Goal: Task Accomplishment & Management: Complete application form

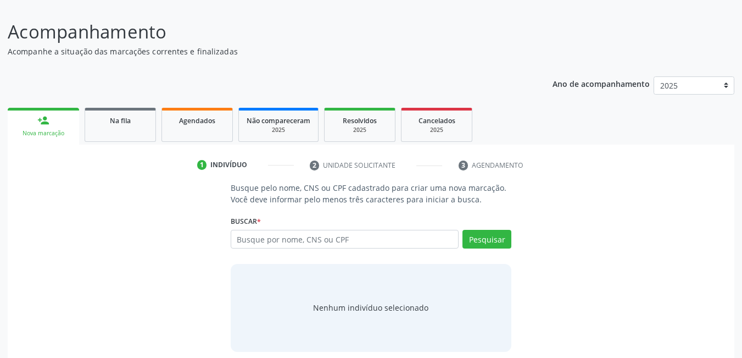
scroll to position [81, 0]
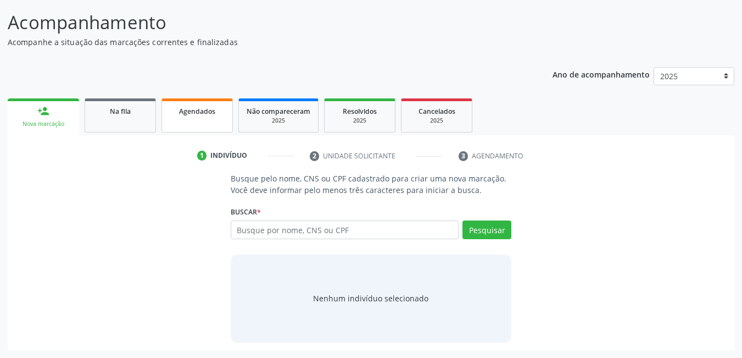
click at [187, 113] on span "Agendados" at bounding box center [197, 111] width 36 height 9
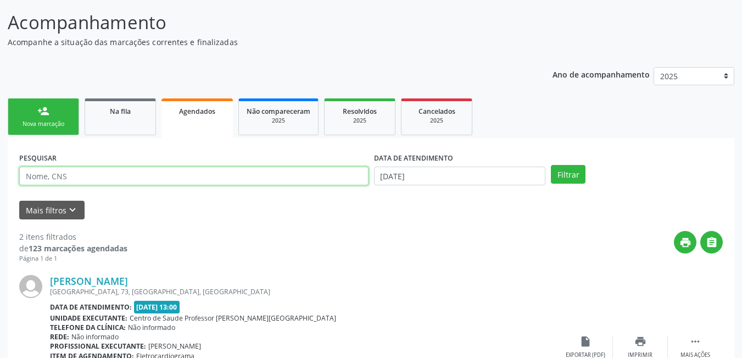
click at [159, 177] on input "text" at bounding box center [193, 176] width 349 height 19
type input "[PERSON_NAME]"
click at [551, 165] on button "Filtrar" at bounding box center [568, 174] width 35 height 19
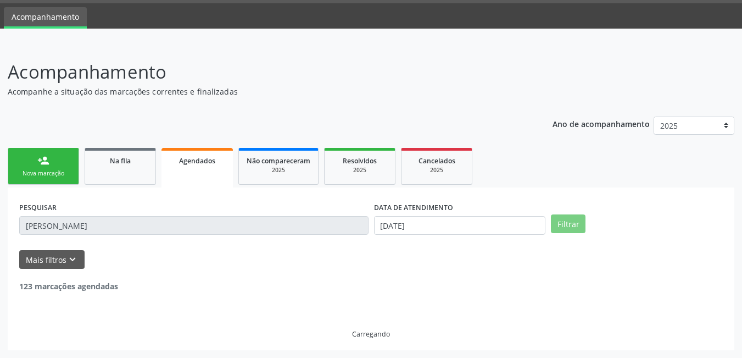
scroll to position [0, 0]
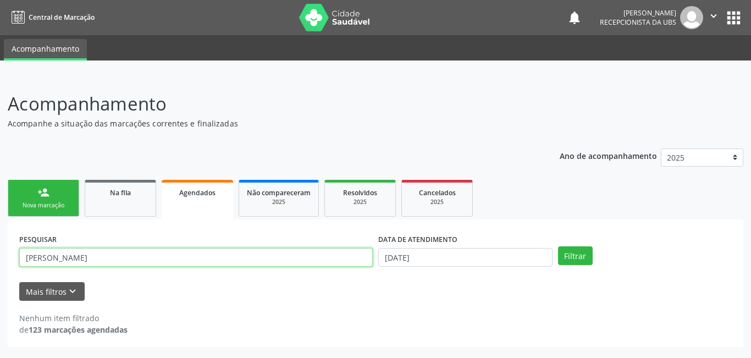
drag, startPoint x: 107, startPoint y: 256, endPoint x: 86, endPoint y: 252, distance: 21.3
click at [106, 256] on input "[PERSON_NAME]" at bounding box center [195, 257] width 353 height 19
drag, startPoint x: 54, startPoint y: 257, endPoint x: 0, endPoint y: 243, distance: 55.7
click at [0, 243] on div "Acompanhamento Acompanhe a situação das marcações correntes e finalizadas Relat…" at bounding box center [375, 217] width 751 height 282
type input "juciane vitor"
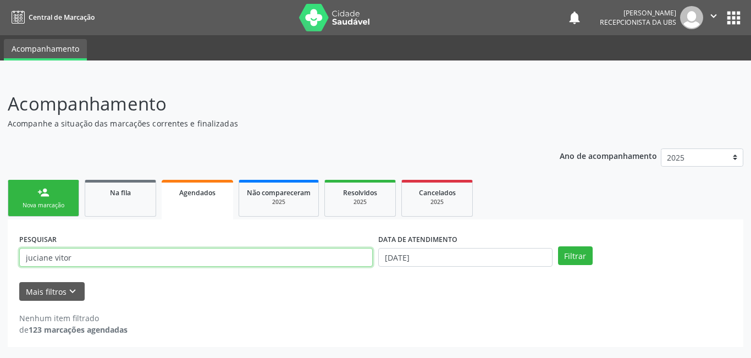
click at [558, 246] on button "Filtrar" at bounding box center [575, 255] width 35 height 19
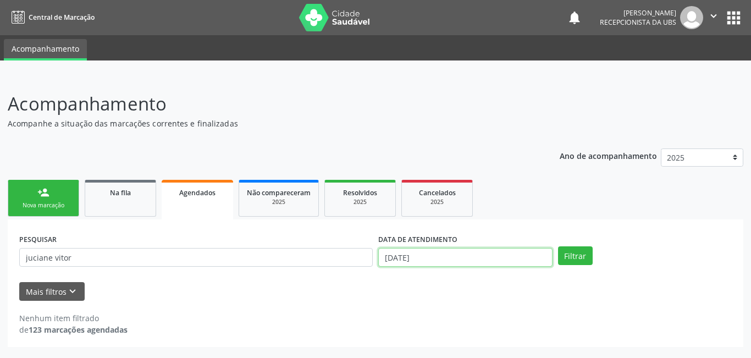
click at [410, 260] on input "[DATE]" at bounding box center [465, 257] width 174 height 19
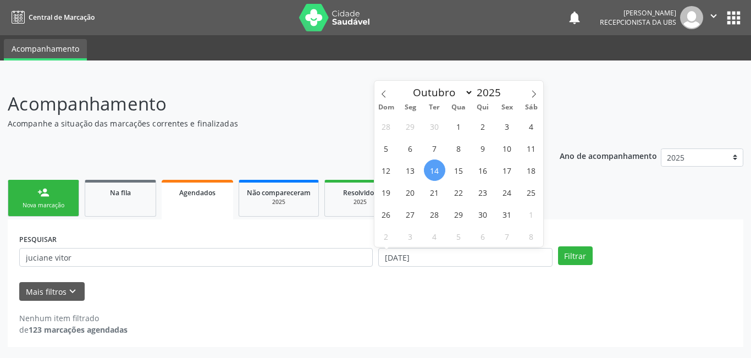
click at [435, 173] on span "14" at bounding box center [434, 169] width 21 height 21
type input "[DATE]"
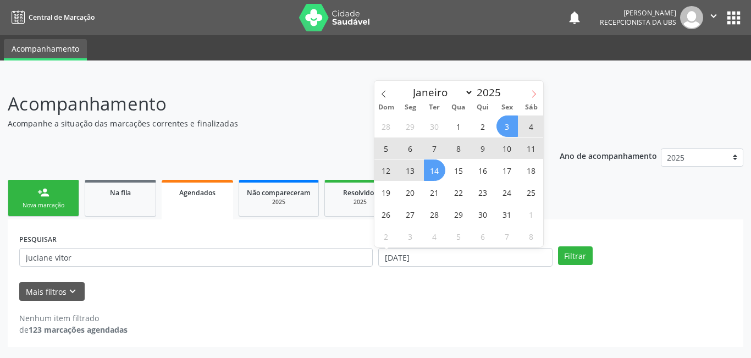
click at [532, 97] on icon at bounding box center [534, 94] width 8 height 8
select select "10"
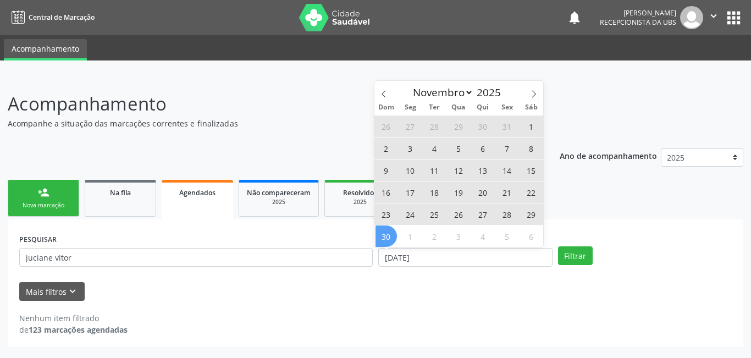
click at [392, 237] on span "30" at bounding box center [385, 235] width 21 height 21
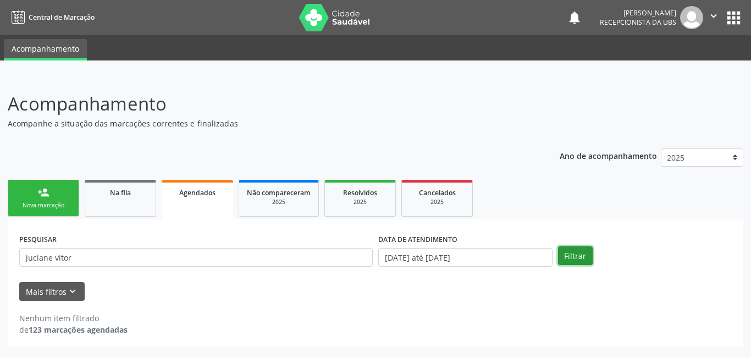
click at [579, 257] on button "Filtrar" at bounding box center [575, 255] width 35 height 19
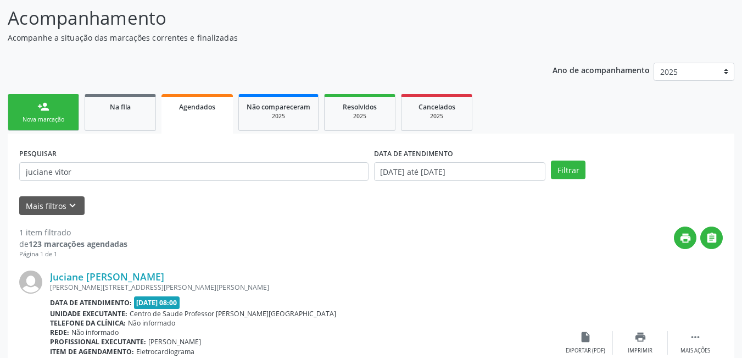
scroll to position [173, 0]
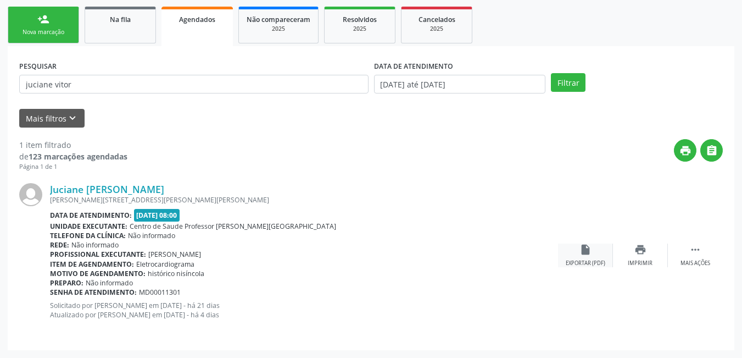
click at [590, 253] on icon "insert_drive_file" at bounding box center [586, 249] width 12 height 12
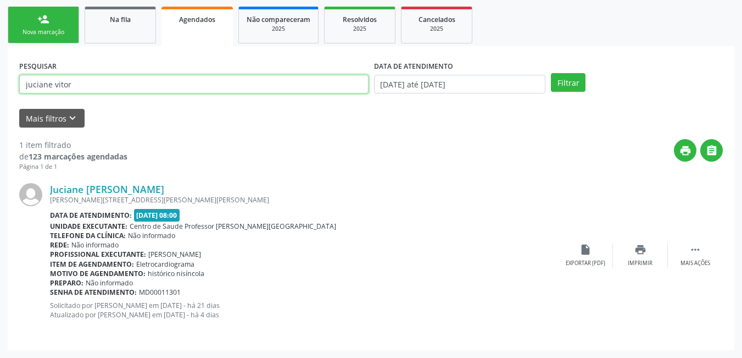
click at [142, 83] on input "juciane vitor" at bounding box center [193, 84] width 349 height 19
drag, startPoint x: 77, startPoint y: 83, endPoint x: 0, endPoint y: 82, distance: 77.5
click at [0, 82] on div "Acompanhamento Acompanhe a situação das marcações correntes e finalizadas Relat…" at bounding box center [371, 130] width 742 height 455
type input "[PERSON_NAME]"
click at [551, 73] on button "Filtrar" at bounding box center [568, 82] width 35 height 19
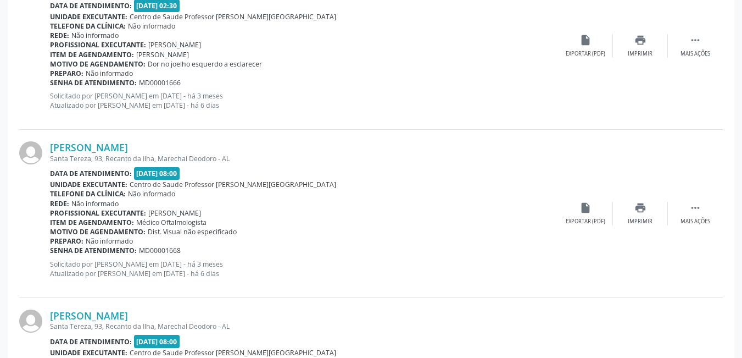
scroll to position [454, 0]
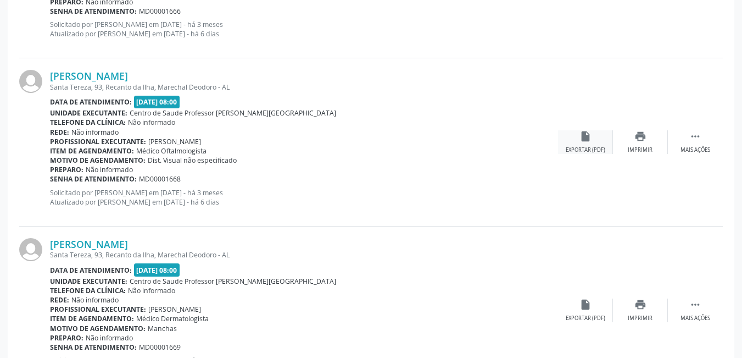
click at [575, 142] on div "insert_drive_file Exportar (PDF)" at bounding box center [585, 142] width 55 height 24
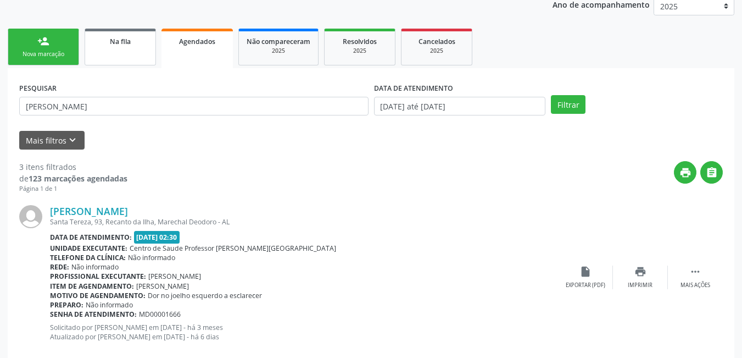
scroll to position [124, 0]
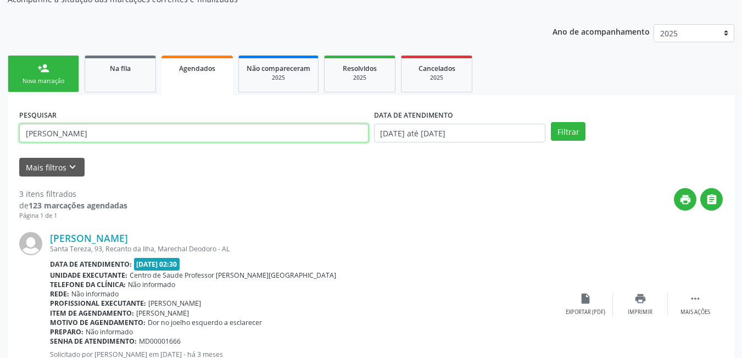
click at [76, 137] on input "[PERSON_NAME]" at bounding box center [193, 133] width 349 height 19
drag, startPoint x: 79, startPoint y: 135, endPoint x: 6, endPoint y: 129, distance: 72.7
click at [1, 129] on div "Acompanhamento Acompanhe a situação das marcações correntes e finalizadas Relat…" at bounding box center [371, 347] width 742 height 791
type input "705104810623240"
click at [551, 122] on button "Filtrar" at bounding box center [568, 131] width 35 height 19
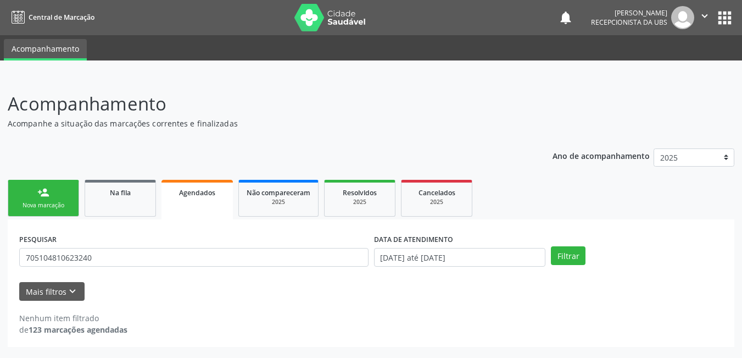
scroll to position [0, 0]
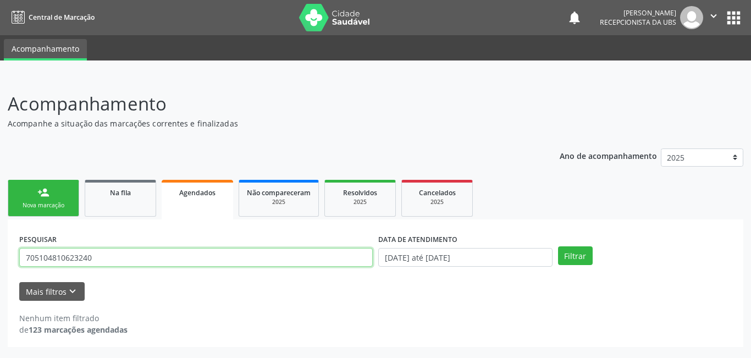
drag, startPoint x: 104, startPoint y: 260, endPoint x: 0, endPoint y: 234, distance: 107.3
click at [0, 234] on div "Acompanhamento Acompanhe a situação das marcações correntes e finalizadas Relat…" at bounding box center [375, 217] width 751 height 282
type input "705104810623240"
click at [558, 246] on button "Filtrar" at bounding box center [575, 255] width 35 height 19
drag, startPoint x: 104, startPoint y: 256, endPoint x: 0, endPoint y: 266, distance: 104.3
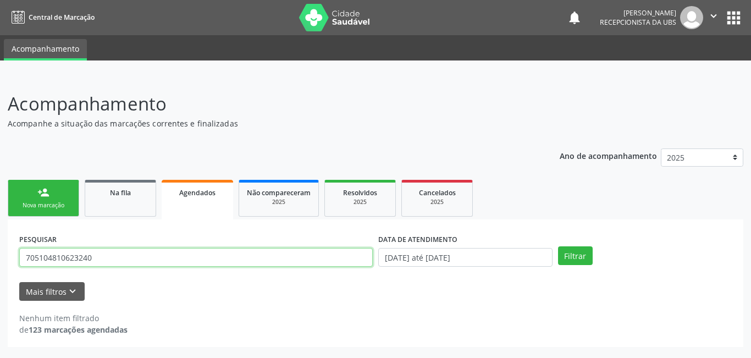
click at [0, 266] on div "Acompanhamento Acompanhe a situação das marcações correntes e finalizadas Relat…" at bounding box center [375, 217] width 751 height 282
click at [558, 246] on button "Filtrar" at bounding box center [575, 255] width 35 height 19
click at [103, 256] on input "[PERSON_NAME]" at bounding box center [195, 257] width 353 height 19
type input "[PERSON_NAME]"
click at [558, 246] on button "Filtrar" at bounding box center [575, 255] width 35 height 19
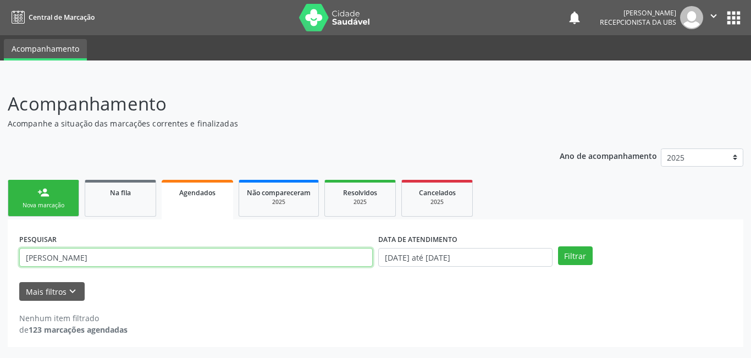
click at [145, 264] on input "[PERSON_NAME]" at bounding box center [195, 257] width 353 height 19
drag, startPoint x: 141, startPoint y: 259, endPoint x: 0, endPoint y: 247, distance: 141.7
click at [0, 247] on div "Acompanhamento Acompanhe a situação das marcações correntes e finalizadas Relat…" at bounding box center [375, 217] width 751 height 282
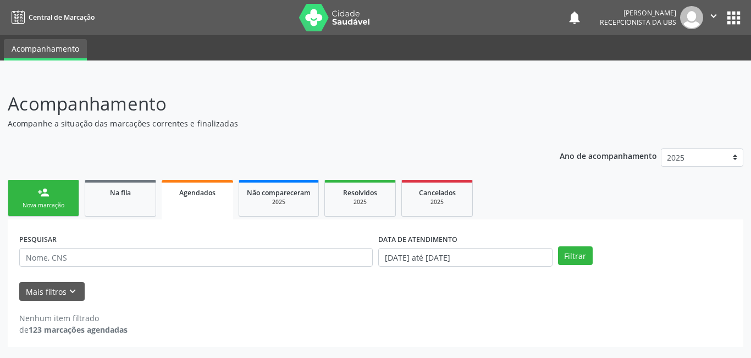
click at [55, 208] on div "Nova marcação" at bounding box center [43, 205] width 55 height 8
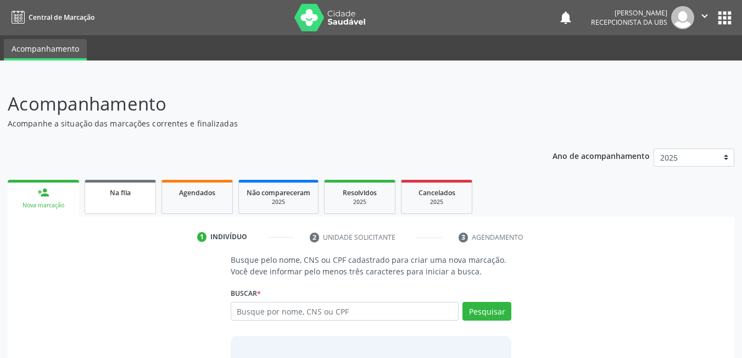
click at [127, 190] on span "Na fila" at bounding box center [120, 192] width 21 height 9
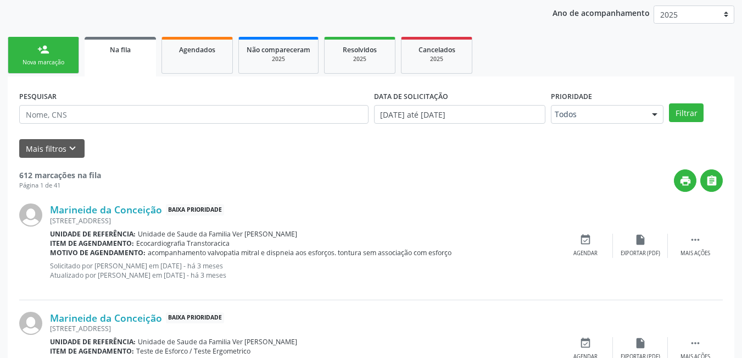
scroll to position [165, 0]
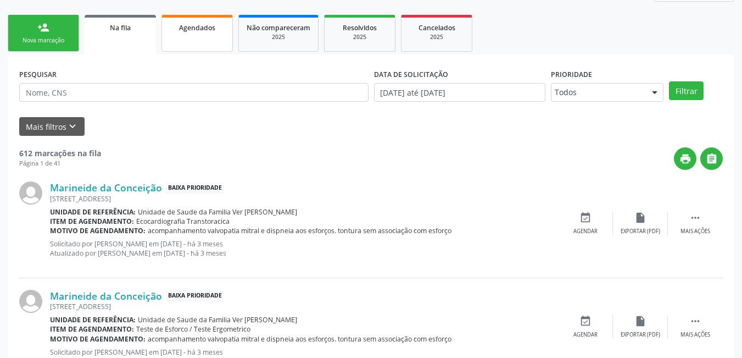
click at [190, 26] on span "Agendados" at bounding box center [197, 27] width 36 height 9
select select "9"
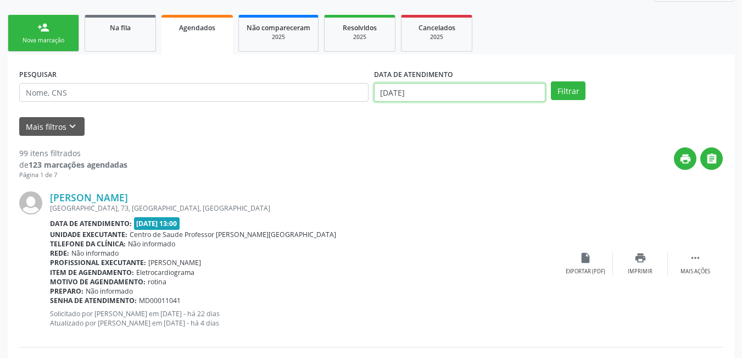
click at [437, 89] on input "[DATE]" at bounding box center [460, 92] width 172 height 19
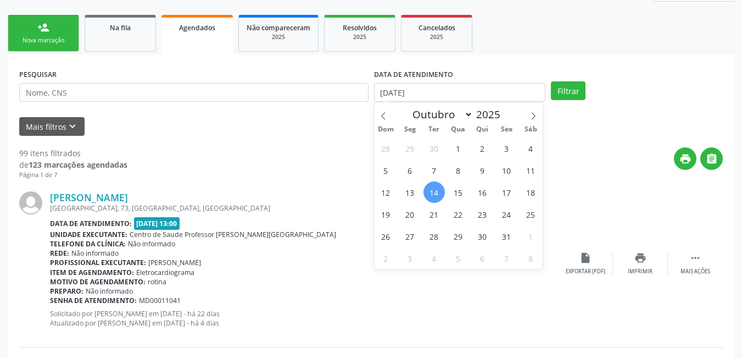
click at [432, 193] on span "14" at bounding box center [434, 191] width 21 height 21
type input "[DATE]"
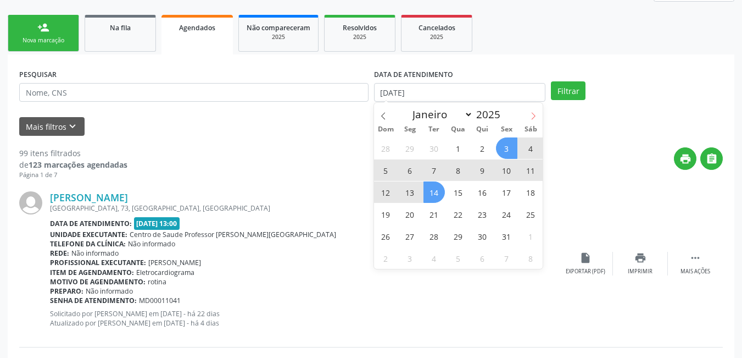
click at [538, 116] on span at bounding box center [533, 112] width 19 height 19
select select "10"
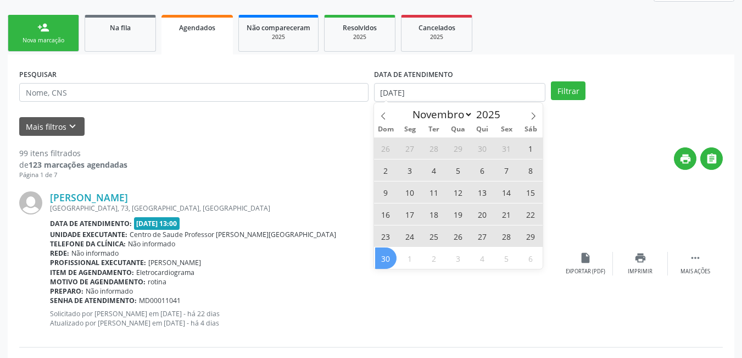
drag, startPoint x: 388, startPoint y: 267, endPoint x: 503, endPoint y: 193, distance: 136.7
click at [388, 264] on span "30" at bounding box center [385, 257] width 21 height 21
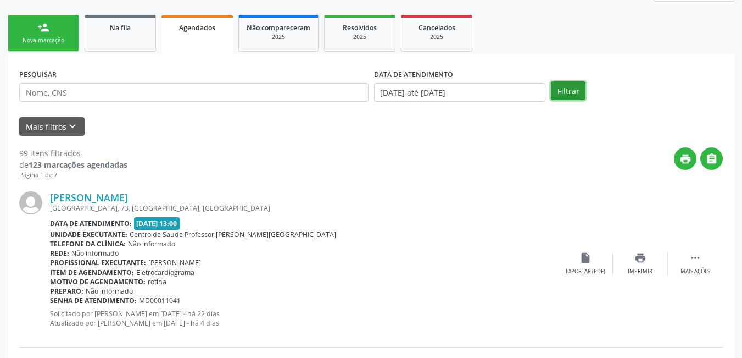
click at [568, 88] on button "Filtrar" at bounding box center [568, 90] width 35 height 19
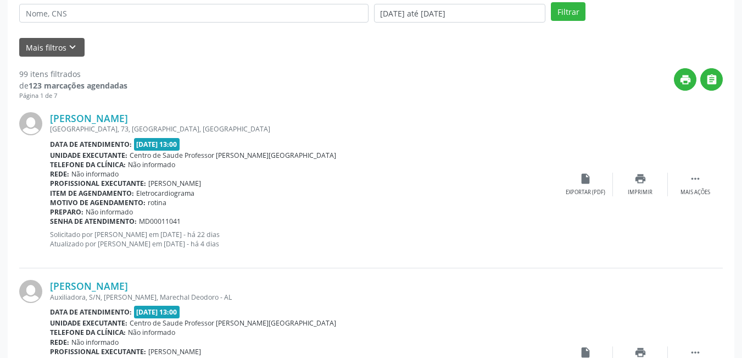
scroll to position [0, 0]
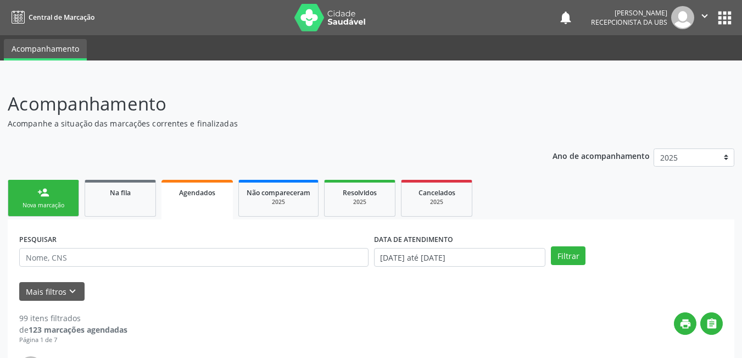
click at [62, 197] on link "person_add Nova marcação" at bounding box center [43, 198] width 71 height 37
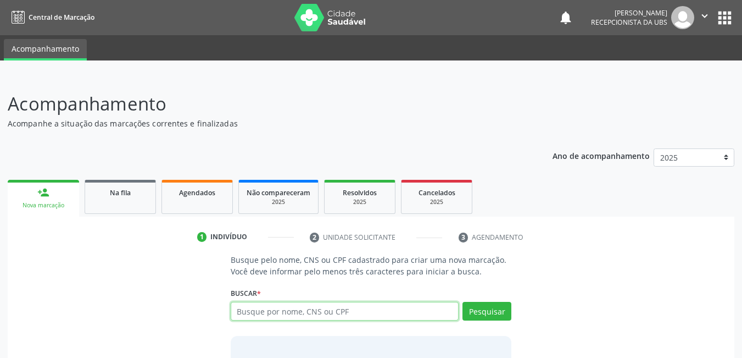
click at [323, 309] on input "text" at bounding box center [345, 311] width 229 height 19
click at [177, 199] on link "Agendados" at bounding box center [197, 197] width 71 height 34
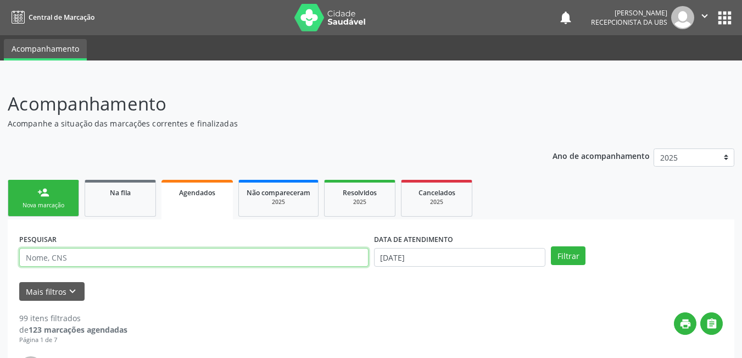
click at [236, 256] on input "text" at bounding box center [193, 257] width 349 height 19
type input "706301702648878"
click at [551, 246] on button "Filtrar" at bounding box center [568, 255] width 35 height 19
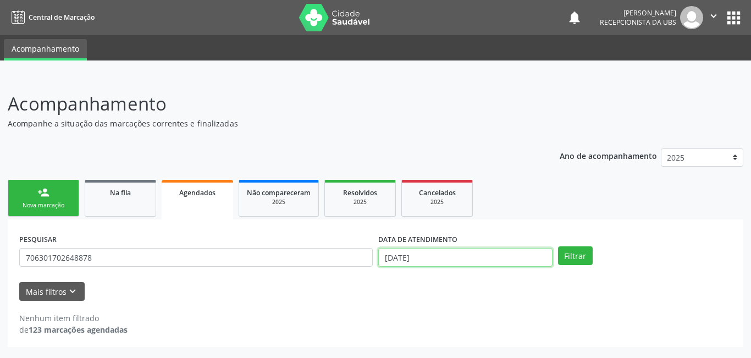
click at [442, 256] on input "[DATE]" at bounding box center [465, 257] width 174 height 19
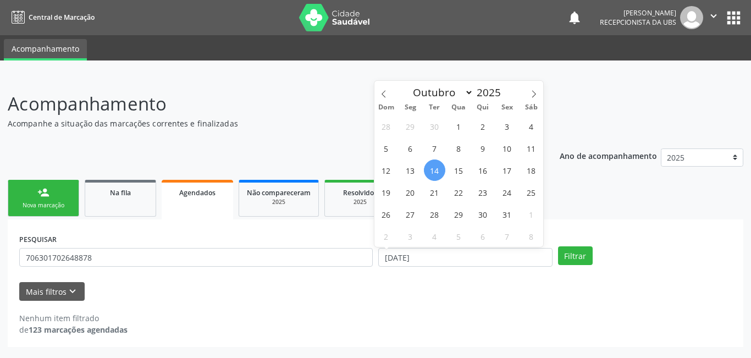
click at [438, 170] on span "14" at bounding box center [434, 169] width 21 height 21
type input "[DATE]"
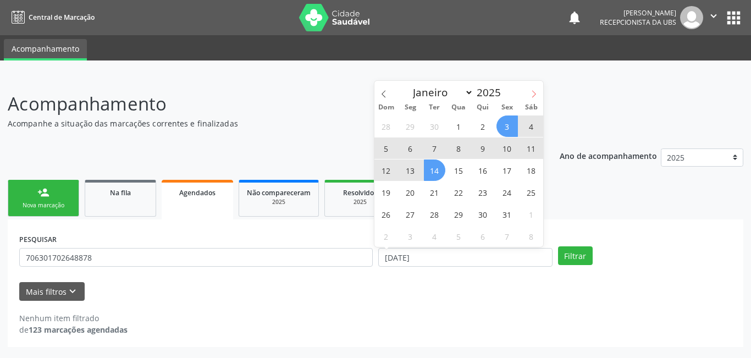
click at [532, 96] on icon at bounding box center [534, 94] width 8 height 8
select select "10"
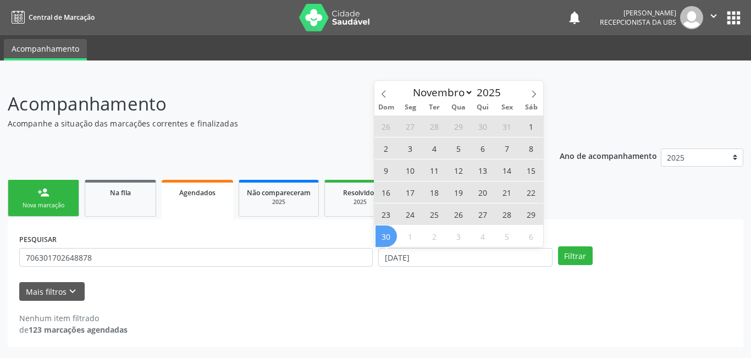
click at [384, 236] on span "30" at bounding box center [385, 235] width 21 height 21
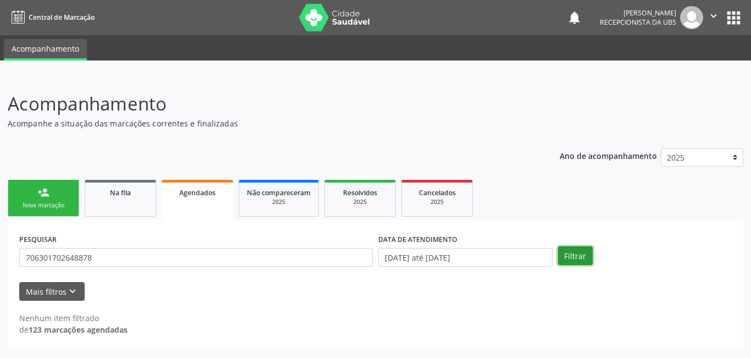
click at [569, 256] on button "Filtrar" at bounding box center [575, 255] width 35 height 19
click at [575, 260] on button "Filtrar" at bounding box center [575, 255] width 35 height 19
click at [572, 257] on button "Filtrar" at bounding box center [575, 255] width 35 height 19
click at [124, 203] on link "Na fila" at bounding box center [120, 198] width 71 height 37
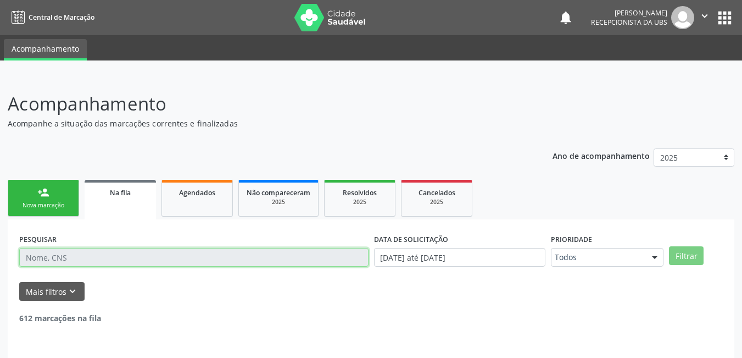
click at [163, 258] on input "text" at bounding box center [193, 257] width 349 height 19
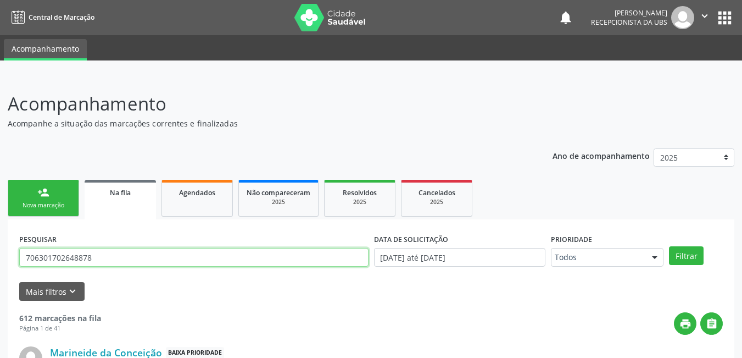
type input "706301702648878"
click at [669, 246] on button "Filtrar" at bounding box center [686, 255] width 35 height 19
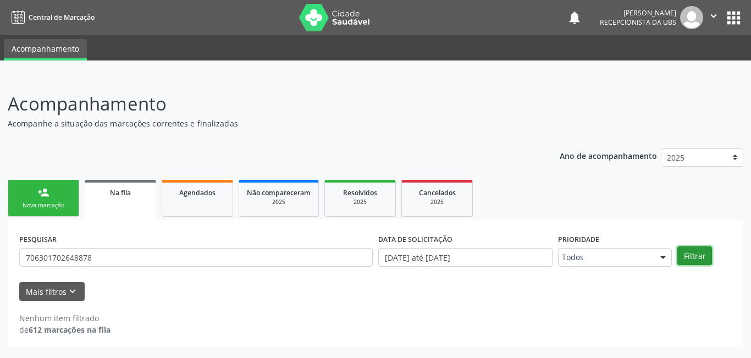
click at [694, 260] on button "Filtrar" at bounding box center [694, 255] width 35 height 19
click at [190, 201] on link "Agendados" at bounding box center [197, 198] width 71 height 37
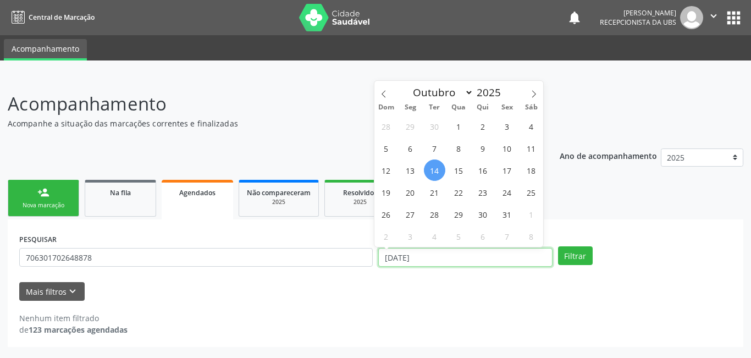
click at [488, 249] on input "[DATE]" at bounding box center [465, 257] width 174 height 19
drag, startPoint x: 430, startPoint y: 162, endPoint x: 434, endPoint y: 167, distance: 6.6
click at [434, 167] on span "14" at bounding box center [434, 169] width 21 height 21
type input "[DATE]"
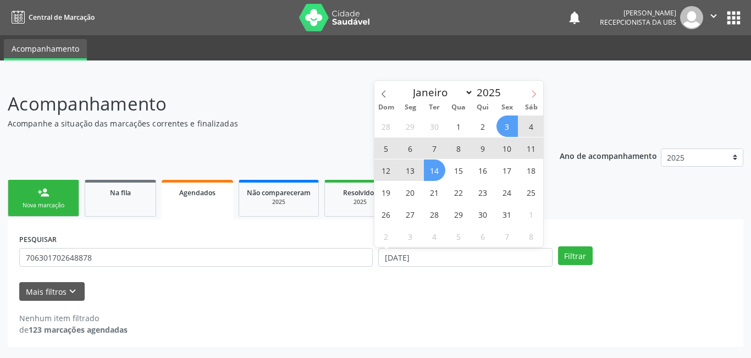
click at [536, 93] on icon at bounding box center [534, 94] width 8 height 8
select select "10"
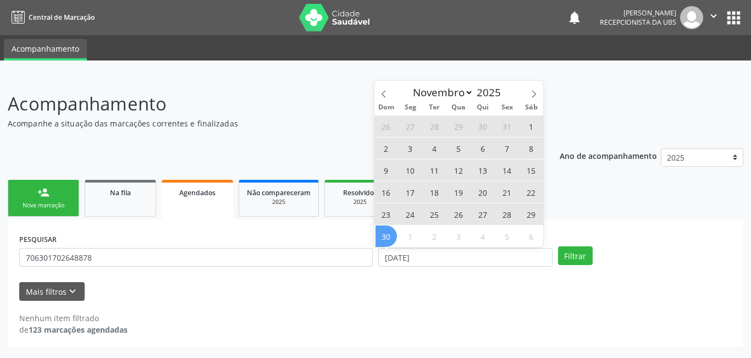
click at [374, 239] on div "26 27 28 29 30 31 1 2 3 4 5 6 7 8 9 10 11 12 13 14 15 16 17 18 19 20 21 22 23 2…" at bounding box center [458, 181] width 169 height 132
click at [385, 235] on span "30" at bounding box center [385, 235] width 21 height 21
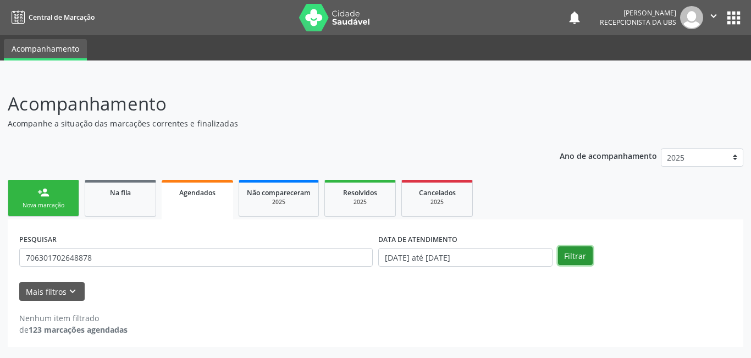
click at [567, 257] on button "Filtrar" at bounding box center [575, 255] width 35 height 19
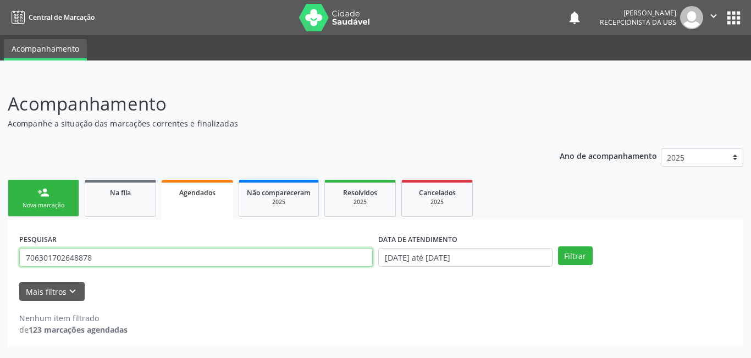
drag, startPoint x: 99, startPoint y: 260, endPoint x: 0, endPoint y: 276, distance: 100.2
click at [0, 276] on div "Acompanhamento Acompanhe a situação das marcações correntes e finalizadas Relat…" at bounding box center [375, 217] width 751 height 282
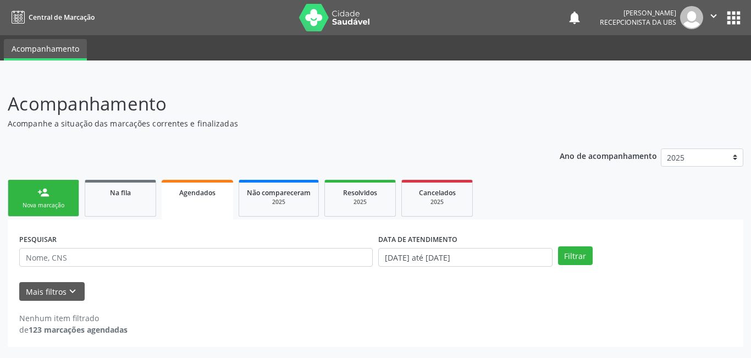
click at [56, 199] on link "person_add Nova marcação" at bounding box center [43, 198] width 71 height 37
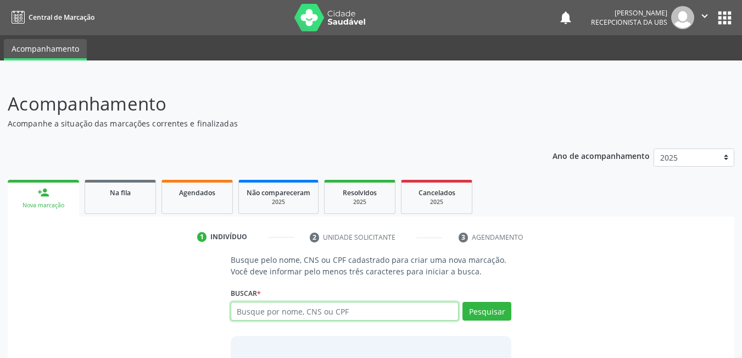
click at [371, 308] on input "text" at bounding box center [345, 311] width 229 height 19
type input "706301702648878"
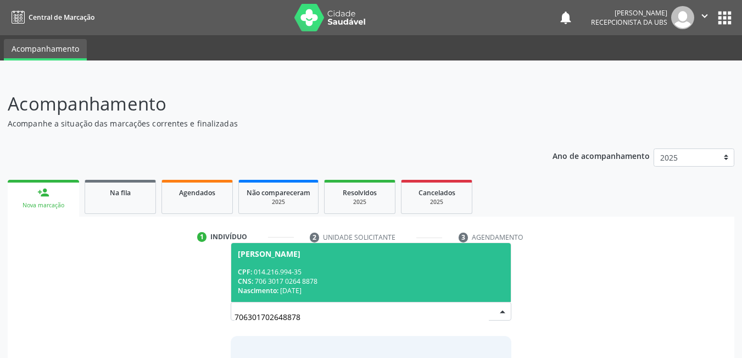
click at [316, 281] on div "CNS: 706 3017 0264 8878" at bounding box center [371, 280] width 267 height 9
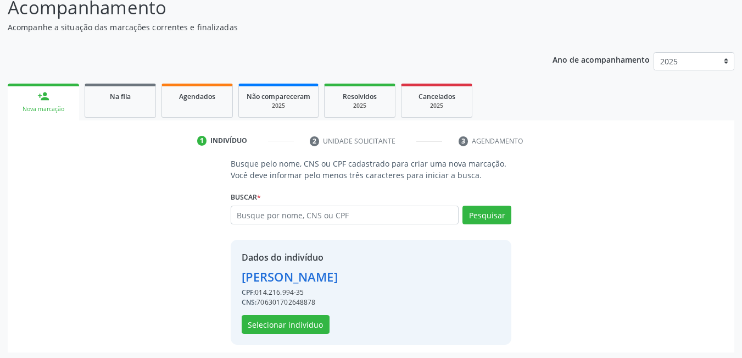
scroll to position [98, 0]
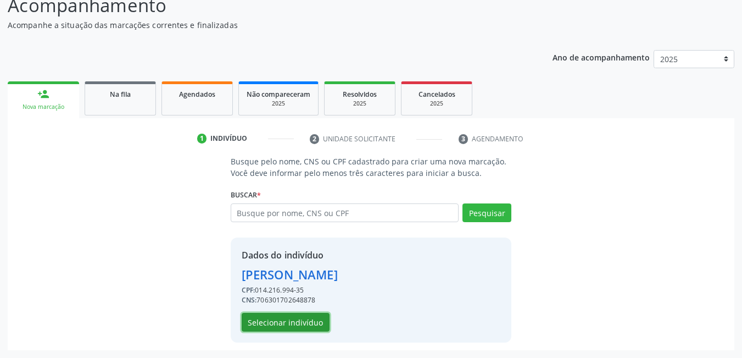
click at [318, 326] on button "Selecionar indivíduo" at bounding box center [286, 322] width 88 height 19
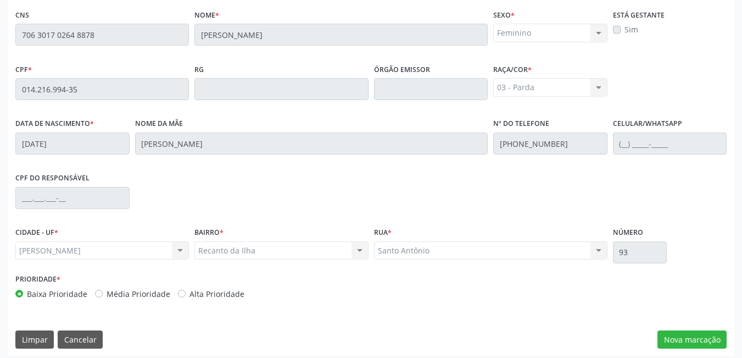
scroll to position [285, 0]
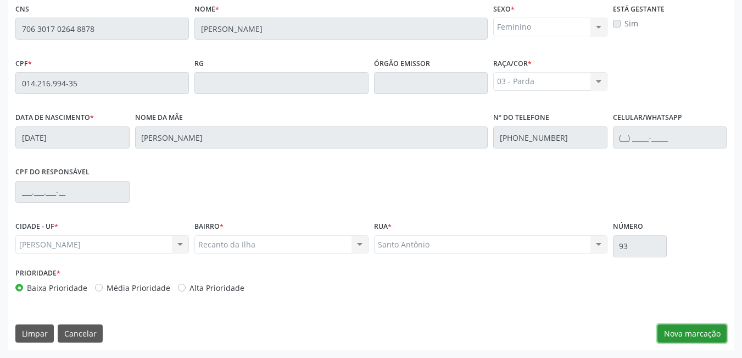
click at [685, 332] on button "Nova marcação" at bounding box center [692, 333] width 69 height 19
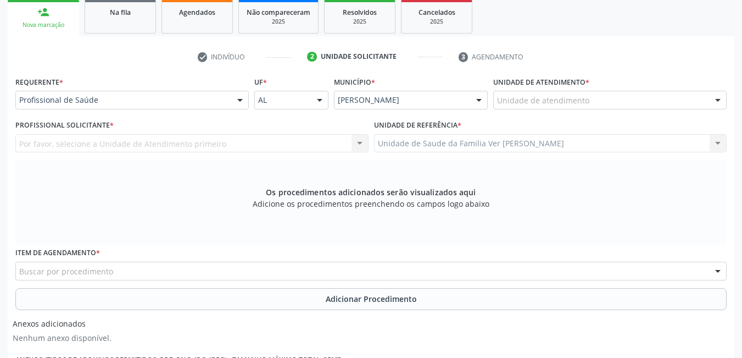
scroll to position [175, 0]
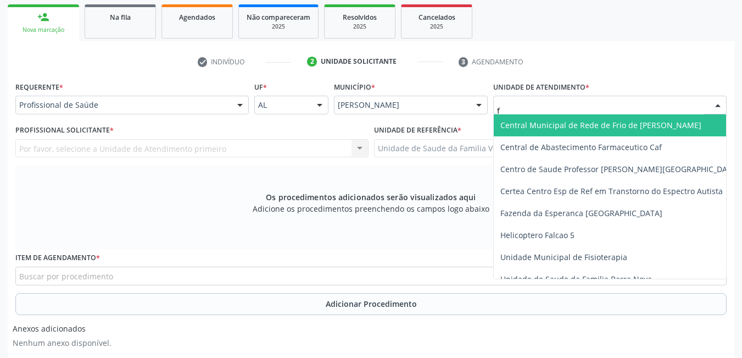
type input "fl"
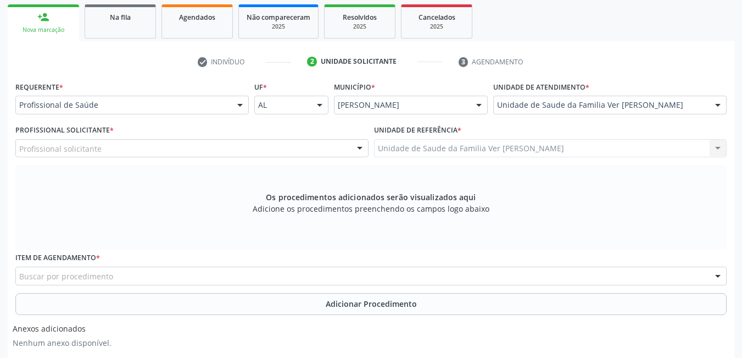
click at [291, 150] on div "Profissional solicitante" at bounding box center [191, 148] width 353 height 19
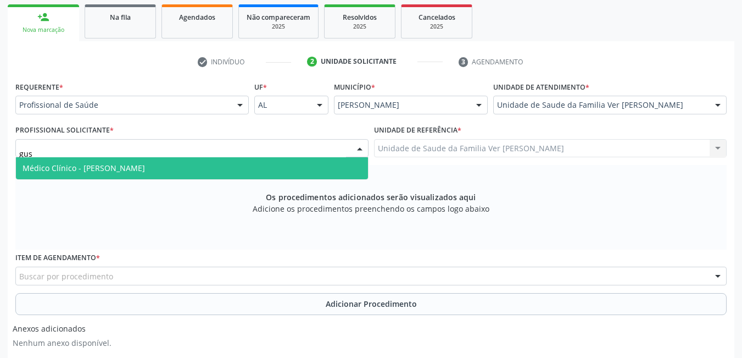
type input "gust"
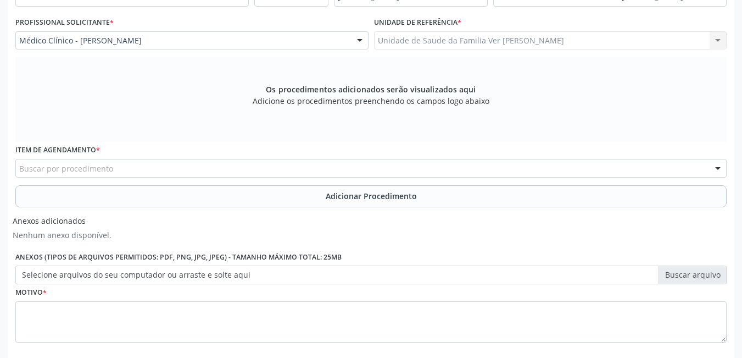
scroll to position [285, 0]
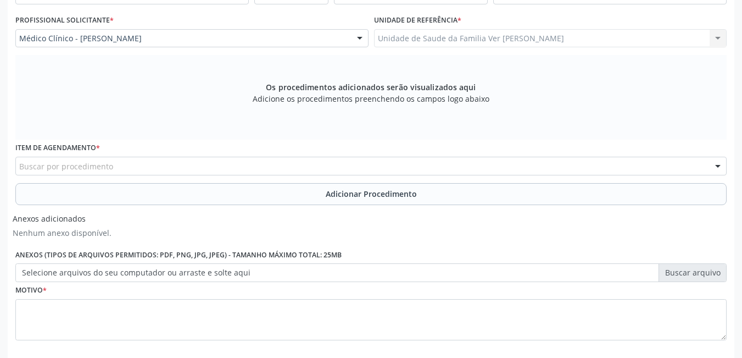
click at [173, 168] on div "Buscar por procedimento" at bounding box center [371, 166] width 712 height 19
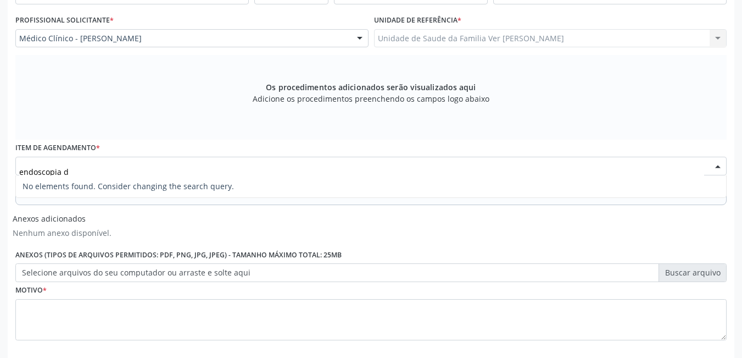
type input "endoscopia"
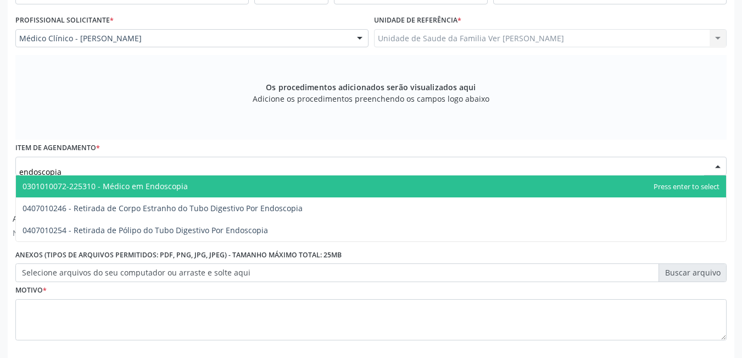
click at [218, 184] on span "0301010072-225310 - Médico em Endoscopia" at bounding box center [371, 186] width 711 height 22
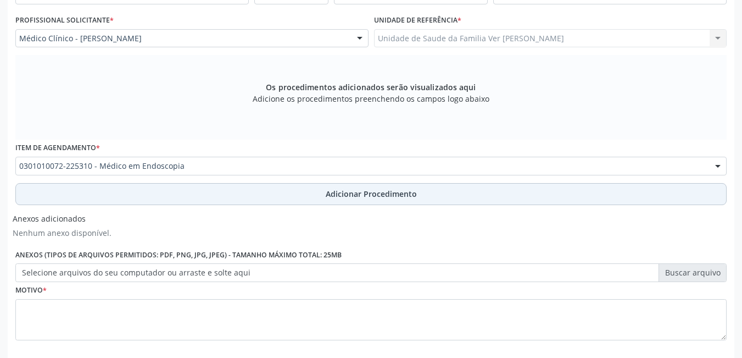
click at [229, 196] on button "Adicionar Procedimento" at bounding box center [371, 194] width 712 height 22
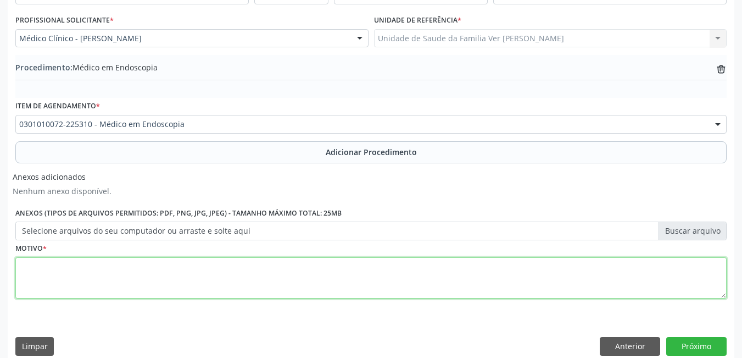
click at [213, 284] on textarea at bounding box center [371, 278] width 712 height 42
type textarea "não da para entender a justificativa"
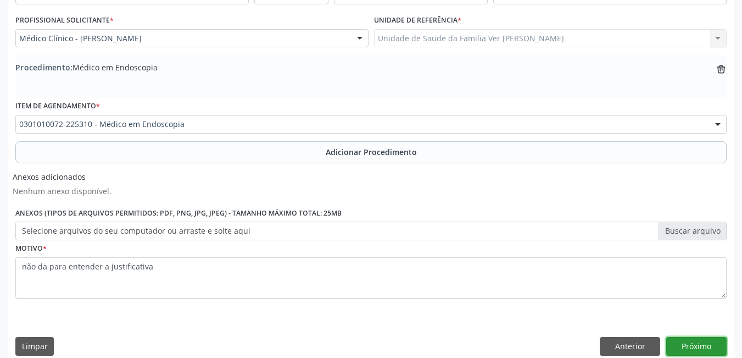
click at [700, 342] on button "Próximo" at bounding box center [697, 346] width 60 height 19
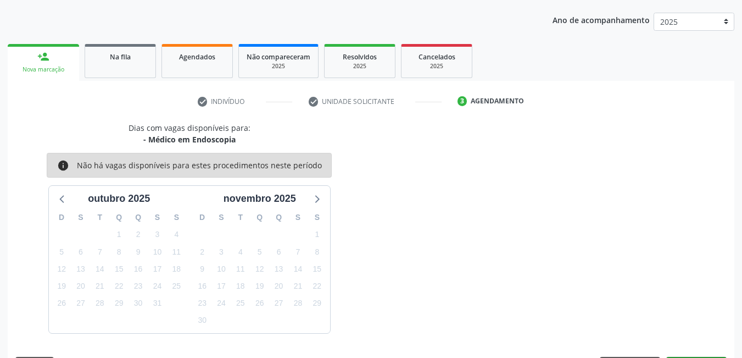
scroll to position [168, 0]
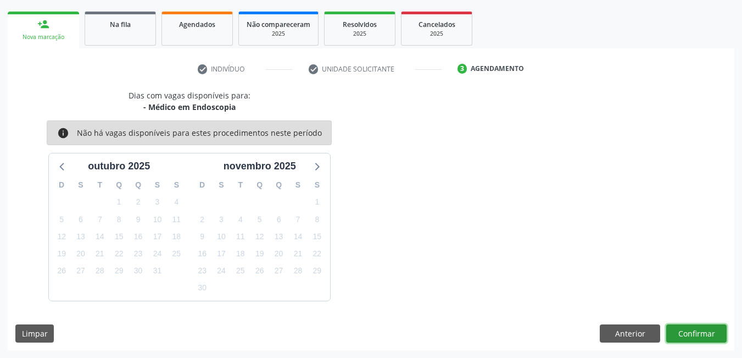
click at [697, 329] on button "Confirmar" at bounding box center [697, 333] width 60 height 19
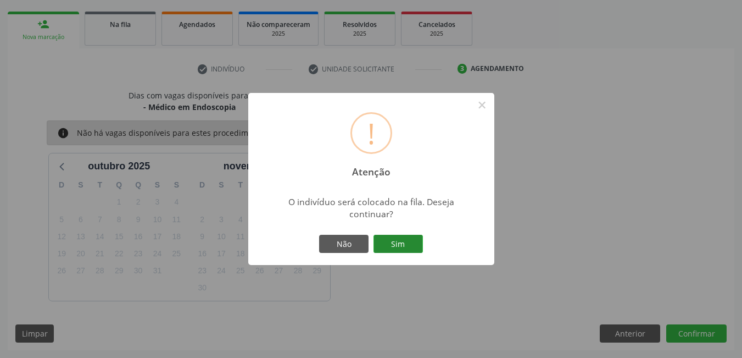
click at [409, 241] on button "Sim" at bounding box center [398, 244] width 49 height 19
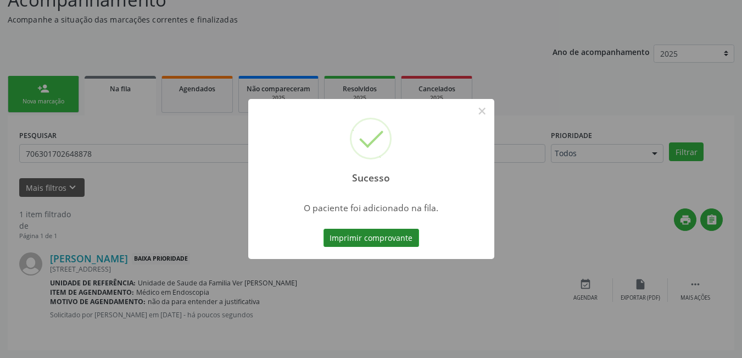
scroll to position [20, 0]
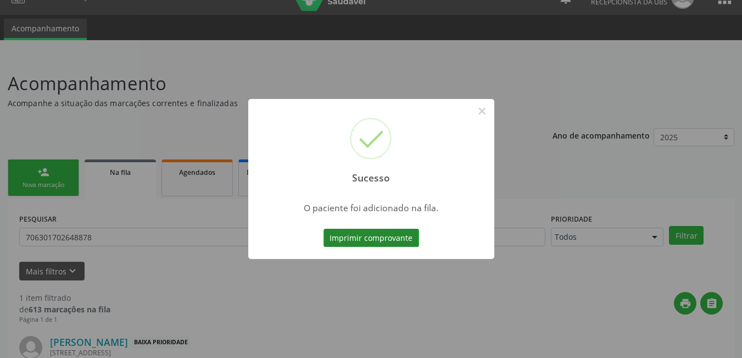
click at [408, 245] on button "Imprimir comprovante" at bounding box center [372, 238] width 96 height 19
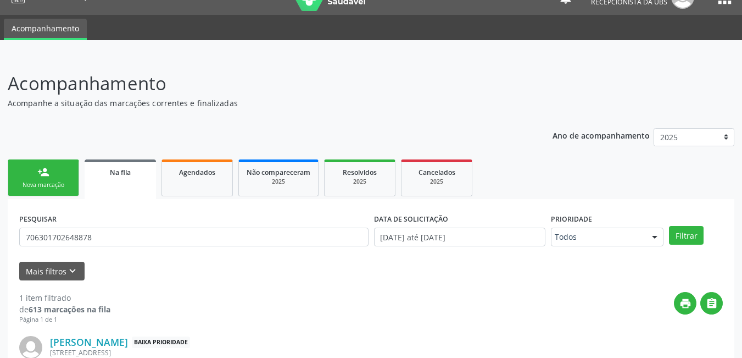
click at [58, 165] on link "person_add Nova marcação" at bounding box center [43, 177] width 71 height 37
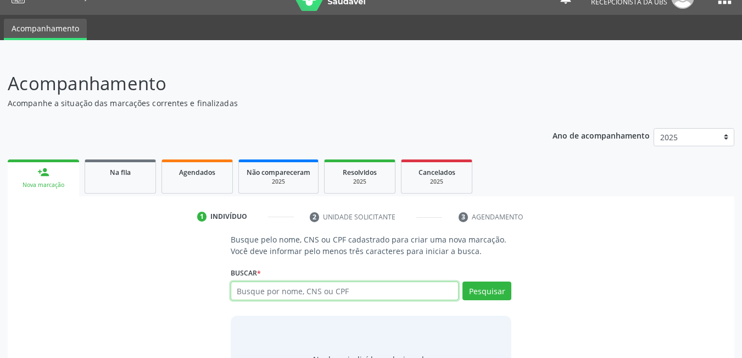
click at [295, 295] on input "text" at bounding box center [345, 290] width 229 height 19
type input "706301702648878"
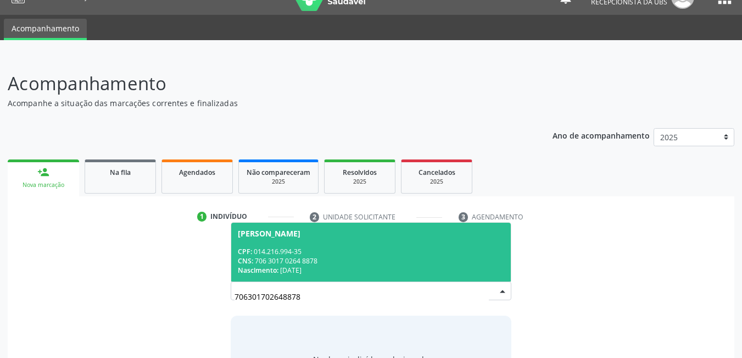
click at [370, 274] on div "Nascimento: [DATE]" at bounding box center [371, 269] width 267 height 9
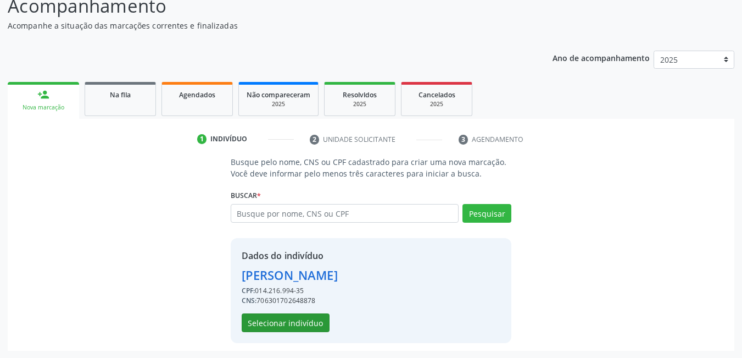
scroll to position [98, 0]
click at [302, 321] on button "Selecionar indivíduo" at bounding box center [286, 322] width 88 height 19
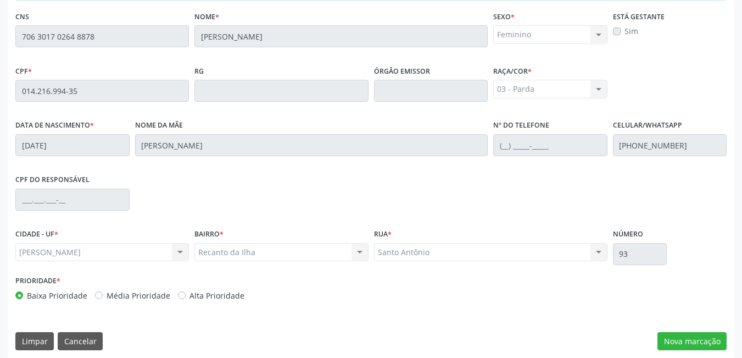
scroll to position [285, 0]
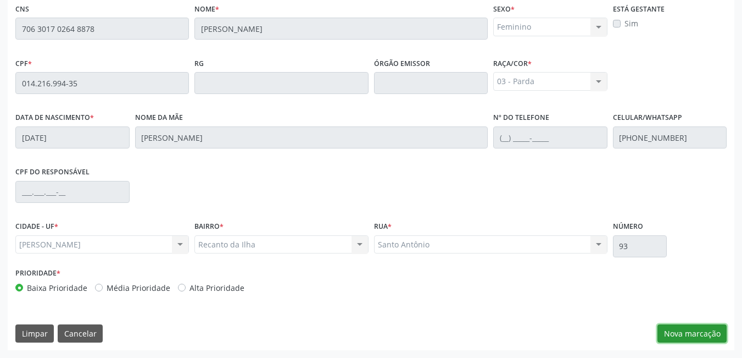
click at [689, 336] on button "Nova marcação" at bounding box center [692, 333] width 69 height 19
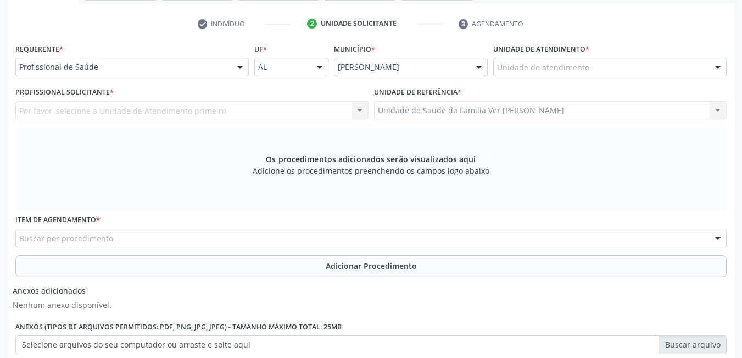
scroll to position [175, 0]
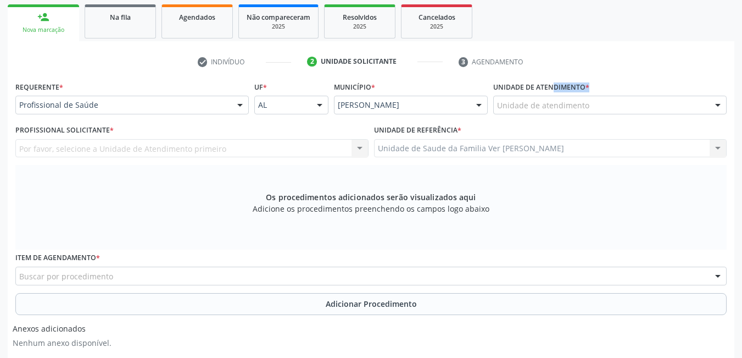
click at [544, 99] on div "Unidade de atendimento * Unidade de atendimento Aeronave Baron 58 Aeronave Cess…" at bounding box center [610, 96] width 234 height 35
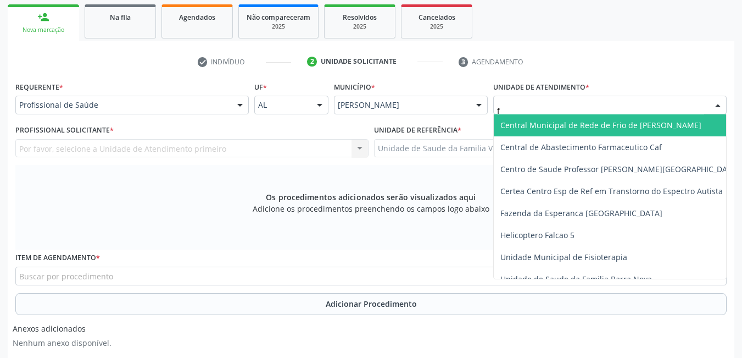
type input "fl"
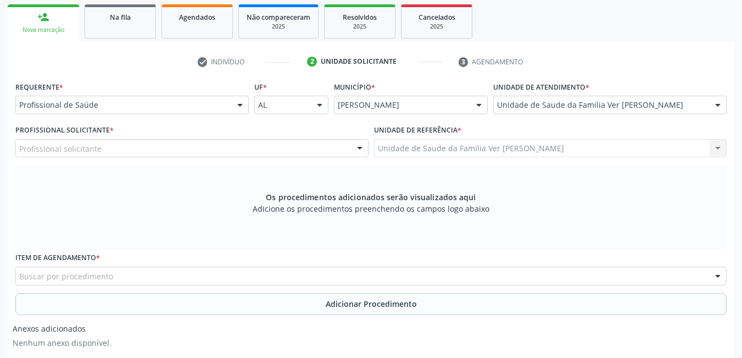
click at [252, 146] on div "Profissional solicitante" at bounding box center [191, 148] width 353 height 19
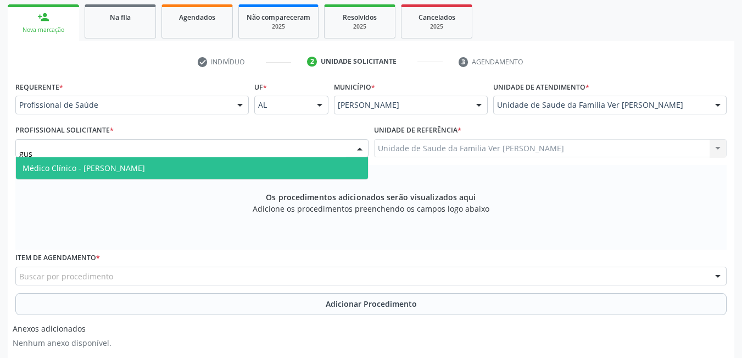
type input "gust"
click at [262, 163] on span "Médico Clínico - [PERSON_NAME]" at bounding box center [192, 168] width 352 height 22
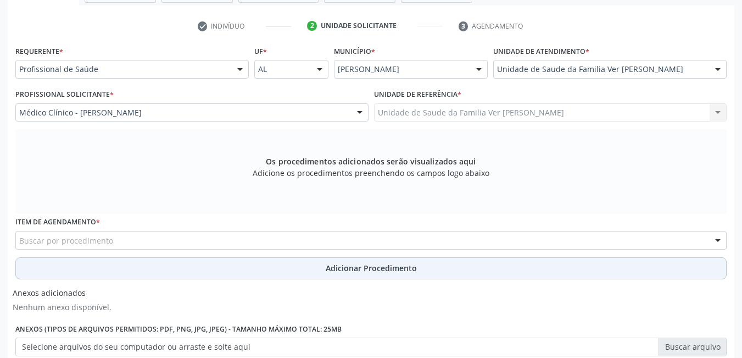
scroll to position [230, 0]
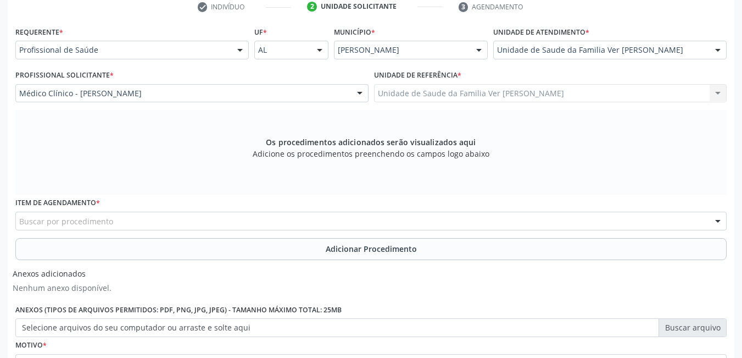
click at [225, 221] on div "Buscar por procedimento" at bounding box center [371, 221] width 712 height 19
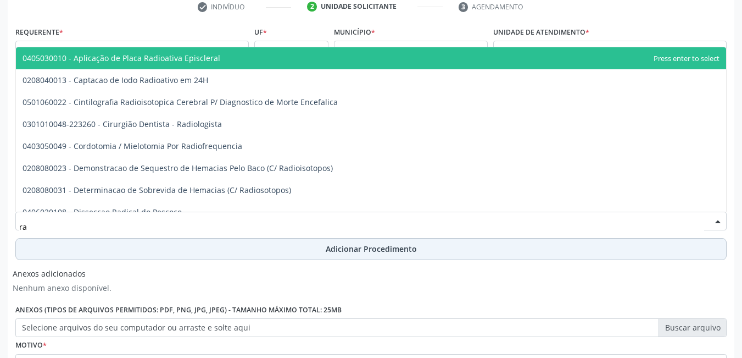
type input "r"
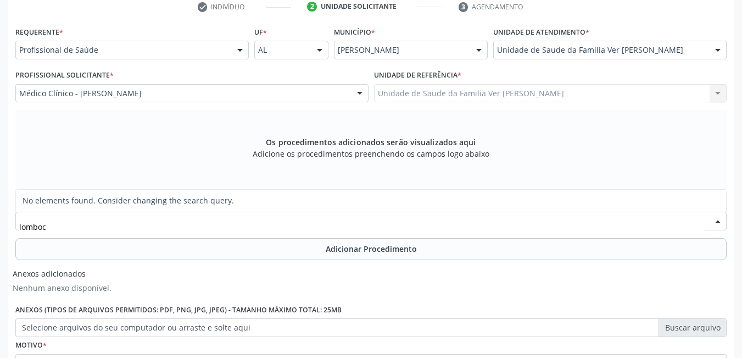
type input "lombo"
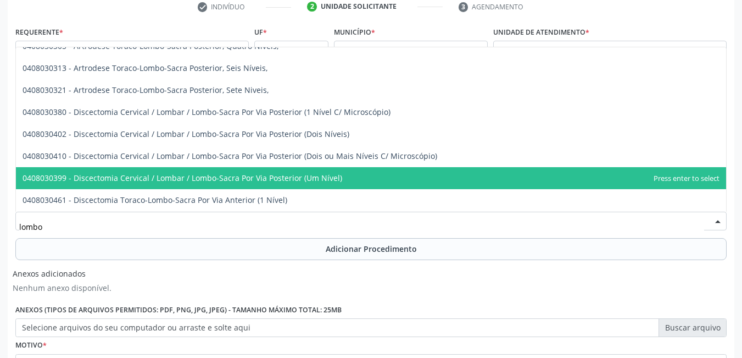
scroll to position [330, 0]
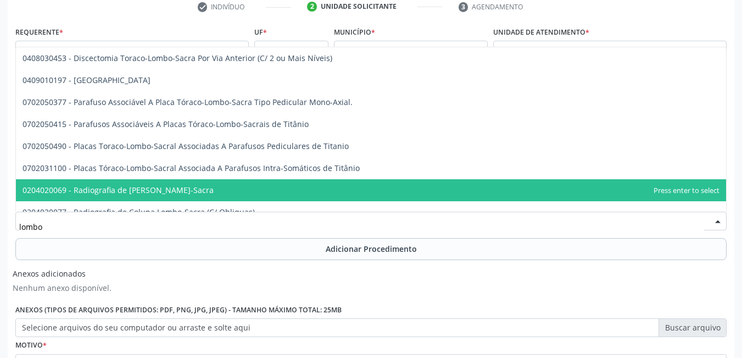
click at [203, 191] on span "0204020069 - Radiografia de [PERSON_NAME]-Sacra" at bounding box center [371, 190] width 711 height 22
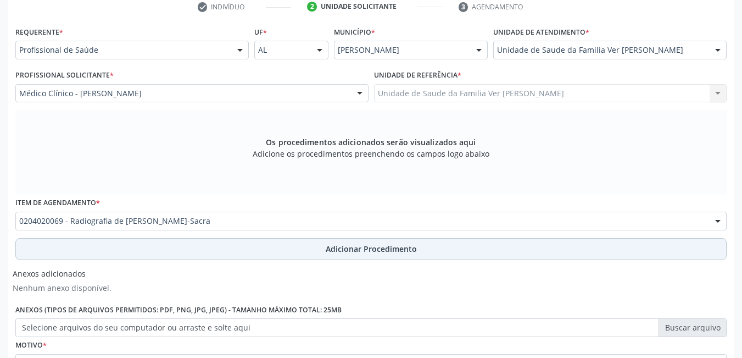
click at [218, 242] on button "Adicionar Procedimento" at bounding box center [371, 249] width 712 height 22
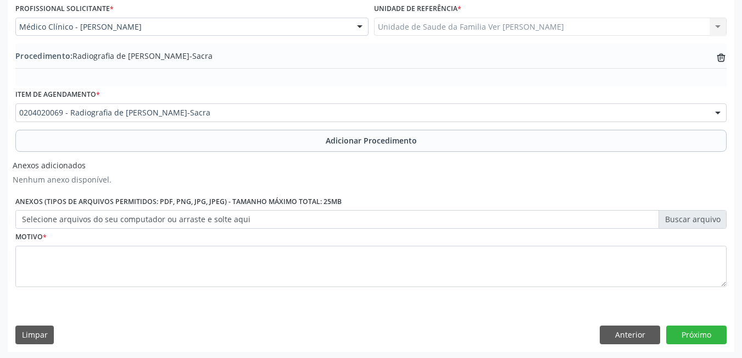
scroll to position [298, 0]
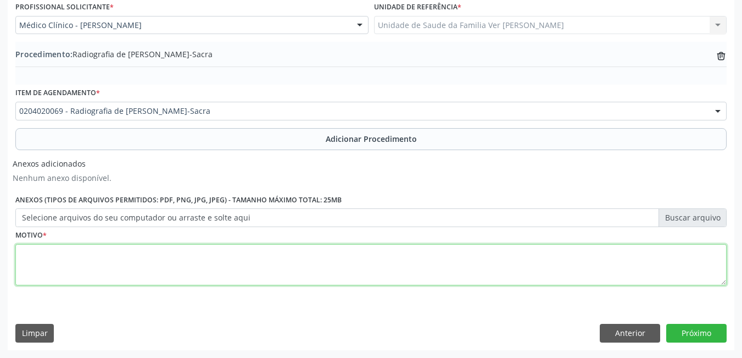
click at [177, 267] on textarea at bounding box center [371, 265] width 712 height 42
type textarea "dor crônica"
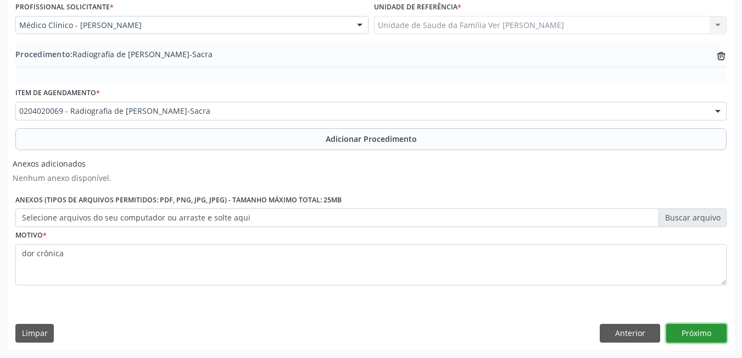
click at [696, 328] on button "Próximo" at bounding box center [697, 333] width 60 height 19
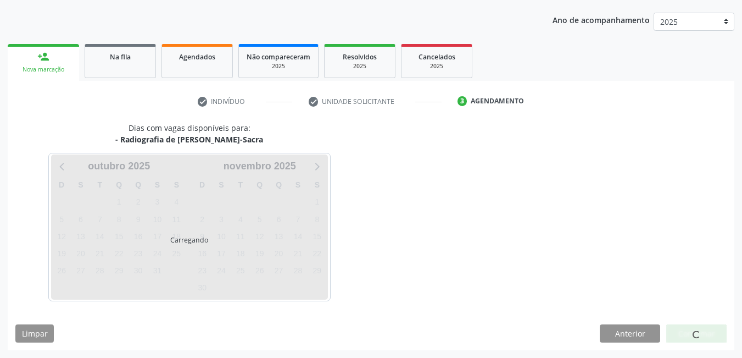
scroll to position [168, 0]
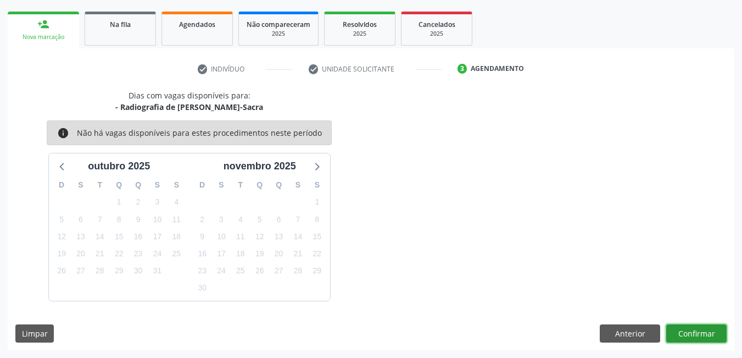
click at [693, 327] on button "Confirmar" at bounding box center [697, 333] width 60 height 19
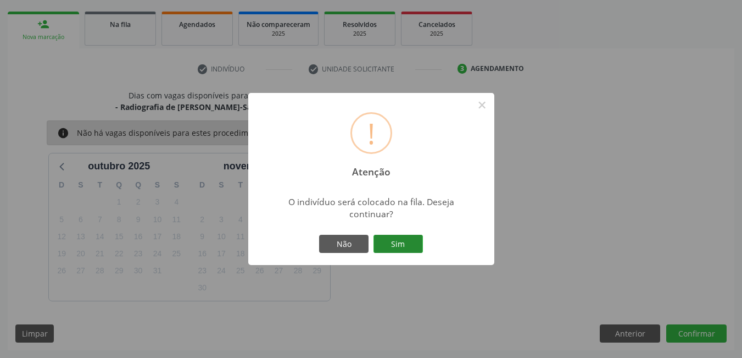
click at [397, 238] on button "Sim" at bounding box center [398, 244] width 49 height 19
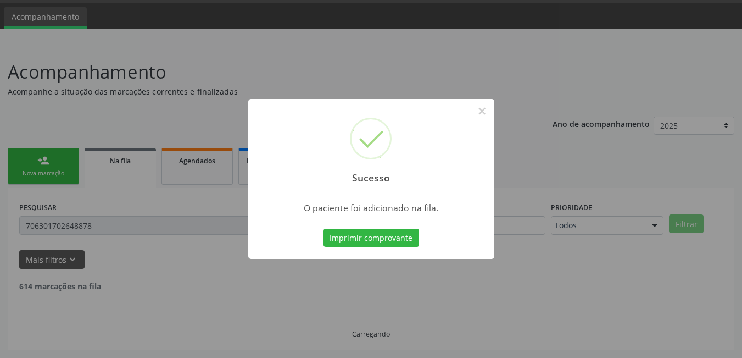
scroll to position [20, 0]
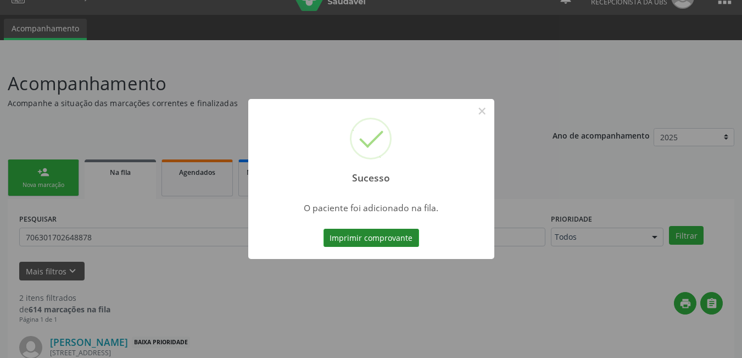
click at [381, 239] on button "Imprimir comprovante" at bounding box center [372, 238] width 96 height 19
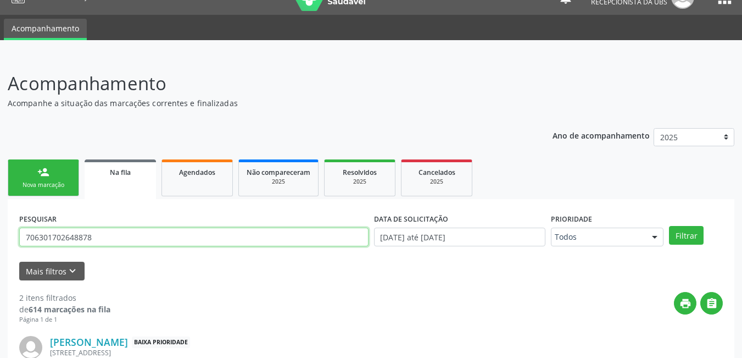
click at [101, 236] on input "706301702648878" at bounding box center [193, 236] width 349 height 19
click at [0, 231] on div "Acompanhamento Acompanhe a situação das marcações correntes e finalizadas Relat…" at bounding box center [371, 298] width 742 height 484
type input "705104810623240"
click at [669, 226] on button "Filtrar" at bounding box center [686, 235] width 35 height 19
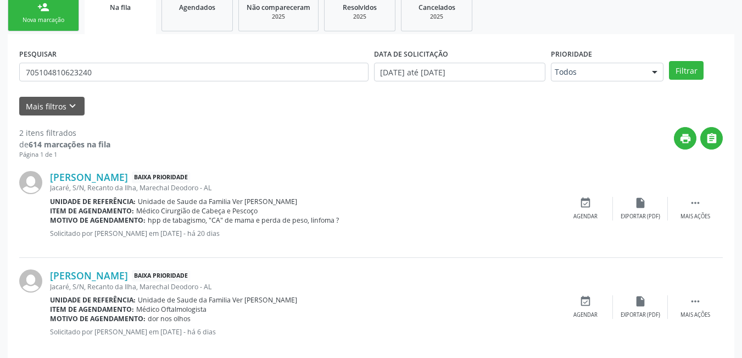
scroll to position [202, 0]
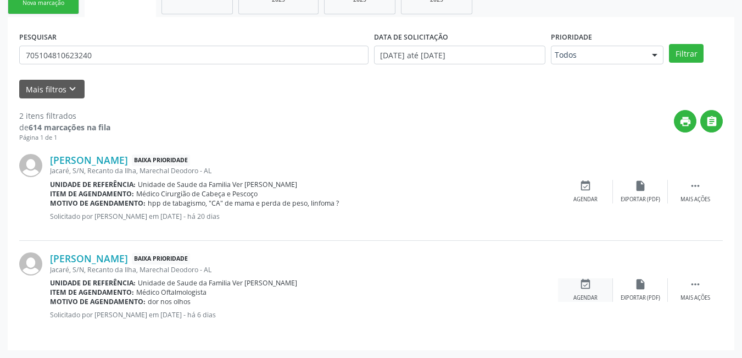
click at [585, 299] on div "Agendar" at bounding box center [586, 298] width 24 height 8
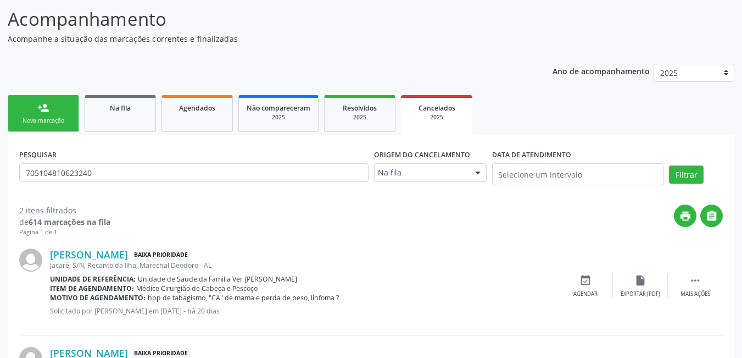
scroll to position [165, 0]
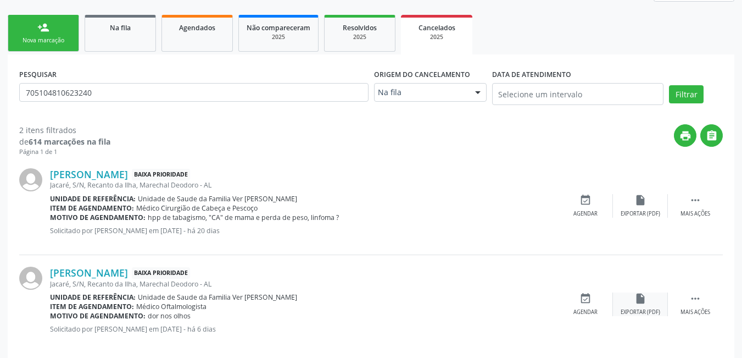
click at [637, 308] on div "Exportar (PDF)" at bounding box center [641, 312] width 40 height 8
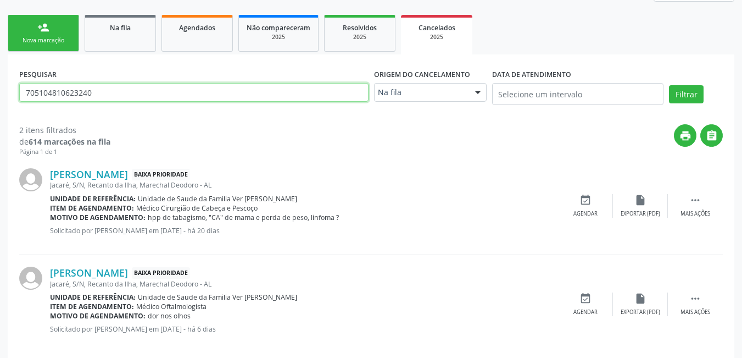
drag, startPoint x: 95, startPoint y: 99, endPoint x: 7, endPoint y: 113, distance: 88.9
click at [7, 113] on div "Acompanhamento Acompanhe a situação das marcações correntes e finalizadas Relat…" at bounding box center [371, 141] width 742 height 461
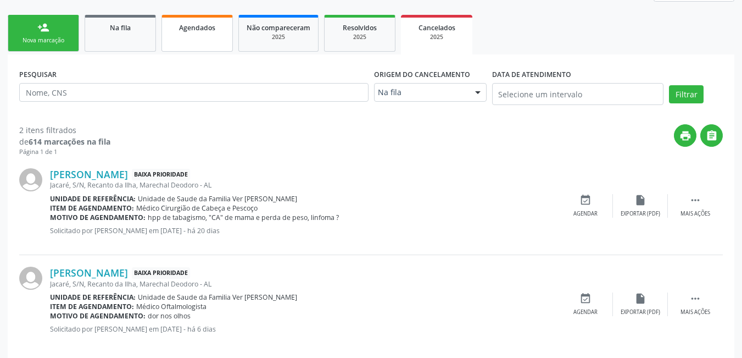
click at [179, 38] on link "Agendados" at bounding box center [197, 33] width 71 height 37
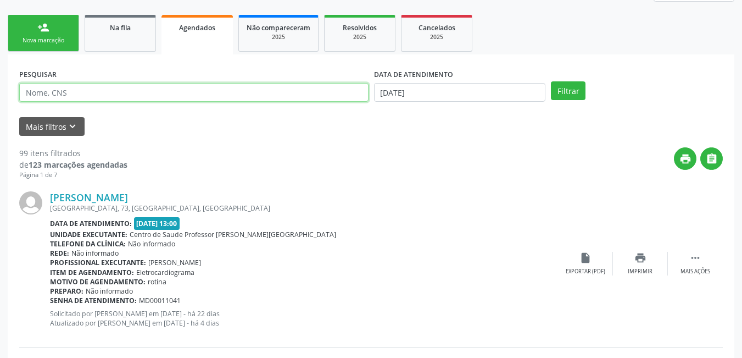
click at [97, 87] on input "text" at bounding box center [193, 92] width 349 height 19
type input "[PERSON_NAME]"
click at [551, 81] on button "Filtrar" at bounding box center [568, 90] width 35 height 19
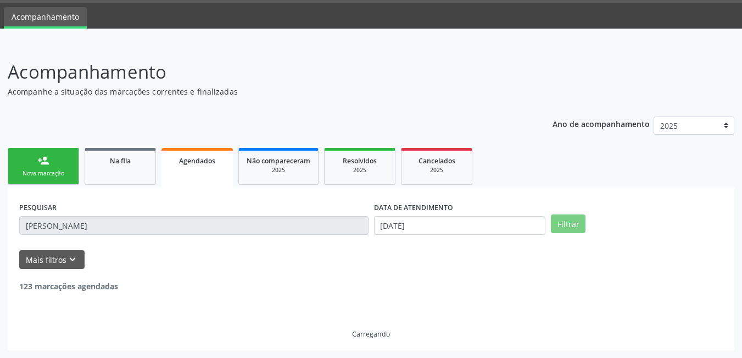
scroll to position [0, 0]
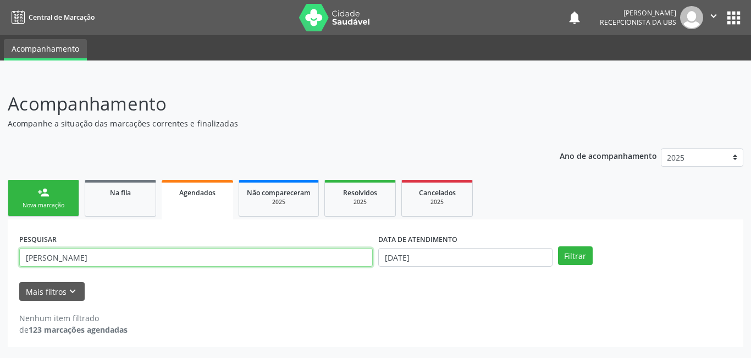
click at [105, 262] on input "[PERSON_NAME]" at bounding box center [195, 257] width 353 height 19
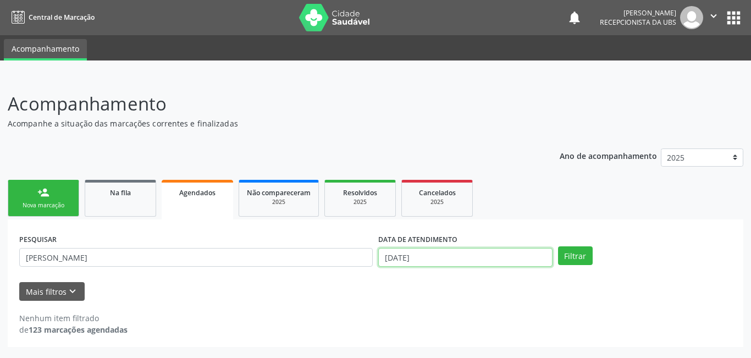
click at [448, 259] on input "[DATE]" at bounding box center [465, 257] width 174 height 19
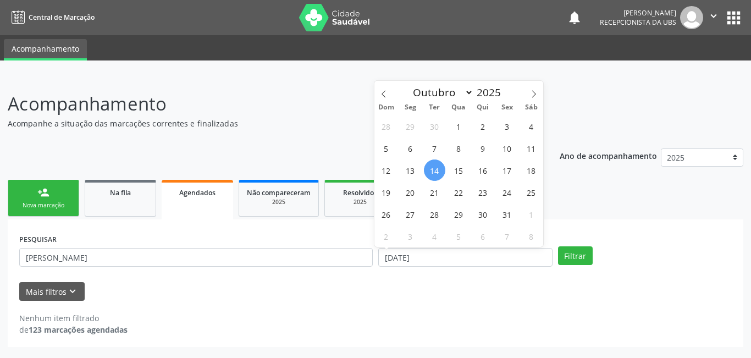
click at [434, 177] on span "14" at bounding box center [434, 169] width 21 height 21
type input "[DATE]"
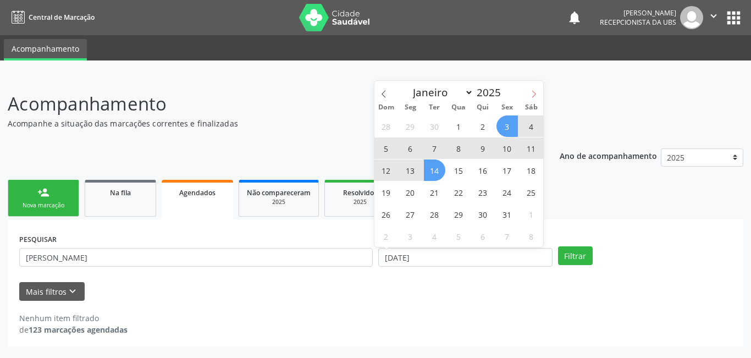
click at [535, 88] on span at bounding box center [533, 90] width 19 height 19
select select "10"
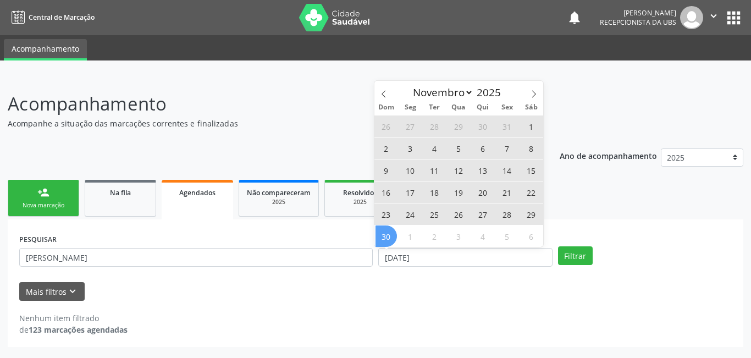
click at [393, 242] on span "30" at bounding box center [385, 235] width 21 height 21
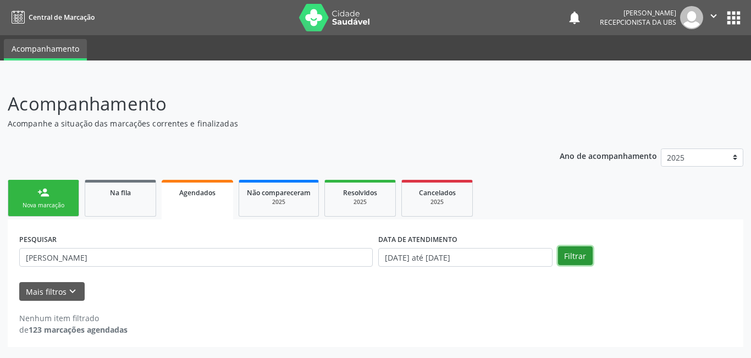
click at [570, 260] on button "Filtrar" at bounding box center [575, 255] width 35 height 19
click at [120, 199] on link "Na fila" at bounding box center [120, 198] width 71 height 37
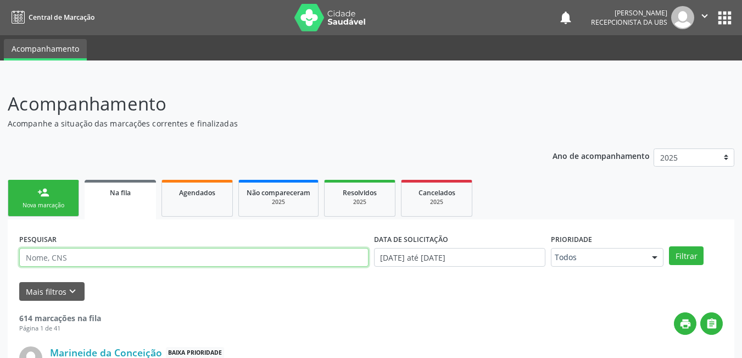
click at [112, 258] on input "text" at bounding box center [193, 257] width 349 height 19
type input "[PERSON_NAME]"
click at [669, 246] on button "Filtrar" at bounding box center [686, 255] width 35 height 19
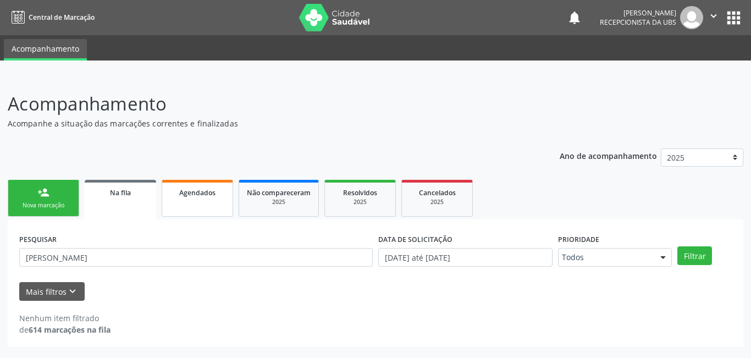
click at [186, 212] on link "Agendados" at bounding box center [197, 198] width 71 height 37
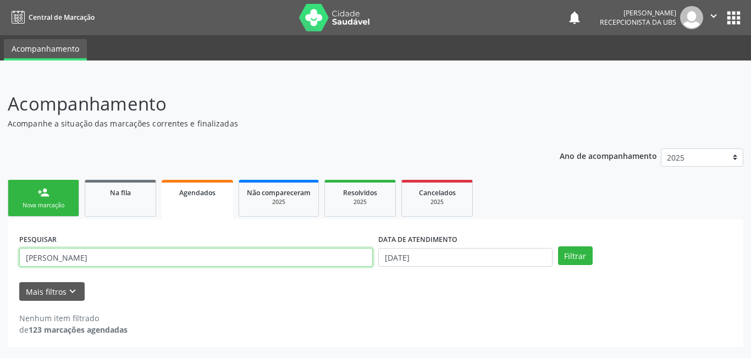
click at [99, 260] on input "[PERSON_NAME]" at bounding box center [195, 257] width 353 height 19
drag, startPoint x: 99, startPoint y: 260, endPoint x: 0, endPoint y: 239, distance: 101.7
click at [0, 239] on div "Acompanhamento Acompanhe a situação das marcações correntes e finalizadas Relat…" at bounding box center [375, 217] width 751 height 282
type input "700009937971408"
click at [558, 246] on button "Filtrar" at bounding box center [575, 255] width 35 height 19
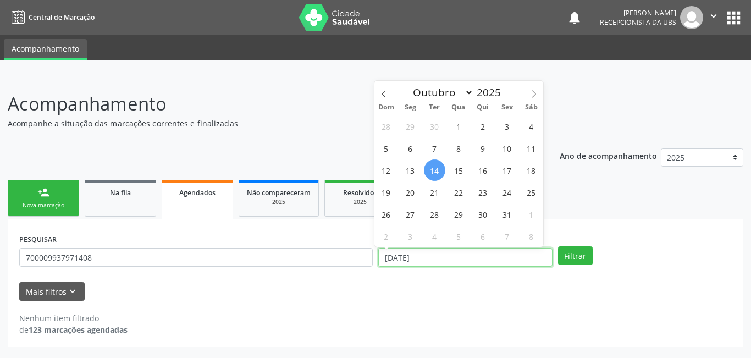
click at [422, 256] on input "[DATE]" at bounding box center [465, 257] width 174 height 19
click at [451, 162] on div "28 29 30 1 2 3 4 5 6 7 8 9 10 11 12 13 14 15 16 17 18 19 20 21 22 23 24 25 26 2…" at bounding box center [458, 181] width 169 height 132
click at [424, 168] on span "14" at bounding box center [434, 169] width 21 height 21
type input "[DATE]"
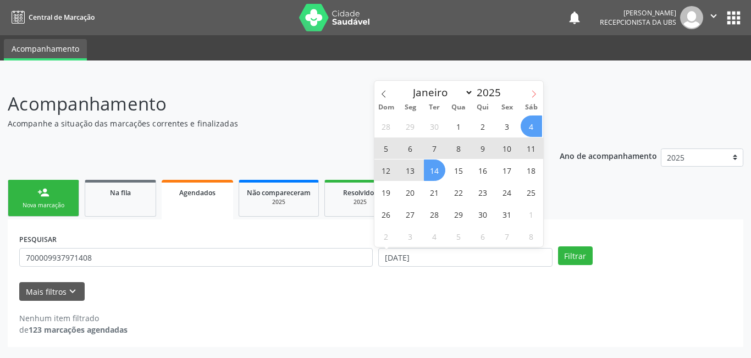
click at [532, 91] on icon at bounding box center [534, 94] width 8 height 8
select select "10"
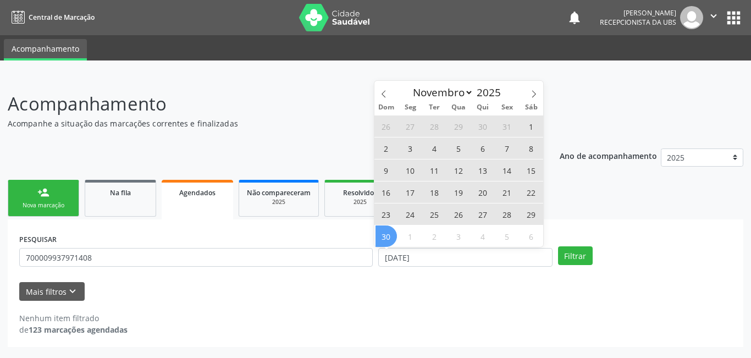
click at [384, 234] on span "30" at bounding box center [385, 235] width 21 height 21
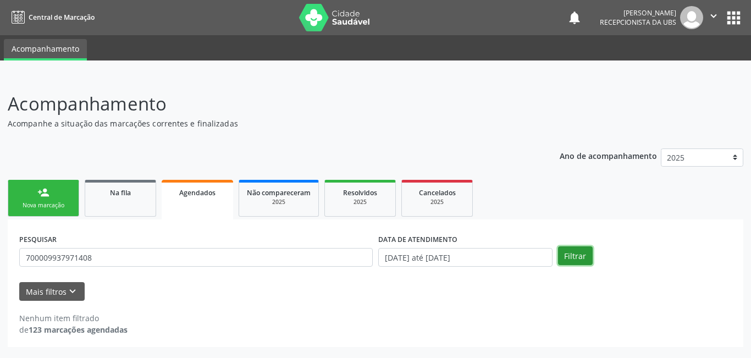
click at [576, 259] on button "Filtrar" at bounding box center [575, 255] width 35 height 19
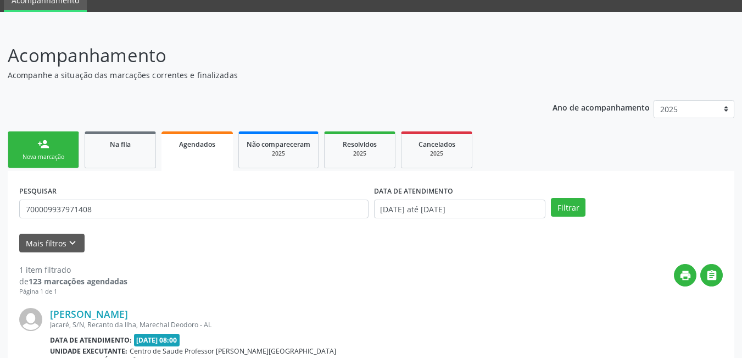
scroll to position [165, 0]
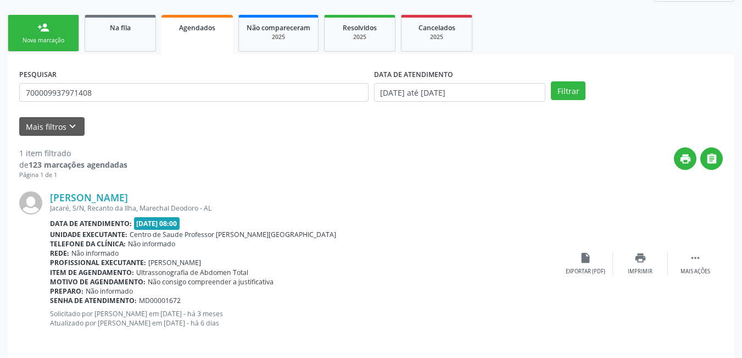
click at [97, 103] on div "PESQUISAR 700009937971408" at bounding box center [193, 87] width 355 height 43
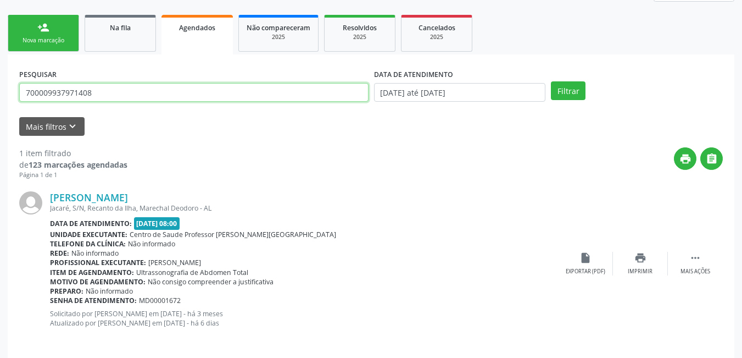
click at [98, 91] on input "700009937971408" at bounding box center [193, 92] width 349 height 19
drag, startPoint x: 93, startPoint y: 92, endPoint x: 0, endPoint y: 101, distance: 93.8
click at [0, 97] on div "Acompanhamento Acompanhe a situação das marcações correntes e finalizadas Relat…" at bounding box center [371, 138] width 742 height 455
click at [551, 81] on button "Filtrar" at bounding box center [568, 90] width 35 height 19
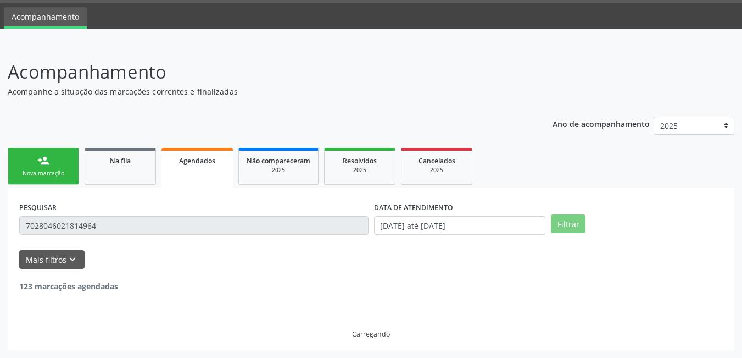
scroll to position [0, 0]
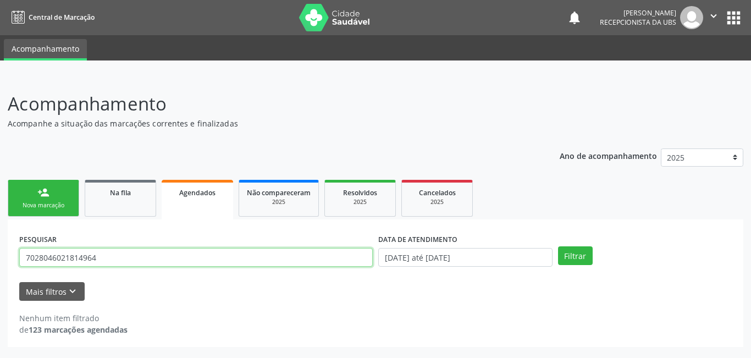
click at [76, 256] on input "7028046021814964" at bounding box center [195, 257] width 353 height 19
type input "702804602184964"
click at [558, 246] on button "Filtrar" at bounding box center [575, 255] width 35 height 19
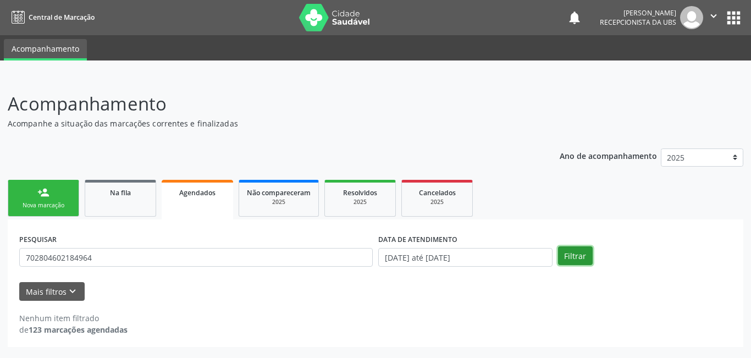
click at [576, 263] on button "Filtrar" at bounding box center [575, 255] width 35 height 19
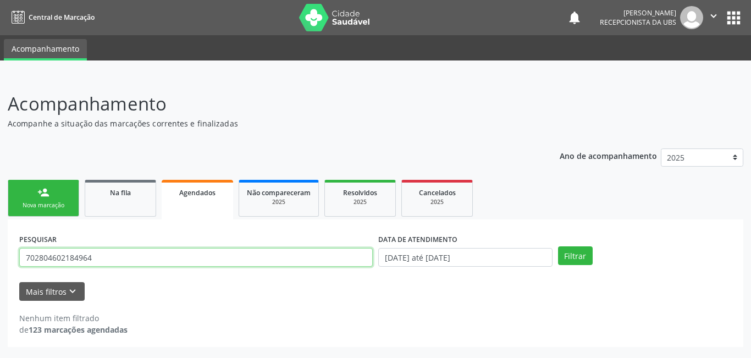
click at [96, 256] on input "702804602184964" at bounding box center [195, 257] width 353 height 19
drag, startPoint x: 96, startPoint y: 256, endPoint x: 0, endPoint y: 246, distance: 96.2
click at [0, 246] on div "Acompanhamento Acompanhe a situação das marcações correntes e finalizadas Relat…" at bounding box center [375, 217] width 751 height 282
type input "adrielly vitoria"
click at [558, 246] on button "Filtrar" at bounding box center [575, 255] width 35 height 19
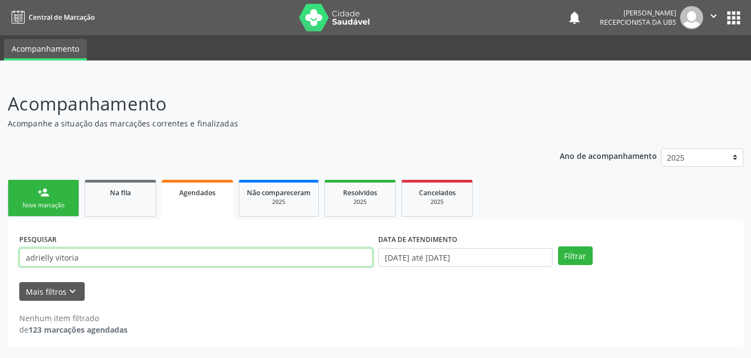
click at [81, 263] on input "adrielly vitoria" at bounding box center [195, 257] width 353 height 19
drag, startPoint x: 81, startPoint y: 263, endPoint x: 0, endPoint y: 271, distance: 81.7
click at [1, 271] on div "Acompanhamento Acompanhe a situação das marcações correntes e finalizadas Relat…" at bounding box center [375, 217] width 751 height 282
type input "702804602184964"
click at [558, 246] on button "Filtrar" at bounding box center [575, 255] width 35 height 19
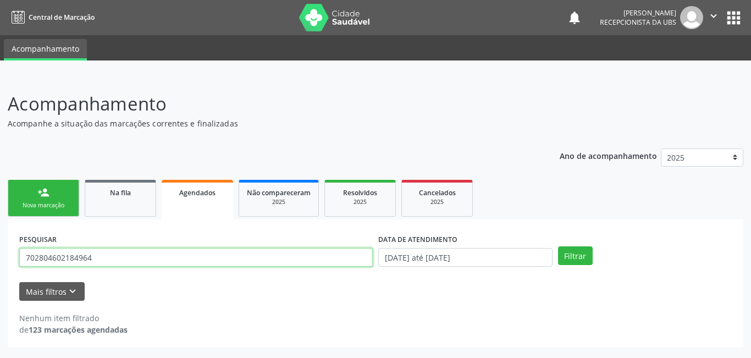
drag, startPoint x: 95, startPoint y: 260, endPoint x: 0, endPoint y: 227, distance: 99.9
click at [0, 227] on div "Acompanhamento Acompanhe a situação das marcações correntes e finalizadas Relat…" at bounding box center [375, 217] width 751 height 282
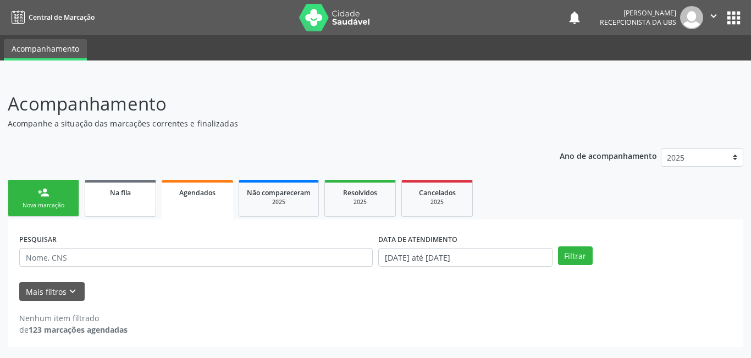
click at [133, 196] on div "Na fila" at bounding box center [120, 192] width 55 height 12
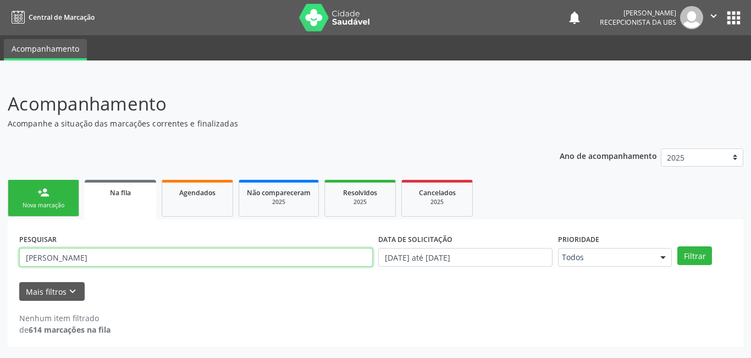
click at [111, 259] on input "[PERSON_NAME]" at bounding box center [195, 257] width 353 height 19
drag, startPoint x: 74, startPoint y: 251, endPoint x: 0, endPoint y: 246, distance: 74.4
click at [0, 246] on div "Acompanhamento Acompanhe a situação das marcações correntes e finalizadas Relat…" at bounding box center [375, 217] width 751 height 282
type input "702804602184964"
click at [677, 246] on button "Filtrar" at bounding box center [694, 255] width 35 height 19
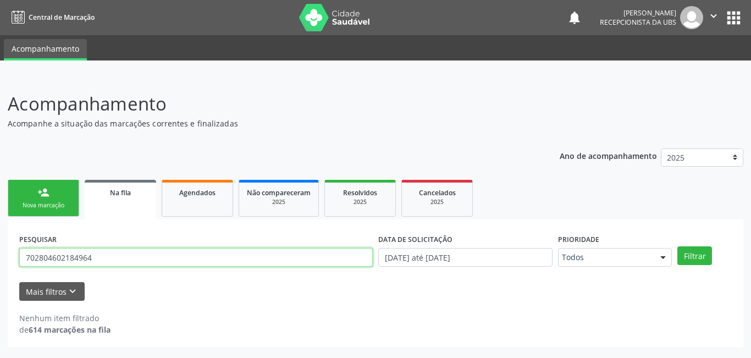
click at [106, 258] on input "702804602184964" at bounding box center [195, 257] width 353 height 19
drag, startPoint x: 106, startPoint y: 258, endPoint x: 0, endPoint y: 249, distance: 105.9
click at [12, 254] on div "PESQUISAR 702804602184964 DATA DE SOLICITAÇÃO [DATE] até [DATE] Prioridade Todo…" at bounding box center [375, 282] width 735 height 127
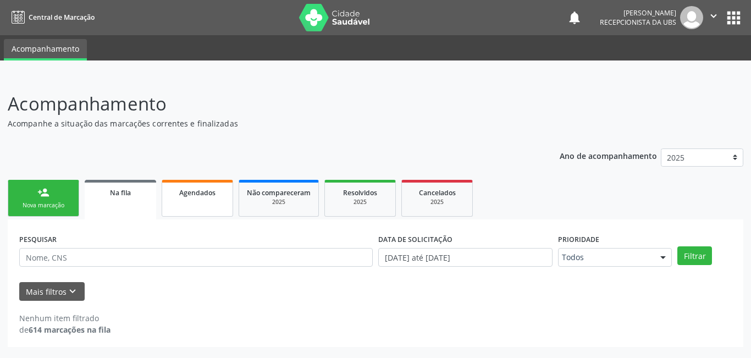
click at [188, 205] on link "Agendados" at bounding box center [197, 198] width 71 height 37
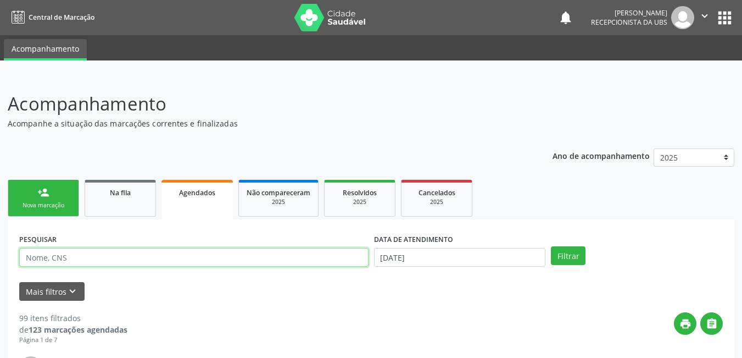
click at [127, 255] on input "text" at bounding box center [193, 257] width 349 height 19
type input "702804602184964"
click at [551, 246] on button "Filtrar" at bounding box center [568, 255] width 35 height 19
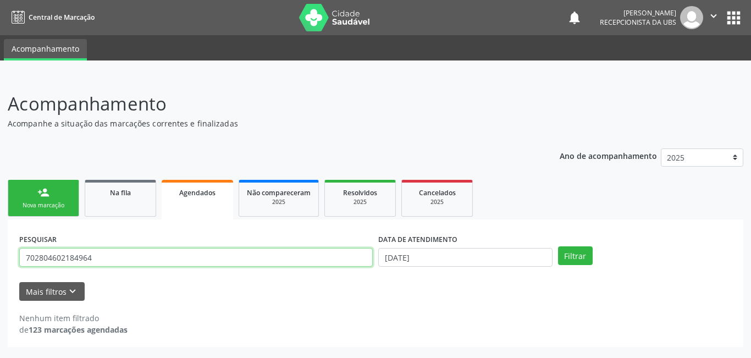
drag, startPoint x: 97, startPoint y: 257, endPoint x: 0, endPoint y: 252, distance: 96.8
click at [0, 252] on div "Acompanhamento Acompanhe a situação das marcações correntes e finalizadas Relat…" at bounding box center [375, 217] width 751 height 282
type input "adrielly [PERSON_NAME]"
click at [558, 246] on button "Filtrar" at bounding box center [575, 255] width 35 height 19
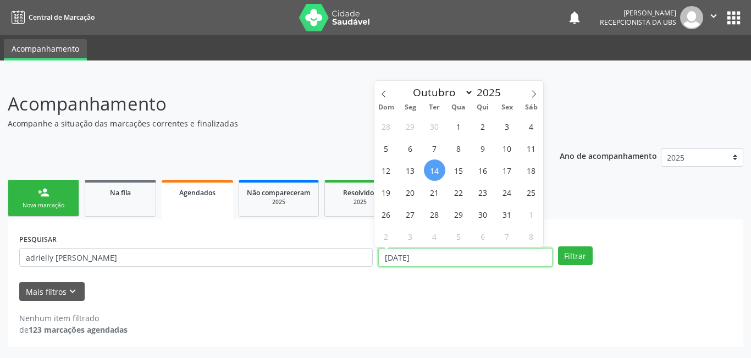
click at [420, 252] on input "[DATE]" at bounding box center [465, 257] width 174 height 19
click at [447, 174] on div "28 29 30 1 2 3 4 5 6 7 8 9 10 11 12 13 14 15 16 17 18 19 20 21 22 23 24 25 26 2…" at bounding box center [458, 181] width 169 height 132
click at [437, 170] on span "14" at bounding box center [434, 169] width 21 height 21
type input "[DATE]"
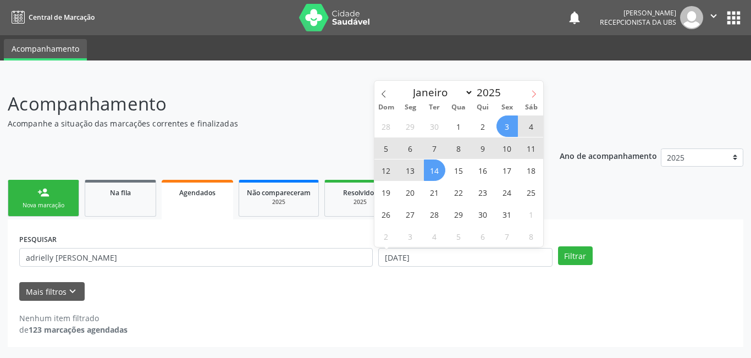
click at [532, 92] on icon at bounding box center [534, 94] width 8 height 8
select select "10"
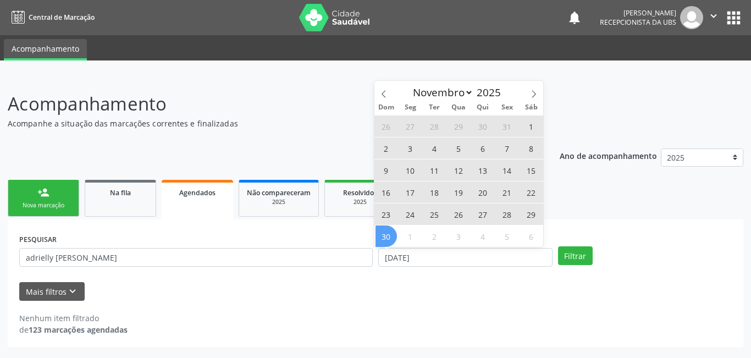
click at [389, 232] on span "30" at bounding box center [385, 235] width 21 height 21
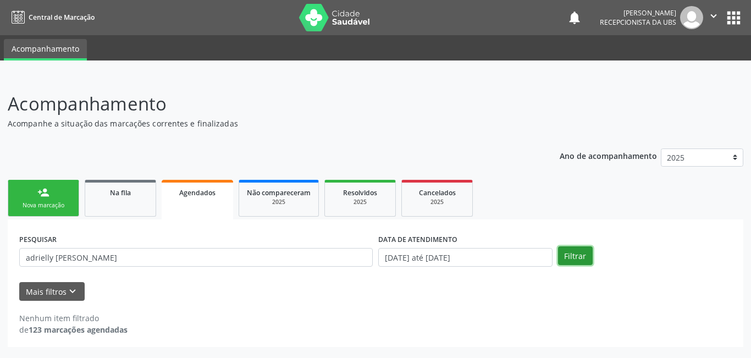
click at [564, 251] on button "Filtrar" at bounding box center [575, 255] width 35 height 19
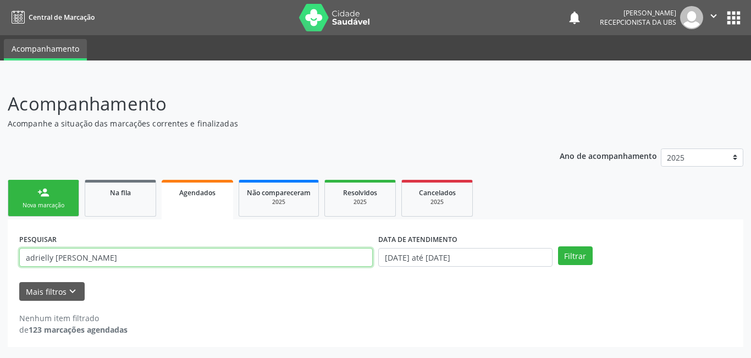
drag, startPoint x: 149, startPoint y: 261, endPoint x: 0, endPoint y: 245, distance: 150.4
click at [0, 245] on div "Acompanhamento Acompanhe a situação das marcações correntes e finalizadas Relat…" at bounding box center [375, 217] width 751 height 282
type input "702804602184964"
click at [558, 246] on button "Filtrar" at bounding box center [575, 255] width 35 height 19
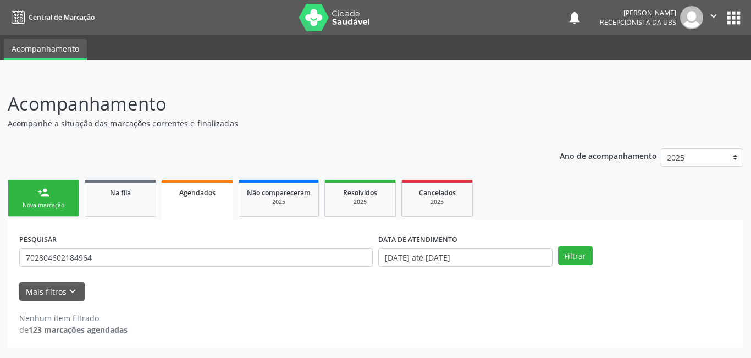
click at [49, 196] on link "person_add Nova marcação" at bounding box center [43, 198] width 71 height 37
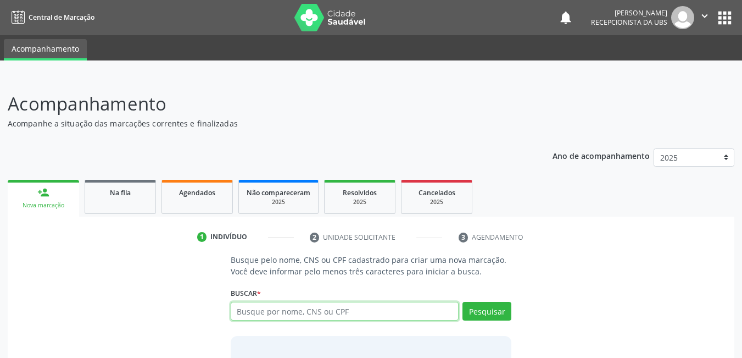
click at [356, 312] on input "text" at bounding box center [345, 311] width 229 height 19
type input "702804602184964"
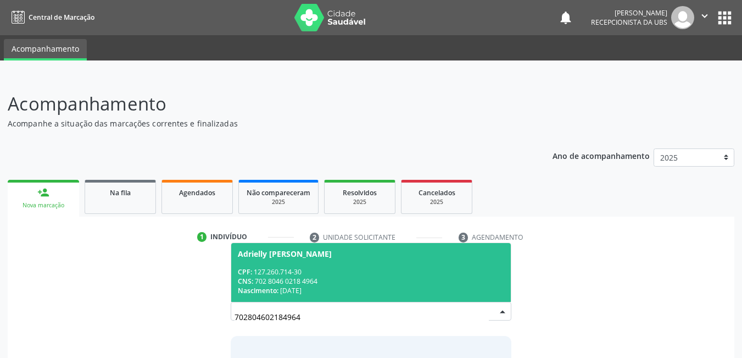
click at [336, 290] on div "Nascimento: [DATE]" at bounding box center [371, 290] width 267 height 9
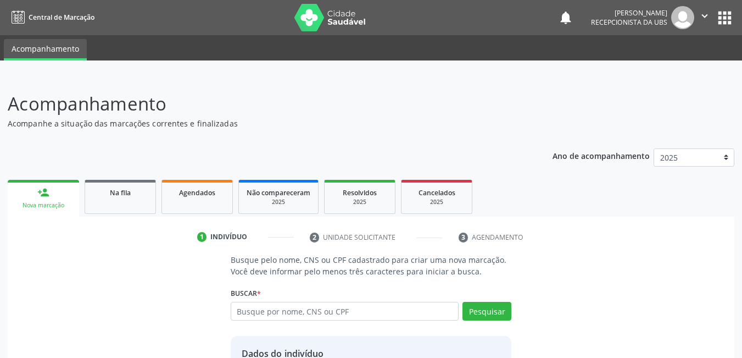
scroll to position [98, 0]
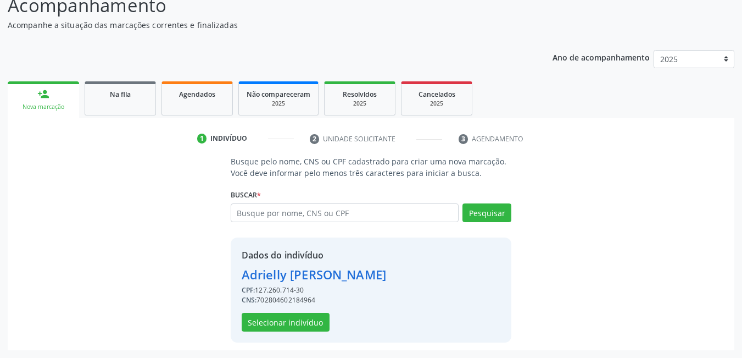
click at [303, 332] on div "Dados do indivíduo [PERSON_NAME] CPF: 127.260.714-30 CNS: 702804602184964 Selec…" at bounding box center [371, 289] width 281 height 105
click at [309, 323] on button "Selecionar indivíduo" at bounding box center [286, 322] width 88 height 19
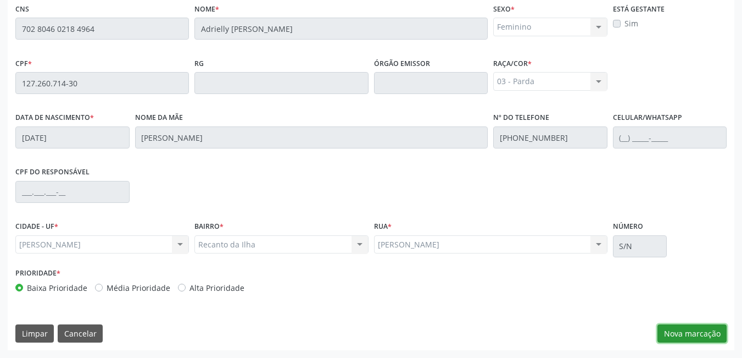
click at [673, 332] on button "Nova marcação" at bounding box center [692, 333] width 69 height 19
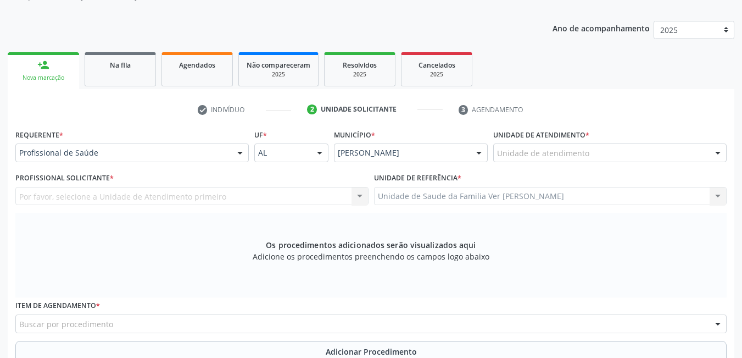
scroll to position [120, 0]
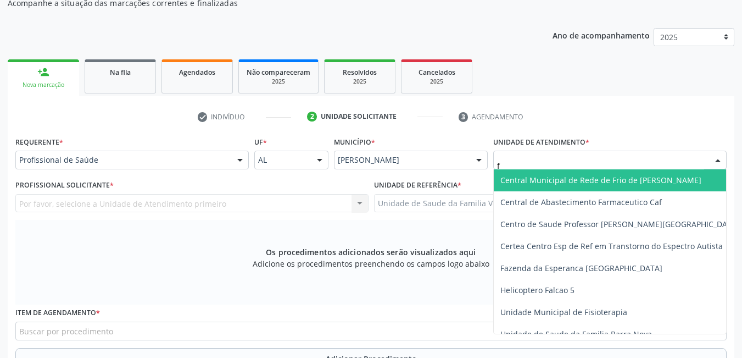
type input "fl"
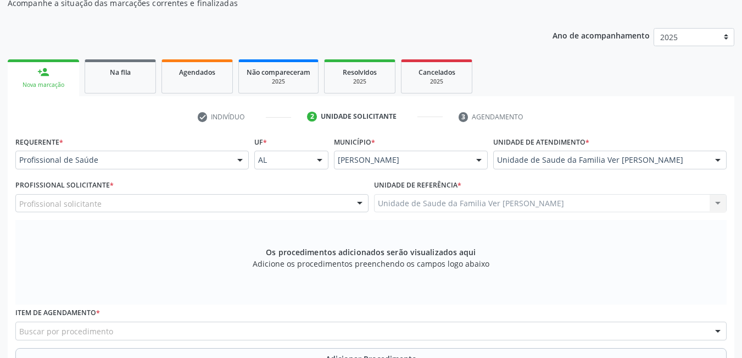
click at [278, 204] on div "Profissional solicitante" at bounding box center [191, 203] width 353 height 19
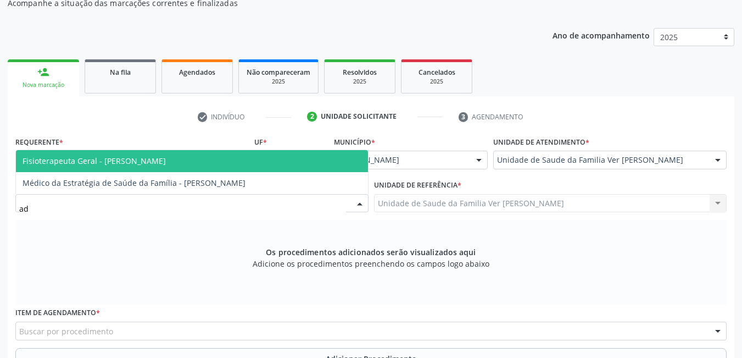
type input "ade"
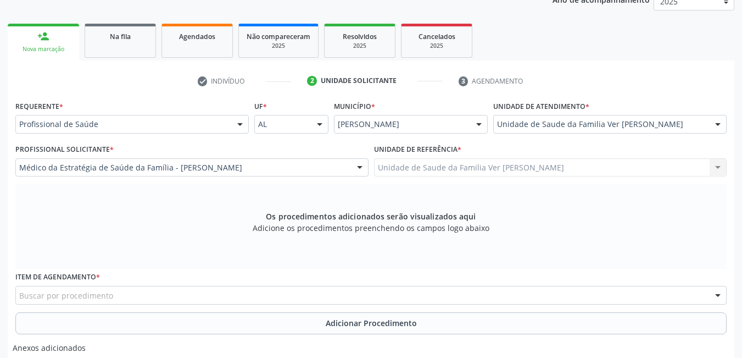
scroll to position [175, 0]
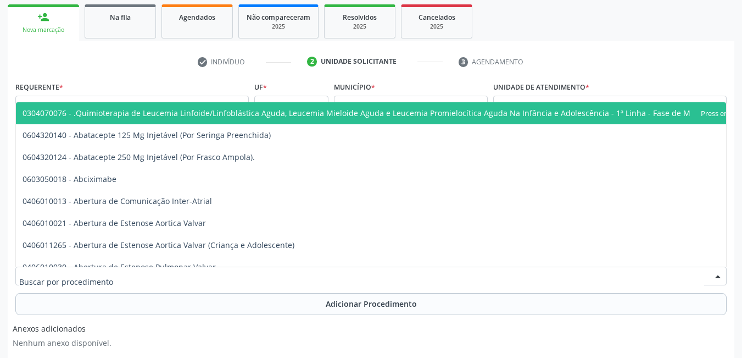
click at [175, 275] on div at bounding box center [371, 276] width 712 height 19
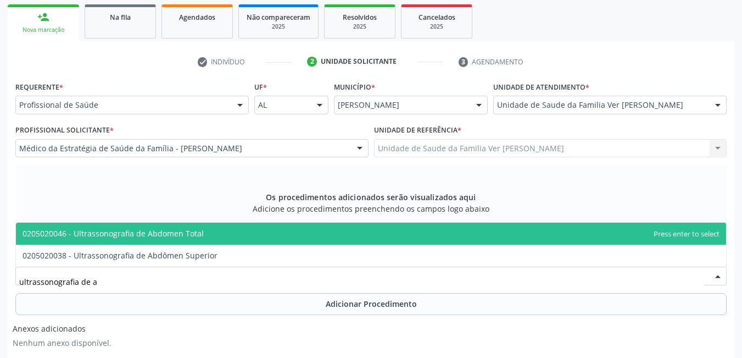
type input "ultrassonografia de ab"
click at [229, 227] on span "0205020046 - Ultrassonografia de Abdomen Total" at bounding box center [371, 234] width 711 height 22
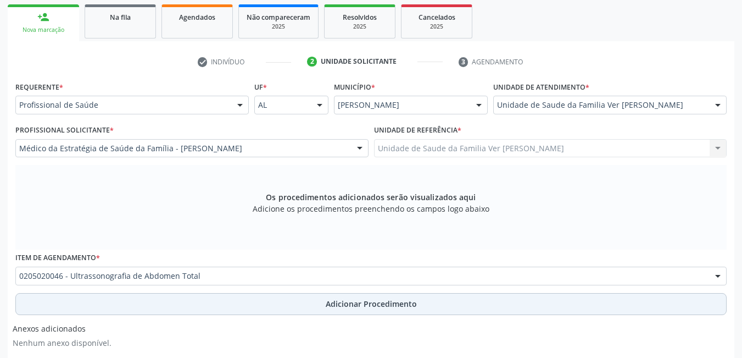
click at [229, 301] on button "Adicionar Procedimento" at bounding box center [371, 304] width 712 height 22
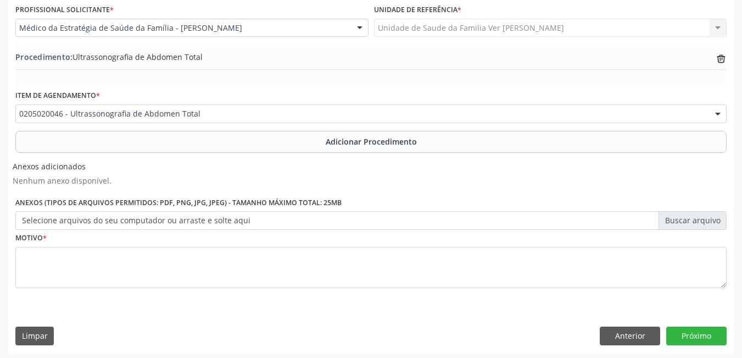
scroll to position [298, 0]
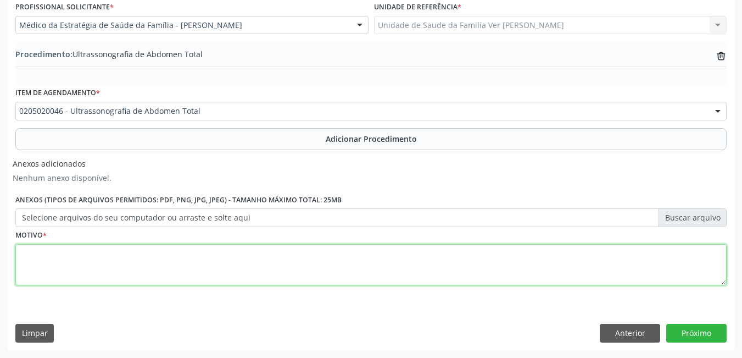
click at [191, 280] on textarea at bounding box center [371, 265] width 712 height 42
type textarea "sem justificativa"
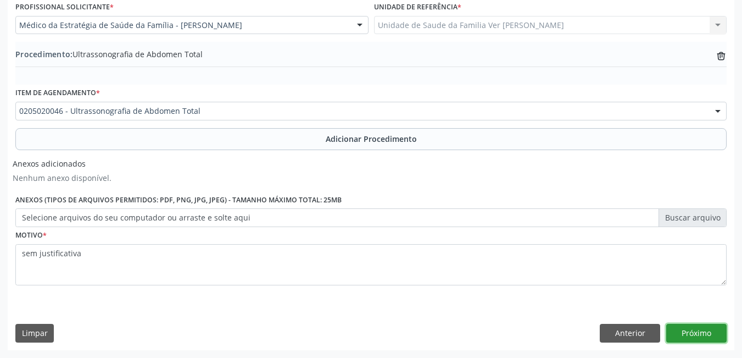
click at [689, 336] on button "Próximo" at bounding box center [697, 333] width 60 height 19
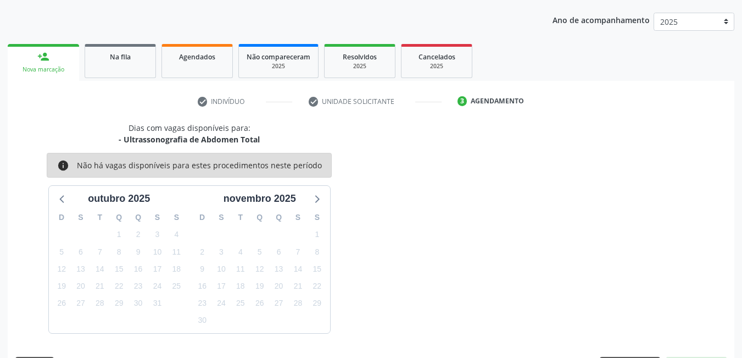
scroll to position [168, 0]
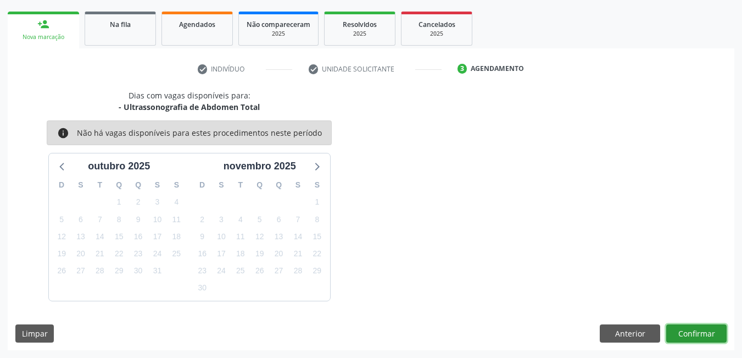
click at [696, 332] on button "Confirmar" at bounding box center [697, 333] width 60 height 19
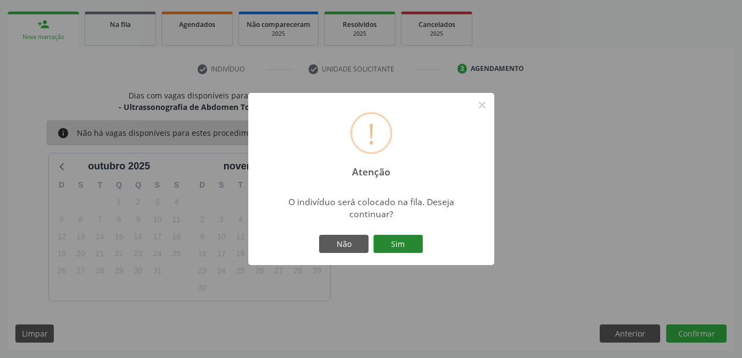
click at [412, 245] on button "Sim" at bounding box center [398, 244] width 49 height 19
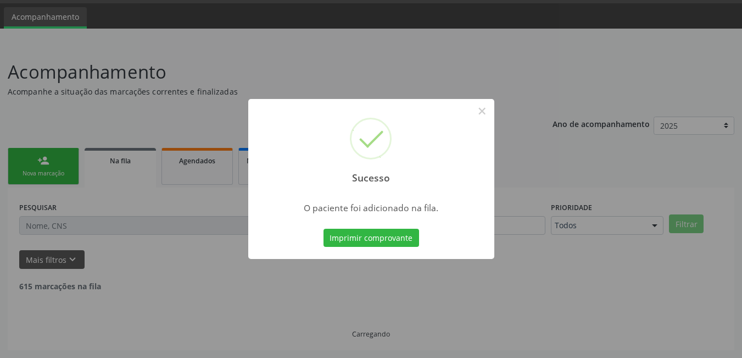
scroll to position [20, 0]
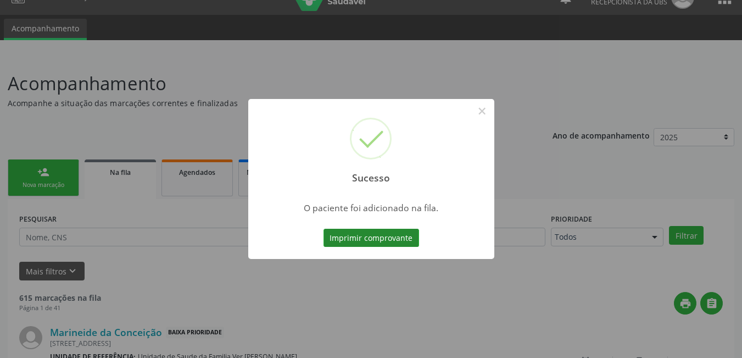
click at [388, 237] on button "Imprimir comprovante" at bounding box center [372, 238] width 96 height 19
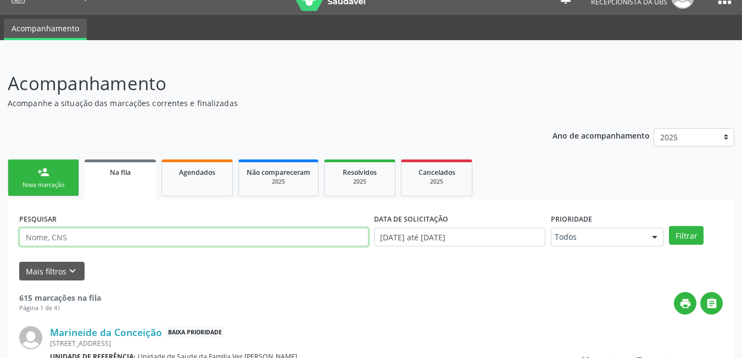
click at [104, 240] on input "text" at bounding box center [193, 236] width 349 height 19
type input "702804602184964"
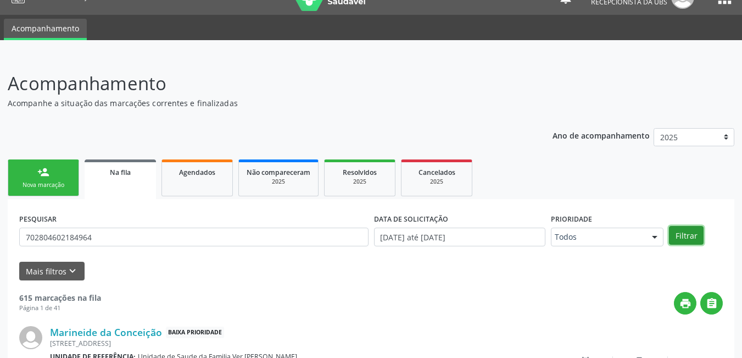
click at [687, 231] on button "Filtrar" at bounding box center [686, 235] width 35 height 19
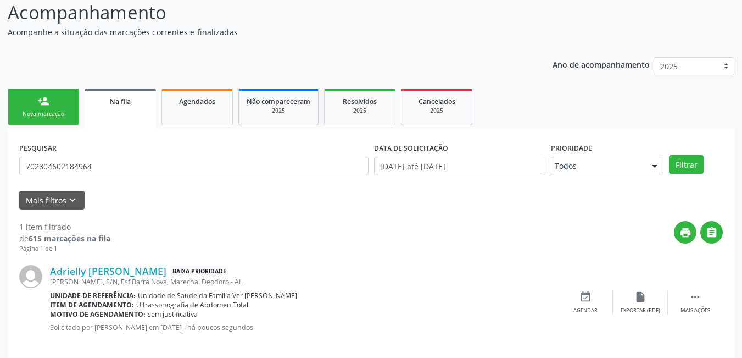
scroll to position [104, 0]
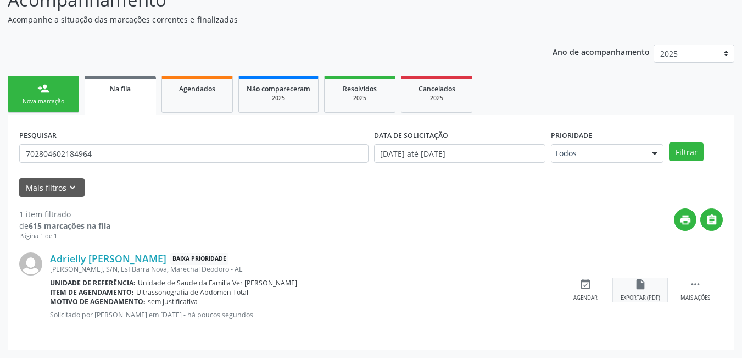
click at [645, 296] on div "Exportar (PDF)" at bounding box center [641, 298] width 40 height 8
click at [81, 146] on input "702804602184964" at bounding box center [193, 153] width 349 height 19
click at [107, 151] on input "702804602184964" at bounding box center [193, 153] width 349 height 19
drag, startPoint x: 105, startPoint y: 151, endPoint x: 4, endPoint y: 139, distance: 101.3
click at [4, 139] on div "Acompanhamento Acompanhe a situação das marcações correntes e finalizadas Relat…" at bounding box center [371, 165] width 742 height 386
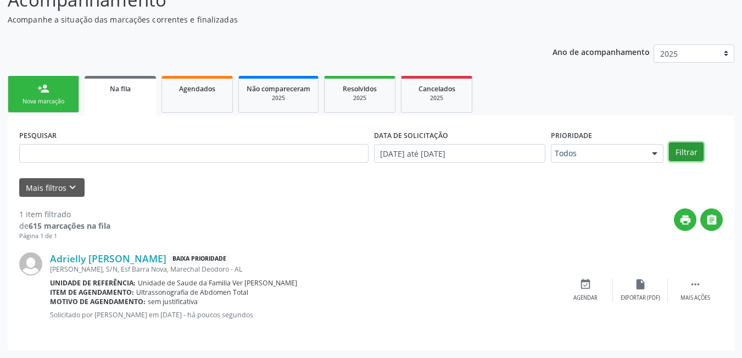
click at [676, 148] on button "Filtrar" at bounding box center [686, 151] width 35 height 19
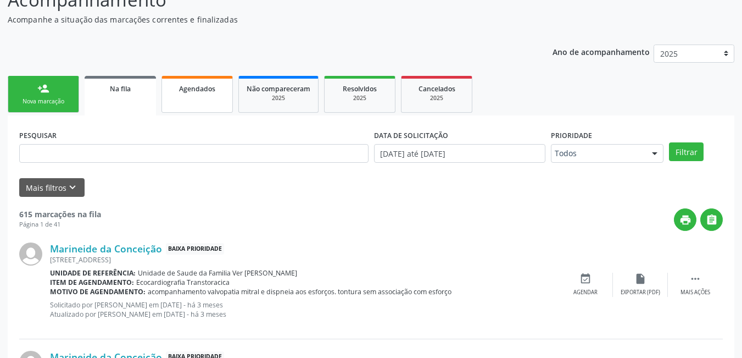
click at [191, 102] on link "Agendados" at bounding box center [197, 94] width 71 height 37
select select "9"
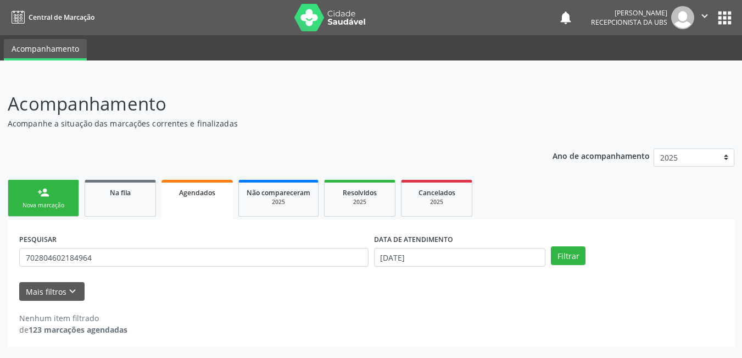
scroll to position [0, 0]
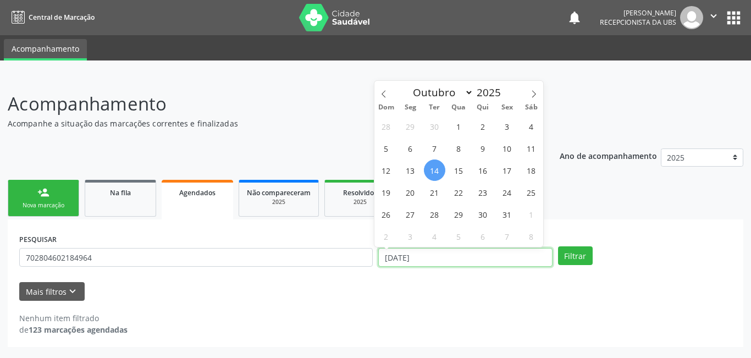
click at [431, 257] on input "[DATE]" at bounding box center [465, 257] width 174 height 19
click at [430, 171] on span "14" at bounding box center [434, 169] width 21 height 21
type input "[DATE]"
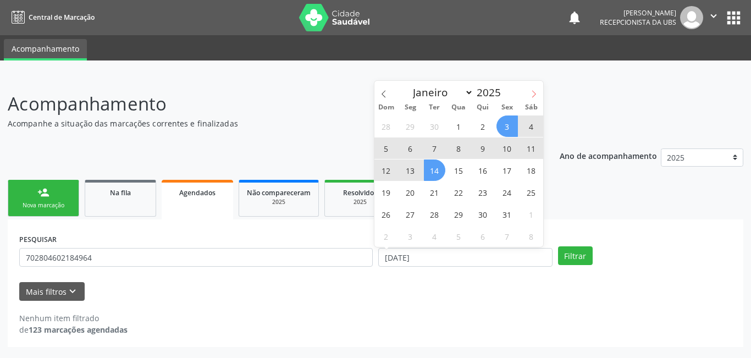
click at [530, 92] on icon at bounding box center [534, 94] width 8 height 8
select select "10"
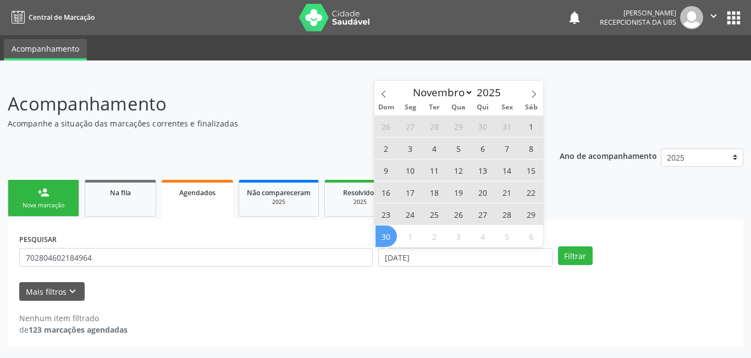
click at [380, 247] on span "30" at bounding box center [385, 235] width 21 height 21
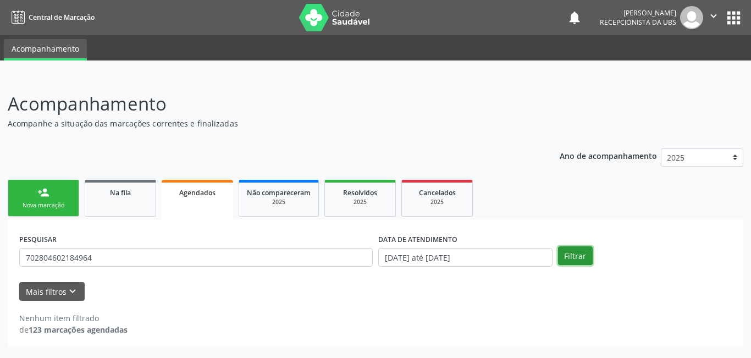
click at [573, 257] on button "Filtrar" at bounding box center [575, 255] width 35 height 19
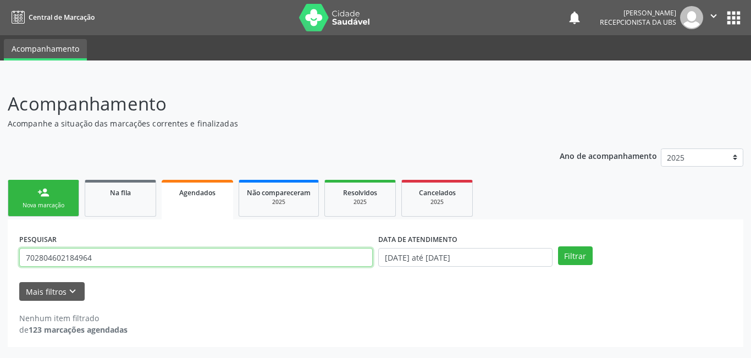
click at [138, 249] on input "702804602184964" at bounding box center [195, 257] width 353 height 19
drag, startPoint x: 132, startPoint y: 253, endPoint x: 0, endPoint y: 281, distance: 134.8
click at [0, 281] on div "Acompanhamento Acompanhe a situação das marcações correntes e finalizadas Relat…" at bounding box center [375, 217] width 751 height 282
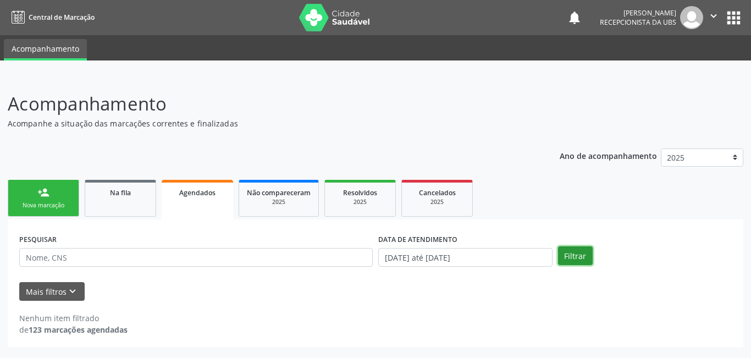
click at [589, 252] on button "Filtrar" at bounding box center [575, 255] width 35 height 19
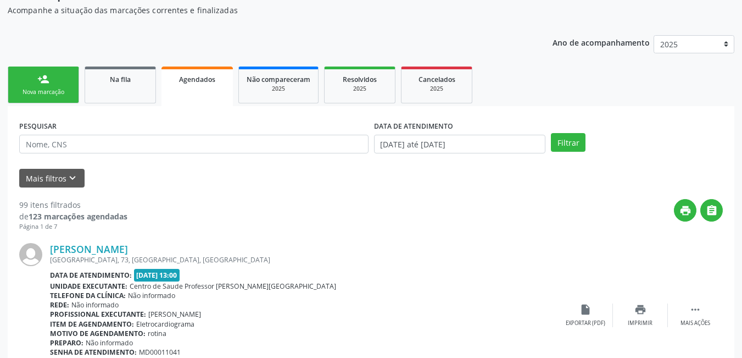
scroll to position [142, 0]
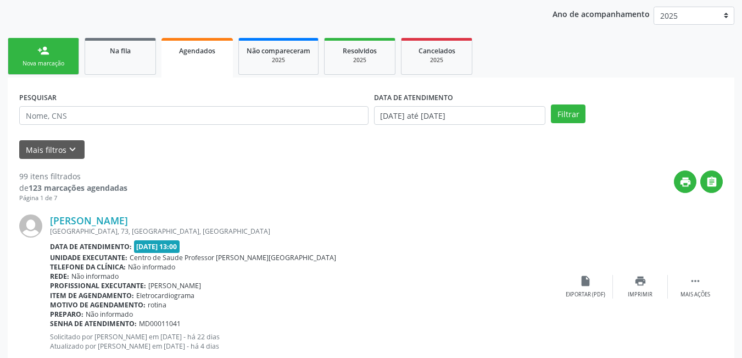
click at [24, 54] on link "person_add Nova marcação" at bounding box center [43, 56] width 71 height 37
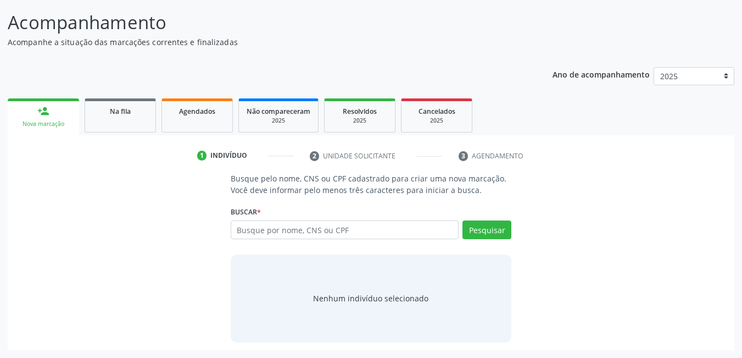
scroll to position [81, 0]
click at [329, 231] on input "text" at bounding box center [345, 229] width 229 height 19
click at [339, 237] on input "text" at bounding box center [345, 229] width 229 height 19
type input "704601622111127"
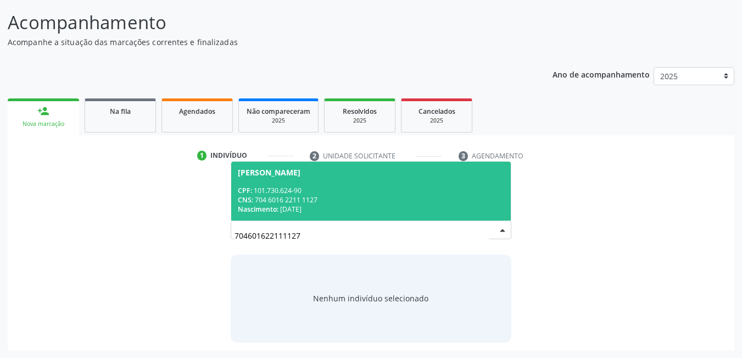
click at [361, 211] on div "Nascimento: [DATE]" at bounding box center [371, 208] width 267 height 9
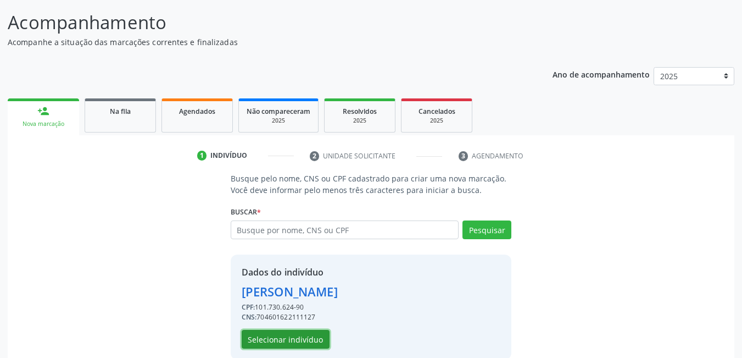
click at [305, 331] on button "Selecionar indivíduo" at bounding box center [286, 339] width 88 height 19
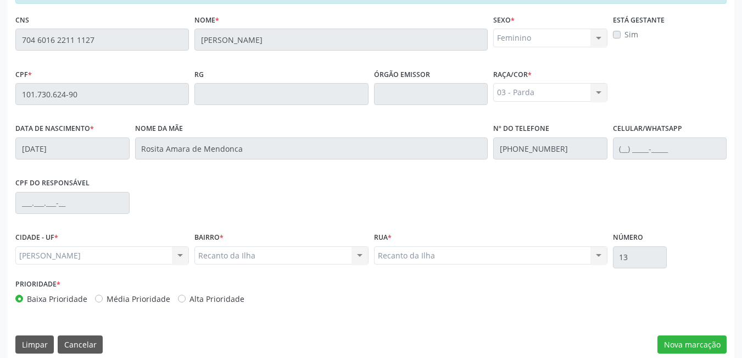
scroll to position [285, 0]
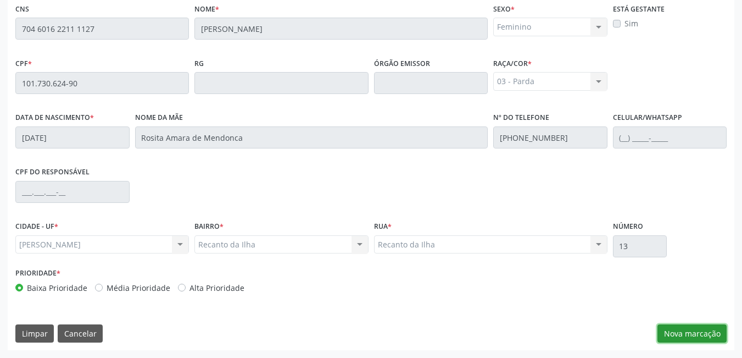
click at [689, 331] on button "Nova marcação" at bounding box center [692, 333] width 69 height 19
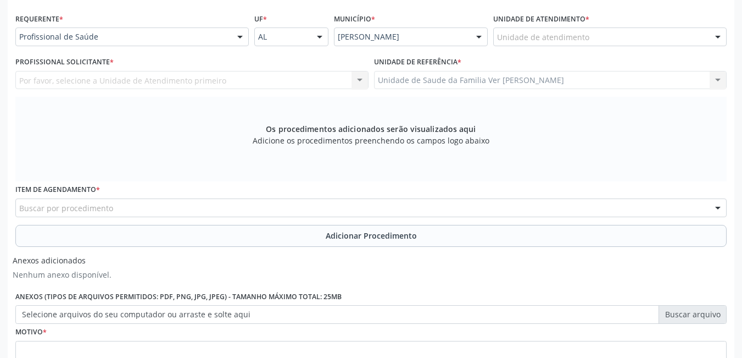
scroll to position [175, 0]
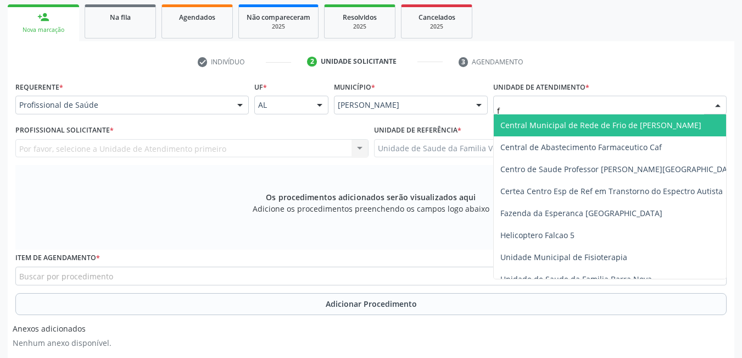
type input "fl"
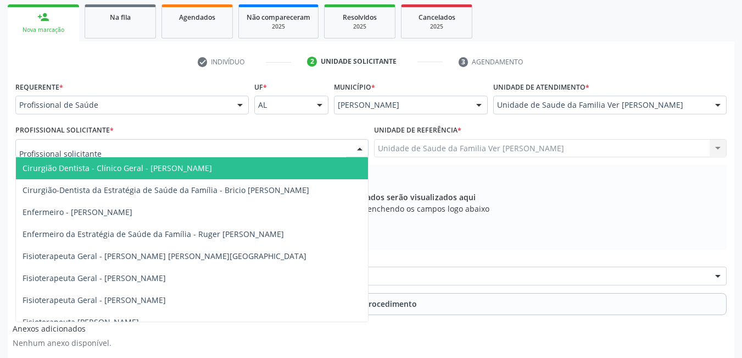
drag, startPoint x: 194, startPoint y: 155, endPoint x: 190, endPoint y: 144, distance: 11.8
click at [194, 151] on div at bounding box center [191, 148] width 353 height 19
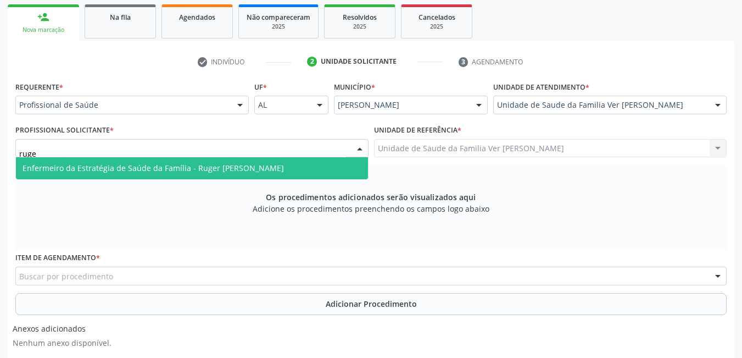
type input "ruger"
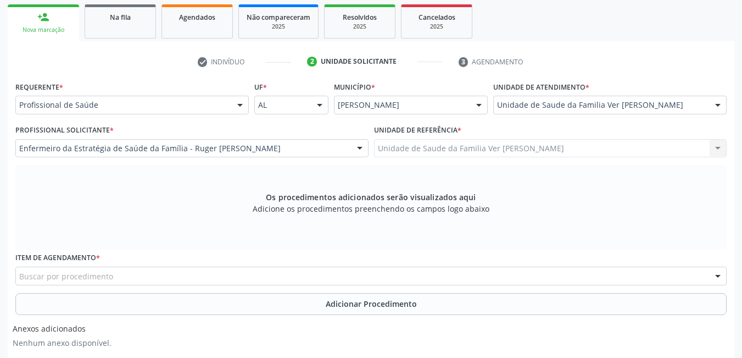
click at [158, 273] on div "Buscar por procedimento" at bounding box center [371, 276] width 712 height 19
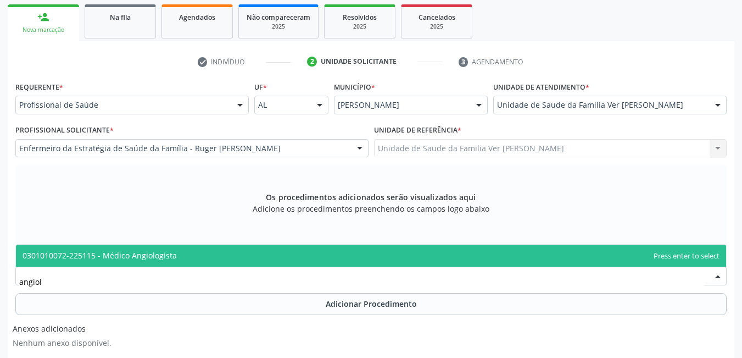
type input "angiolo"
click at [176, 253] on span "0301010072-225115 - Médico Angiologista" at bounding box center [371, 256] width 711 height 22
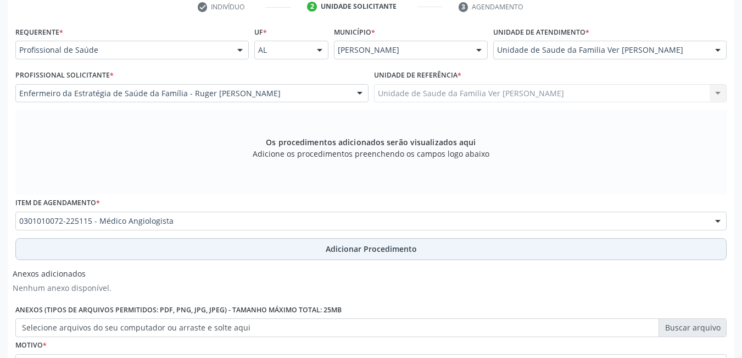
click at [195, 251] on button "Adicionar Procedimento" at bounding box center [371, 249] width 712 height 22
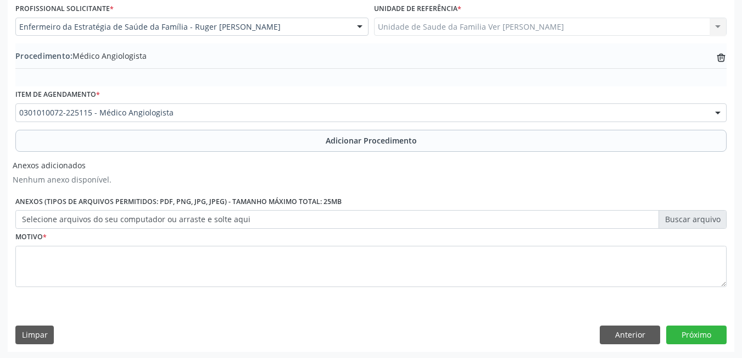
scroll to position [298, 0]
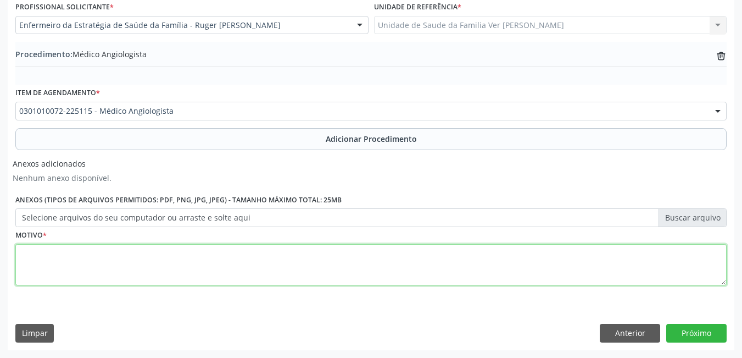
click at [173, 279] on textarea at bounding box center [371, 265] width 712 height 42
type textarea "DM, TAS, VCEREZES. dores mm."
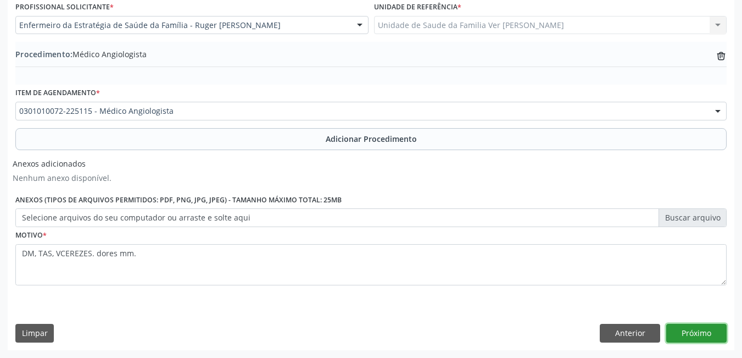
click at [708, 341] on button "Próximo" at bounding box center [697, 333] width 60 height 19
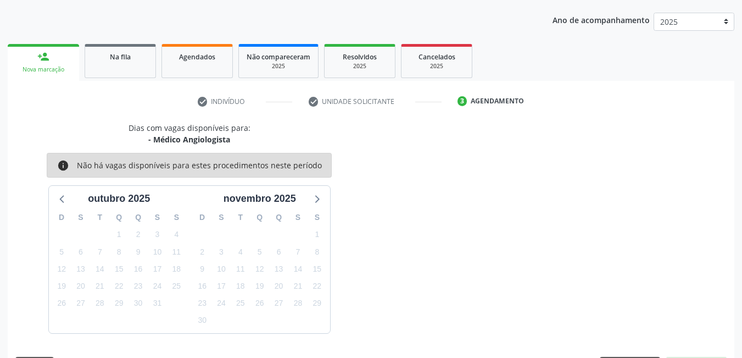
scroll to position [168, 0]
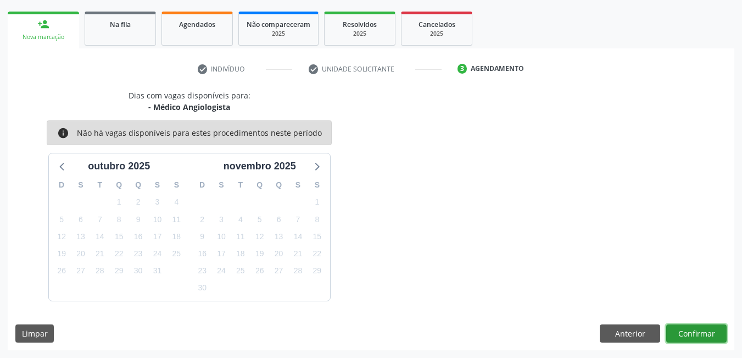
click at [691, 331] on button "Confirmar" at bounding box center [697, 333] width 60 height 19
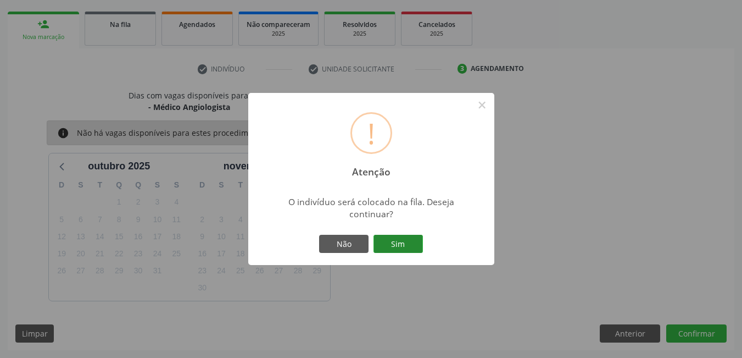
click at [411, 243] on button "Sim" at bounding box center [398, 244] width 49 height 19
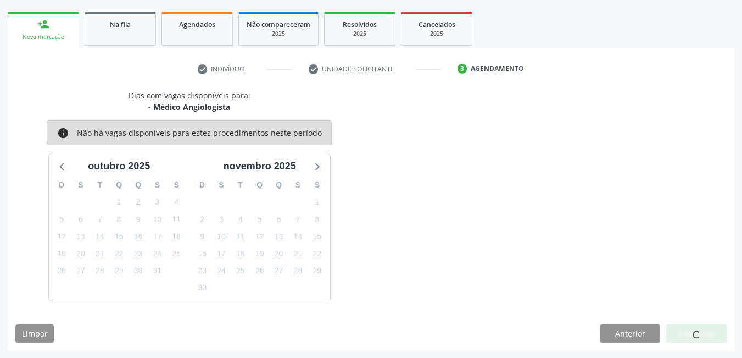
scroll to position [20, 0]
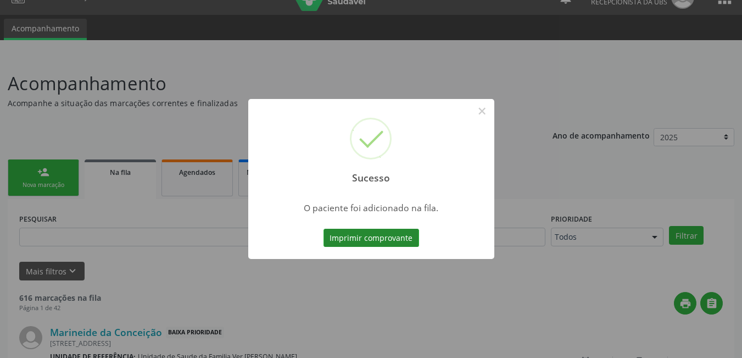
click at [373, 235] on button "Imprimir comprovante" at bounding box center [372, 238] width 96 height 19
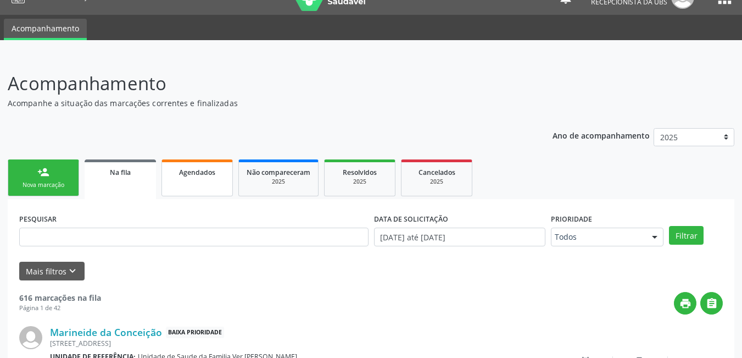
click at [205, 180] on link "Agendados" at bounding box center [197, 177] width 71 height 37
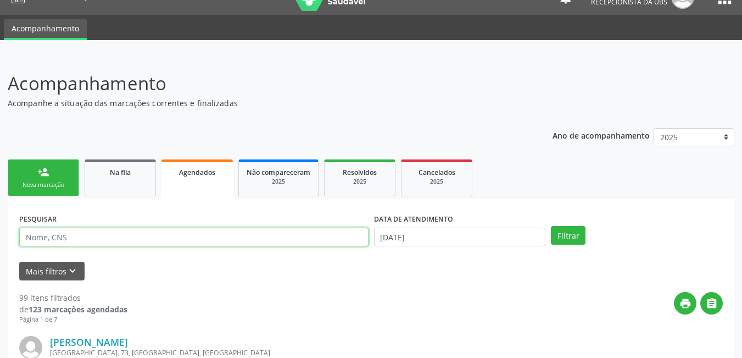
drag, startPoint x: 108, startPoint y: 241, endPoint x: 114, endPoint y: 242, distance: 5.6
click at [110, 242] on input "text" at bounding box center [193, 236] width 349 height 19
type input "valeska"
click at [551, 226] on button "Filtrar" at bounding box center [568, 235] width 35 height 19
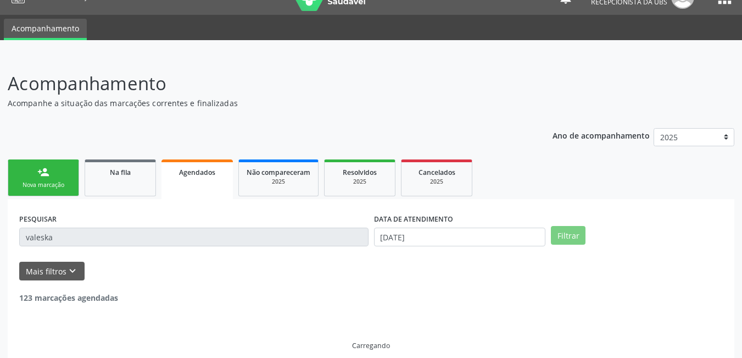
scroll to position [0, 0]
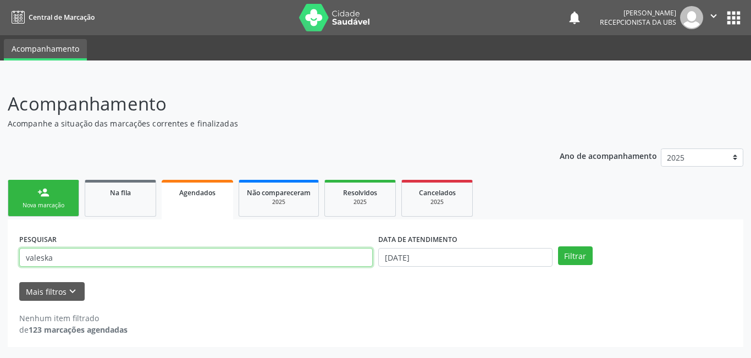
click at [57, 256] on input "valeska" at bounding box center [195, 257] width 353 height 19
drag, startPoint x: 58, startPoint y: 256, endPoint x: 0, endPoint y: 244, distance: 59.5
click at [0, 244] on div "Acompanhamento Acompanhe a situação das marcações correntes e finalizadas Relat…" at bounding box center [375, 217] width 751 height 282
click at [126, 259] on input "text" at bounding box center [195, 257] width 353 height 19
type input "702909552753875"
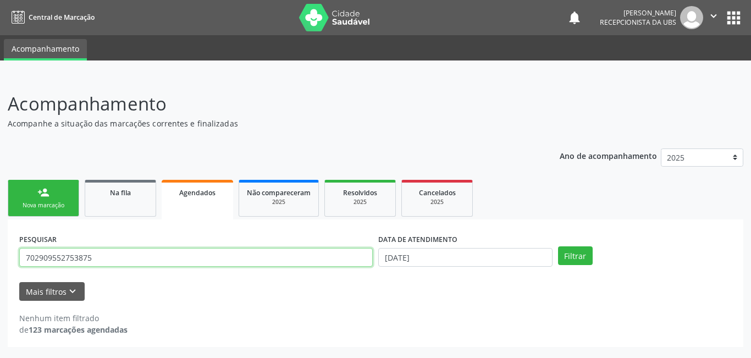
click at [558, 246] on button "Filtrar" at bounding box center [575, 255] width 35 height 19
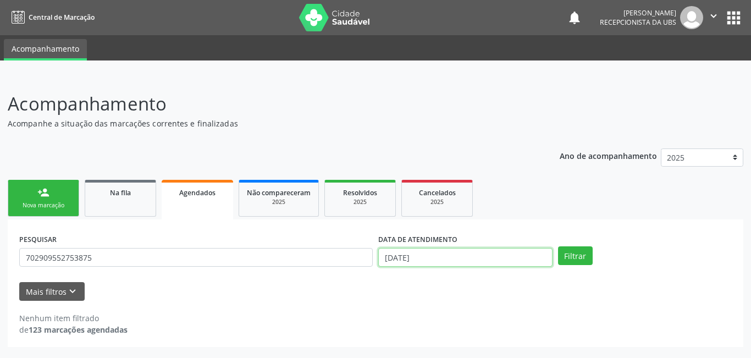
click at [431, 260] on input "[DATE]" at bounding box center [465, 257] width 174 height 19
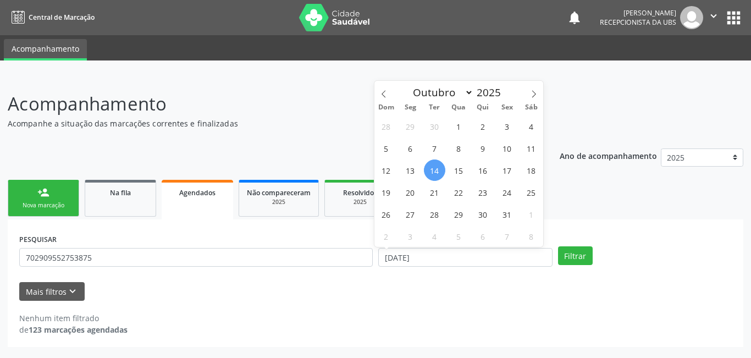
click at [438, 171] on span "14" at bounding box center [434, 169] width 21 height 21
type input "[DATE]"
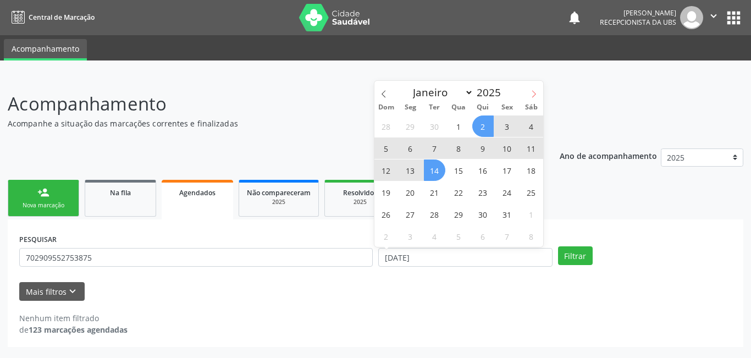
click at [529, 92] on span at bounding box center [533, 90] width 19 height 19
select select "10"
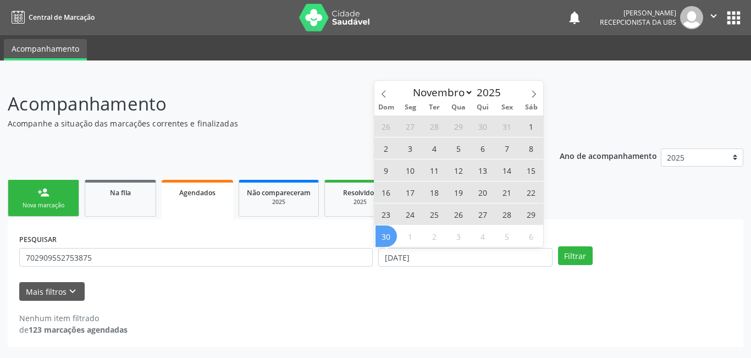
click at [394, 241] on span "30" at bounding box center [385, 235] width 21 height 21
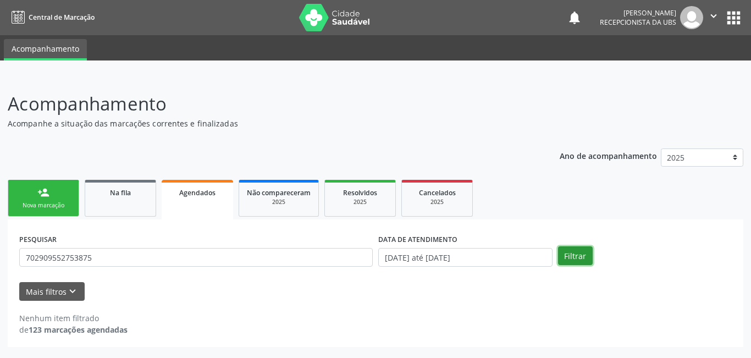
click at [572, 262] on button "Filtrar" at bounding box center [575, 255] width 35 height 19
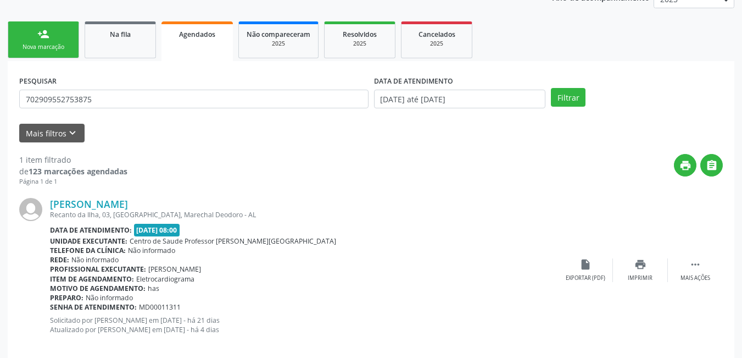
scroll to position [165, 0]
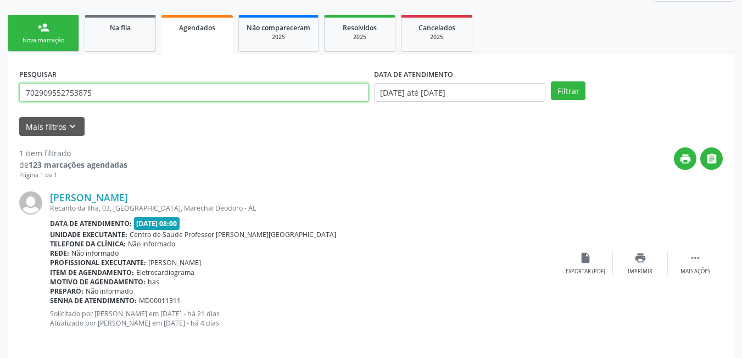
drag, startPoint x: 93, startPoint y: 91, endPoint x: 4, endPoint y: 80, distance: 89.8
click at [4, 80] on div "Acompanhamento Acompanhe a situação das marcações correntes e finalizadas Relat…" at bounding box center [371, 138] width 742 height 455
paste input "898 0012 1263 860"
type input "898 0012 1263 8605"
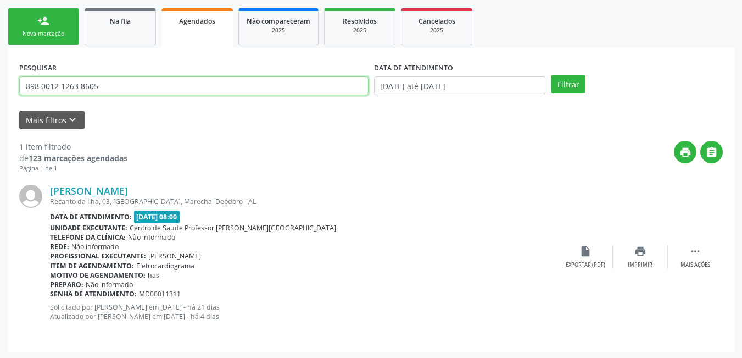
scroll to position [173, 0]
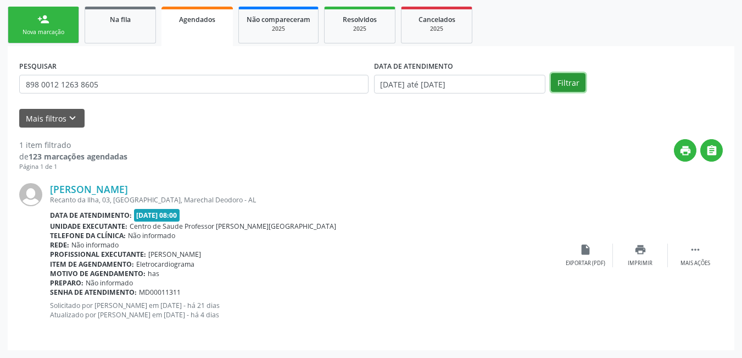
click at [561, 78] on button "Filtrar" at bounding box center [568, 82] width 35 height 19
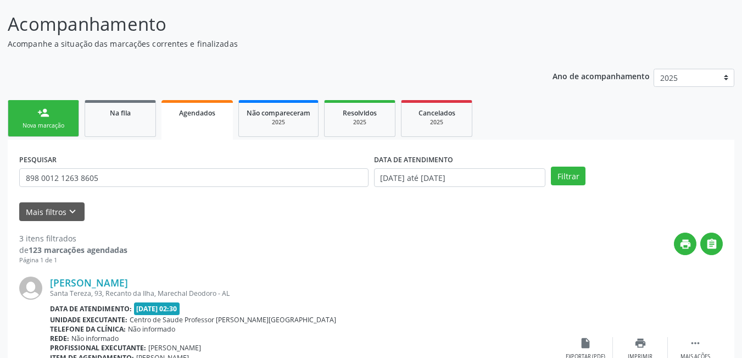
scroll to position [110, 0]
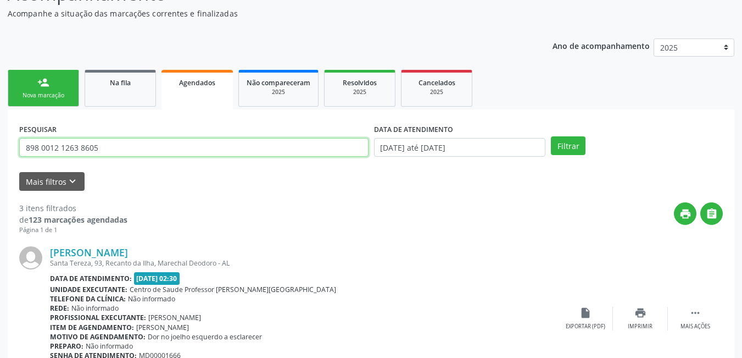
click at [104, 151] on input "898 0012 1263 8605" at bounding box center [193, 147] width 349 height 19
drag, startPoint x: 104, startPoint y: 147, endPoint x: 0, endPoint y: 142, distance: 104.5
click at [0, 142] on div "Acompanhamento Acompanhe a situação das marcações correntes e finalizadas Relat…" at bounding box center [371, 361] width 742 height 791
click at [66, 147] on input "text" at bounding box center [193, 147] width 349 height 19
type input "705205446138973"
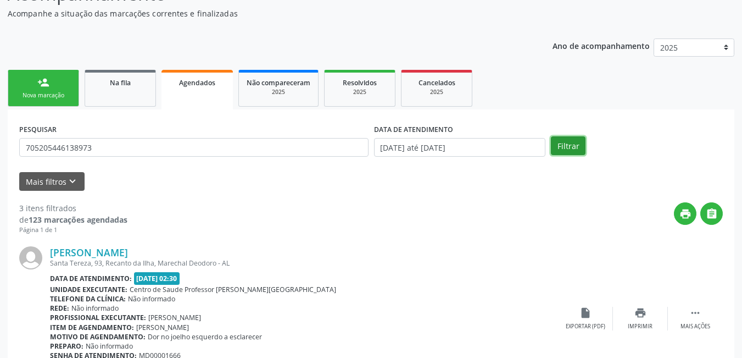
click at [573, 152] on button "Filtrar" at bounding box center [568, 145] width 35 height 19
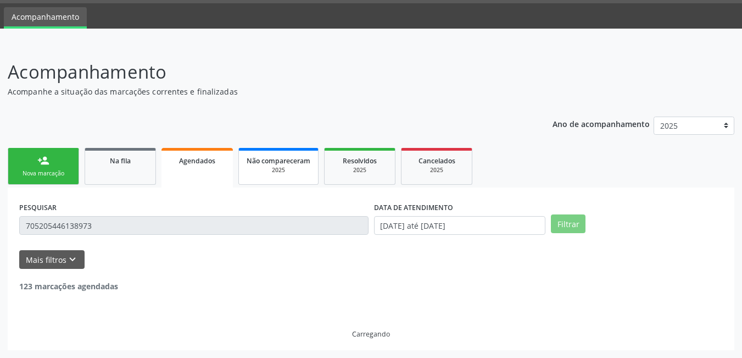
scroll to position [0, 0]
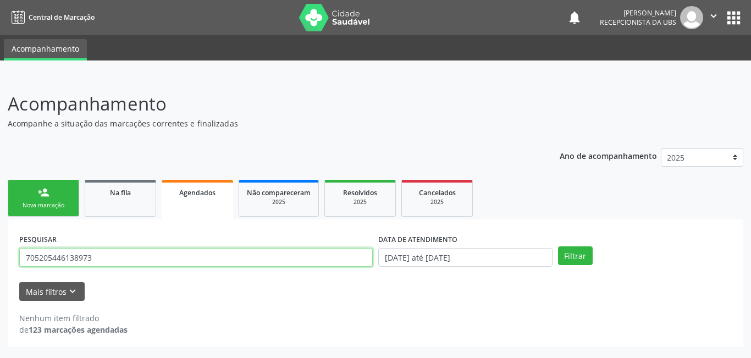
click at [109, 260] on input "705205446138973" at bounding box center [195, 257] width 353 height 19
drag, startPoint x: 109, startPoint y: 260, endPoint x: 0, endPoint y: 263, distance: 108.9
click at [0, 263] on div "Acompanhamento Acompanhe a situação das marcações correntes e finalizadas Relat…" at bounding box center [375, 217] width 751 height 282
click at [84, 259] on input "text" at bounding box center [195, 257] width 353 height 19
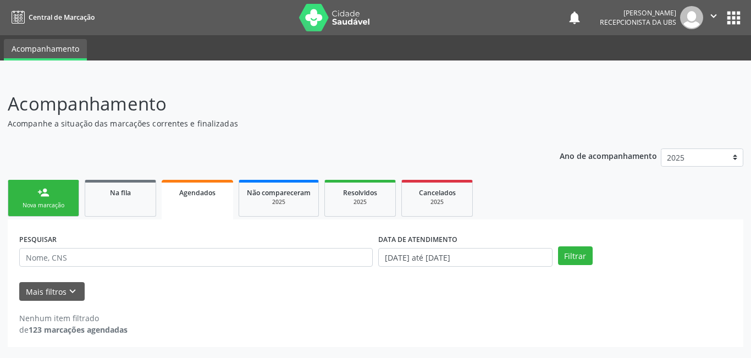
click at [59, 203] on div "Nova marcação" at bounding box center [43, 205] width 55 height 8
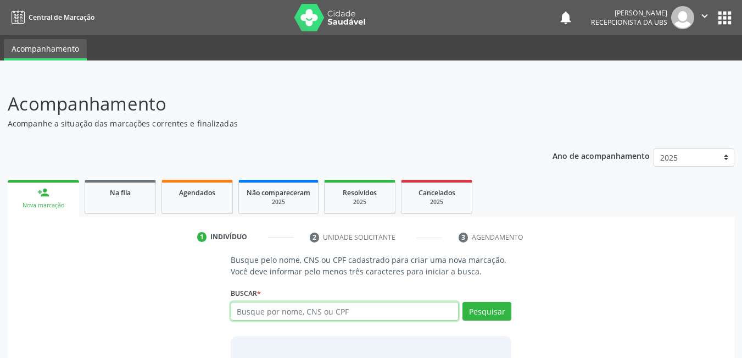
click at [317, 307] on input "text" at bounding box center [345, 311] width 229 height 19
type input "702100774506695"
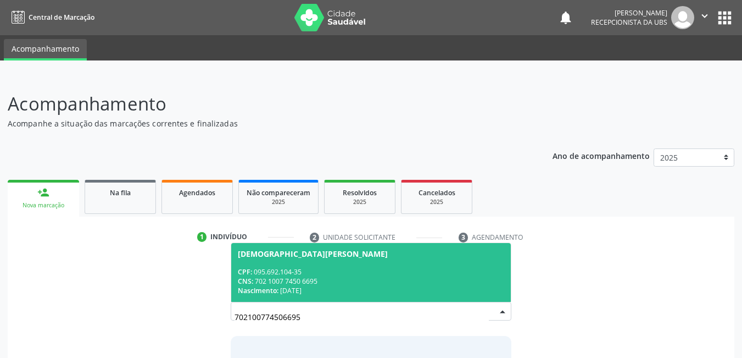
click at [335, 288] on div "Nascimento: [DATE]" at bounding box center [371, 290] width 267 height 9
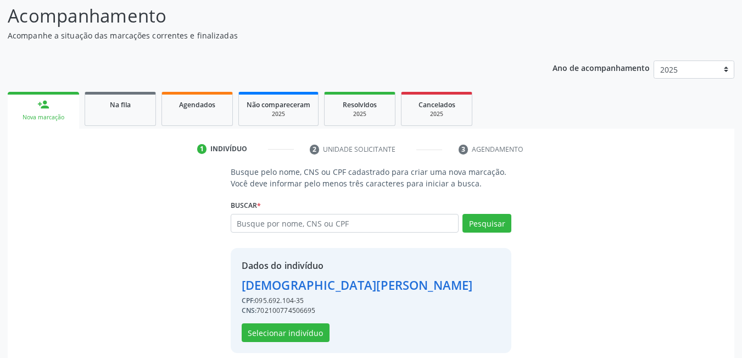
scroll to position [98, 0]
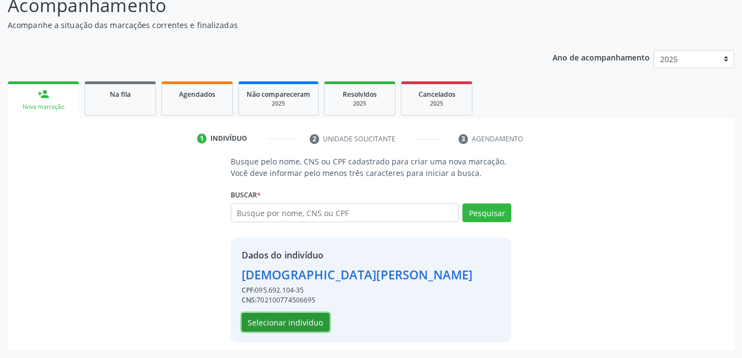
click at [297, 324] on button "Selecionar indivíduo" at bounding box center [286, 322] width 88 height 19
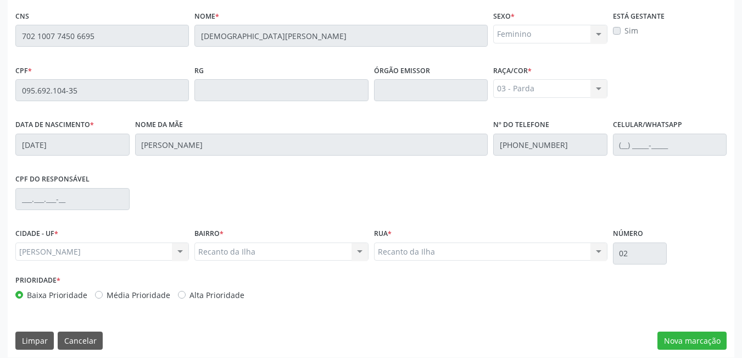
scroll to position [285, 0]
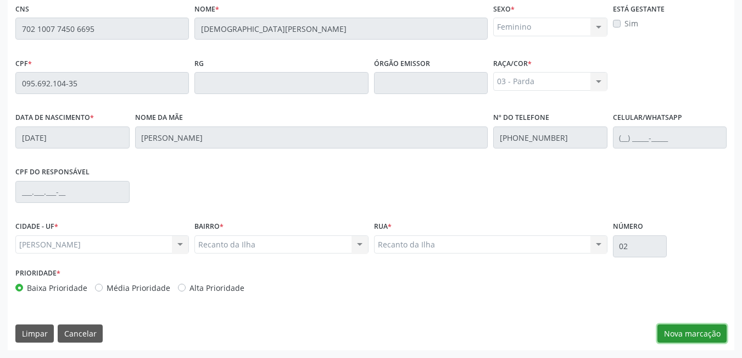
click at [696, 338] on button "Nova marcação" at bounding box center [692, 333] width 69 height 19
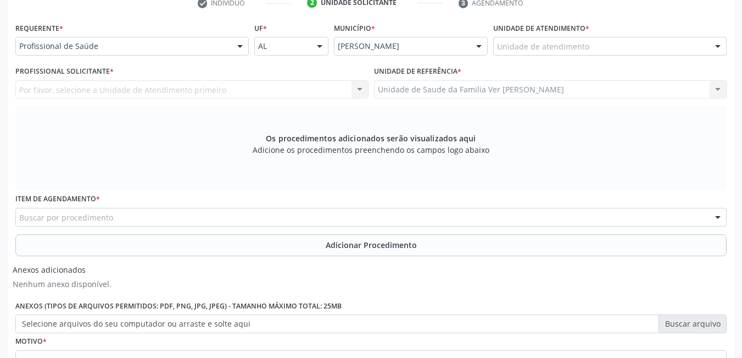
scroll to position [175, 0]
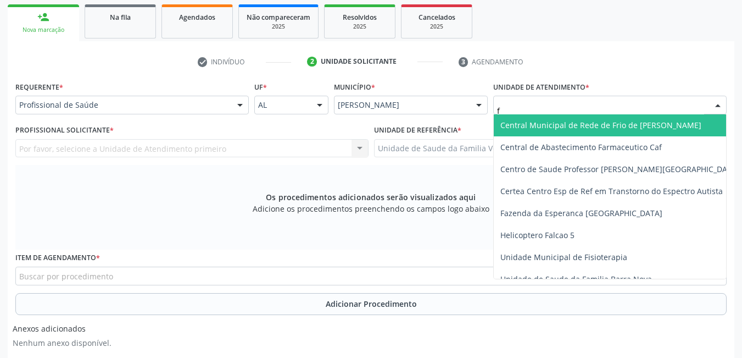
type input "fl"
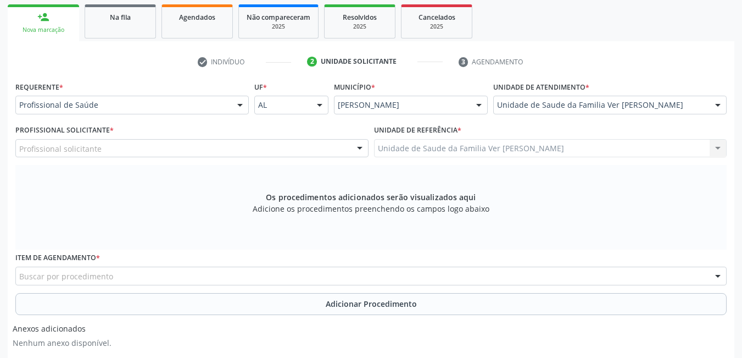
click at [128, 149] on div "Profissional solicitante" at bounding box center [191, 148] width 353 height 19
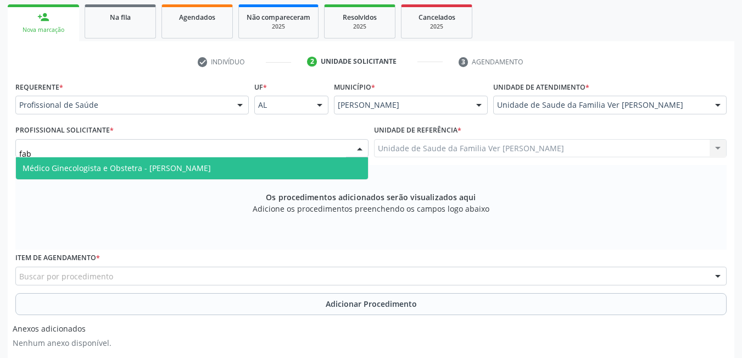
type input "fabi"
click at [211, 169] on span "Médico Ginecologista e Obstetra - [PERSON_NAME]" at bounding box center [117, 168] width 188 height 10
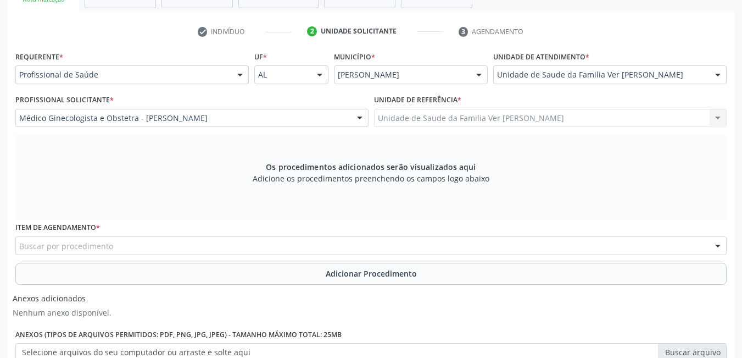
scroll to position [230, 0]
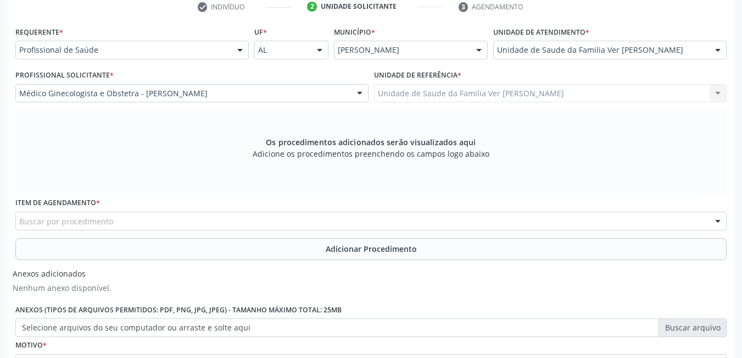
click at [163, 217] on div "Buscar por procedimento" at bounding box center [371, 221] width 712 height 19
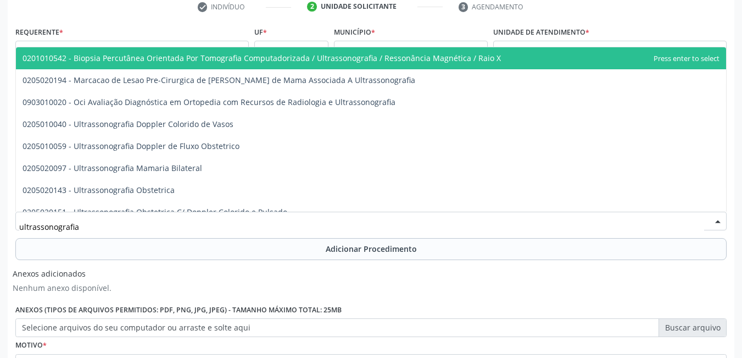
type input "ultrassonografia p"
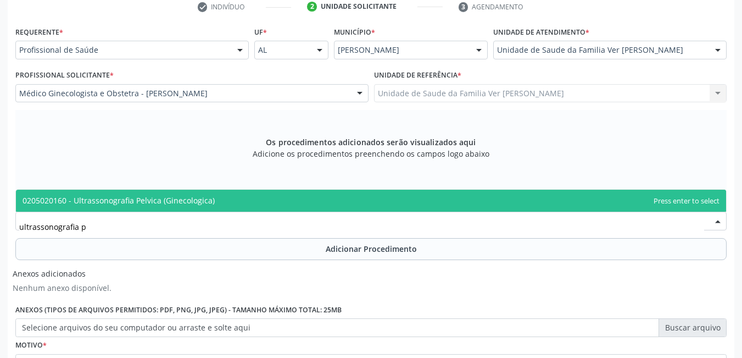
click at [216, 201] on span "0205020160 - Ultrassonografia Pelvica (Ginecologica)" at bounding box center [371, 201] width 711 height 22
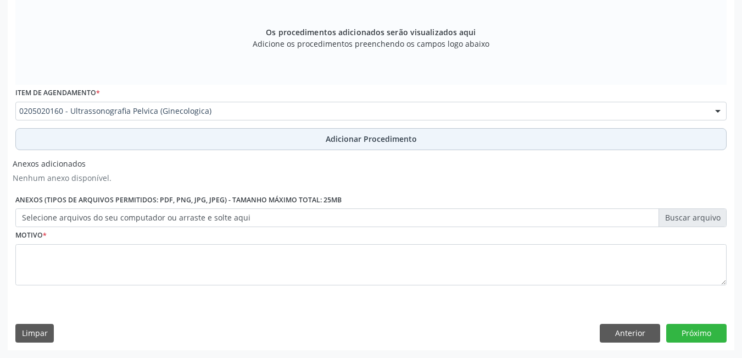
click at [229, 141] on button "Adicionar Procedimento" at bounding box center [371, 139] width 712 height 22
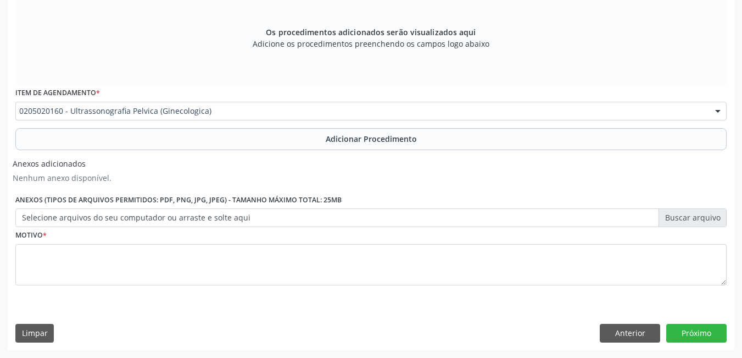
scroll to position [298, 0]
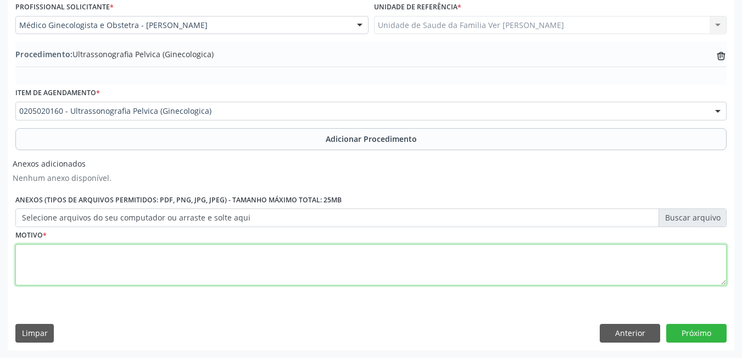
click at [139, 261] on textarea at bounding box center [371, 265] width 712 height 42
type textarea "dor pelvica"
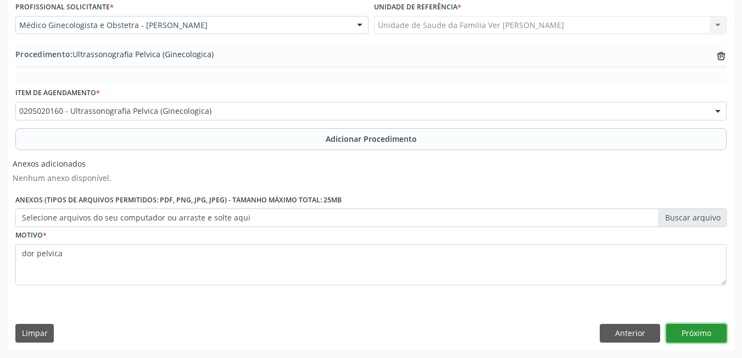
click at [702, 331] on button "Próximo" at bounding box center [697, 333] width 60 height 19
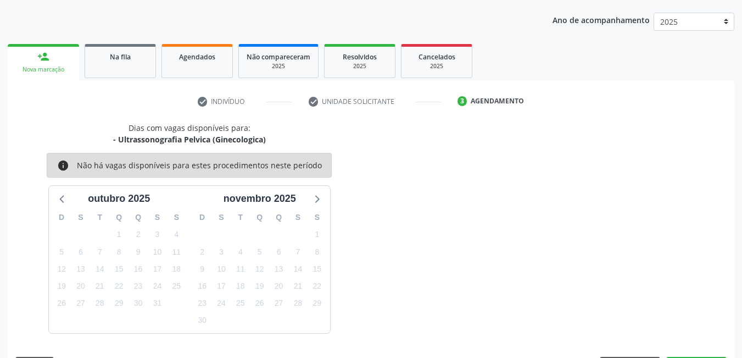
scroll to position [168, 0]
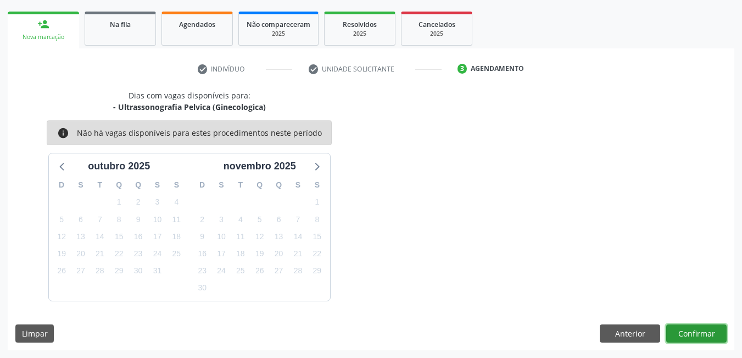
click at [688, 329] on button "Confirmar" at bounding box center [697, 333] width 60 height 19
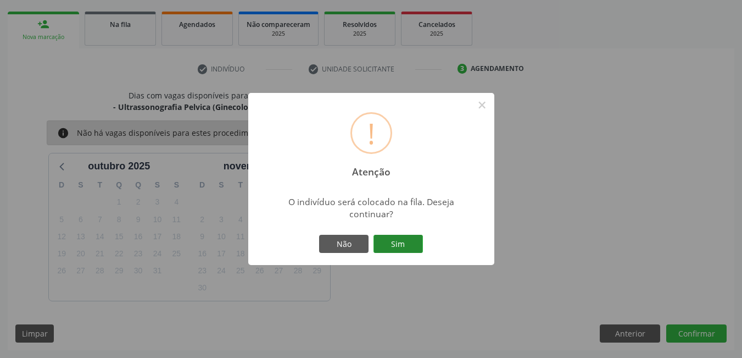
click at [406, 239] on button "Sim" at bounding box center [398, 244] width 49 height 19
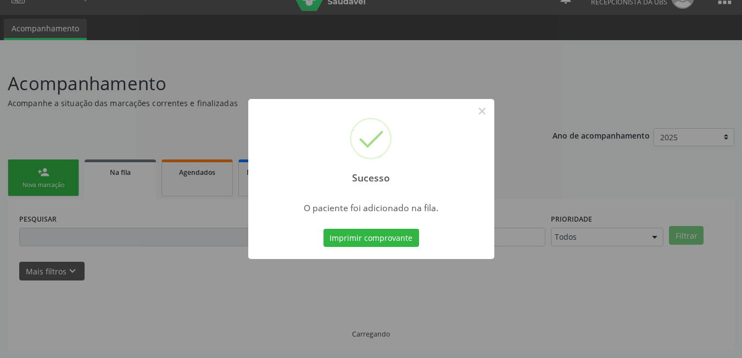
scroll to position [20, 0]
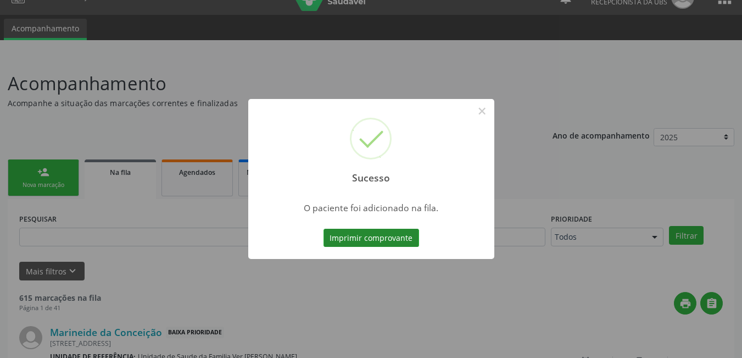
click at [365, 232] on button "Imprimir comprovante" at bounding box center [372, 238] width 96 height 19
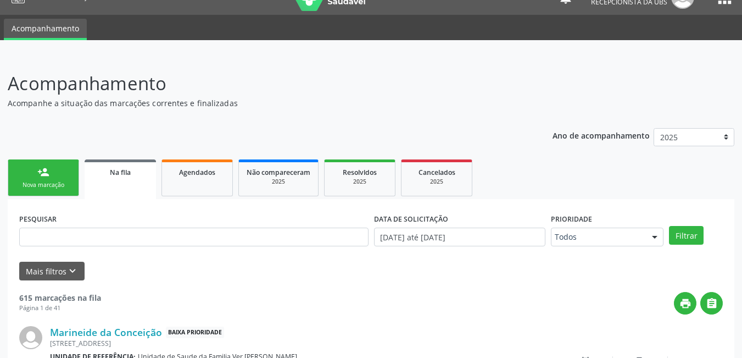
click at [42, 178] on link "person_add Nova marcação" at bounding box center [43, 177] width 71 height 37
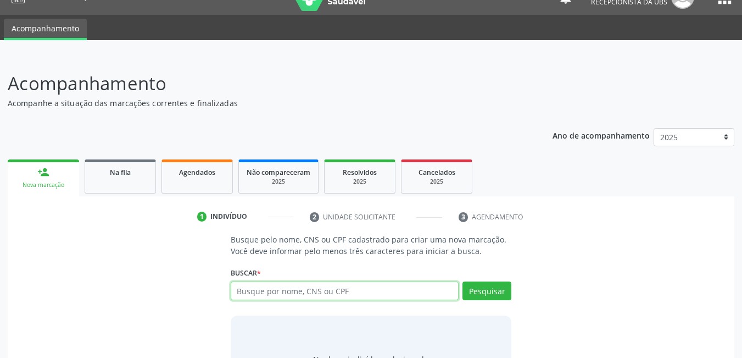
click at [287, 294] on input "text" at bounding box center [345, 290] width 229 height 19
type input "702100774506695"
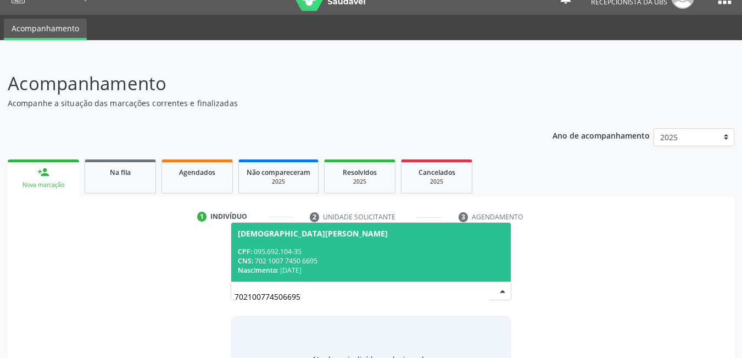
click at [326, 246] on span "[DEMOGRAPHIC_DATA][PERSON_NAME] CPF: 095.692.104-35 CNS: 702 1007 7450 6695 Nas…" at bounding box center [371, 252] width 280 height 59
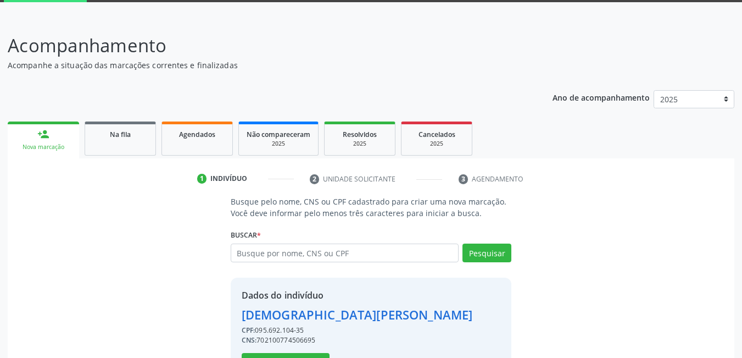
scroll to position [98, 0]
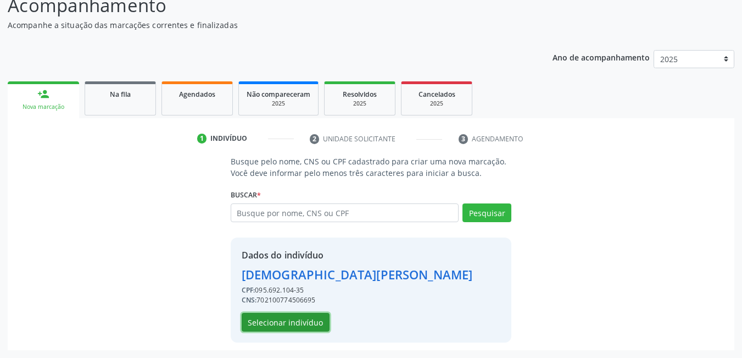
click at [297, 323] on button "Selecionar indivíduo" at bounding box center [286, 322] width 88 height 19
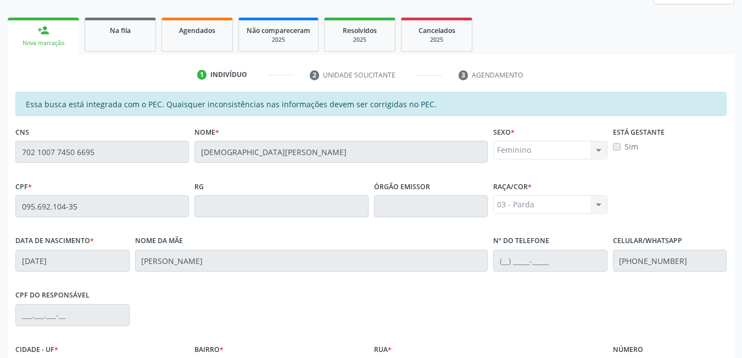
scroll to position [285, 0]
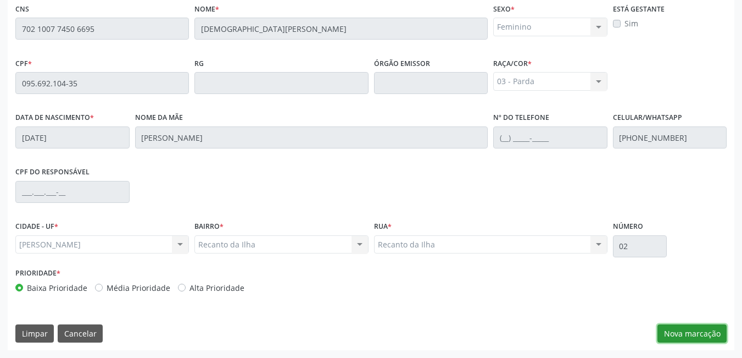
click at [704, 331] on button "Nova marcação" at bounding box center [692, 333] width 69 height 19
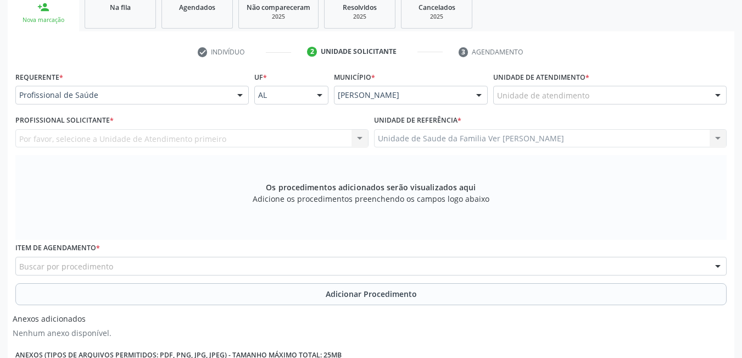
scroll to position [175, 0]
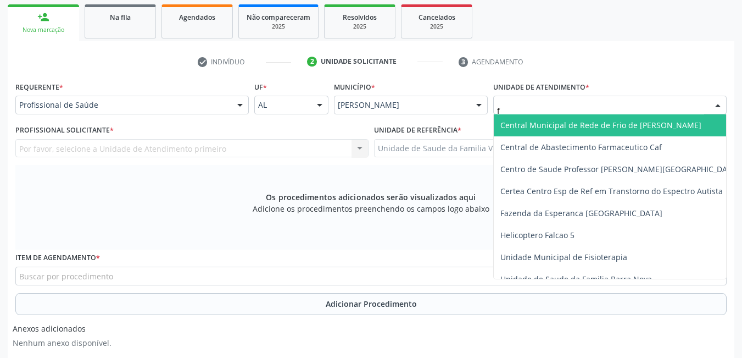
type input "fl"
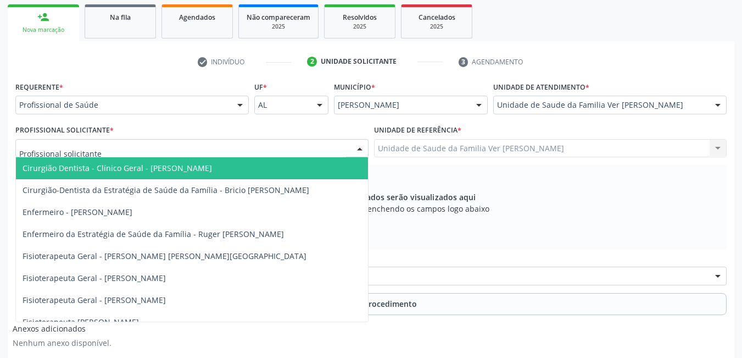
click at [244, 148] on div at bounding box center [191, 148] width 353 height 19
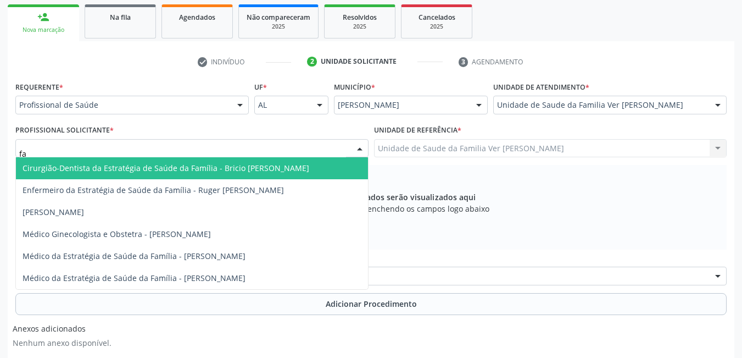
type input "fab"
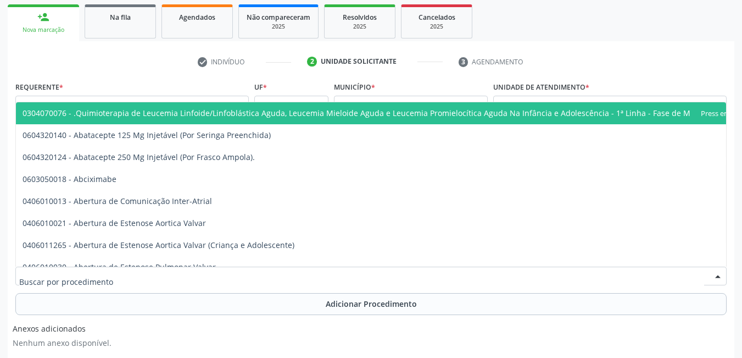
click at [147, 269] on div at bounding box center [371, 276] width 712 height 19
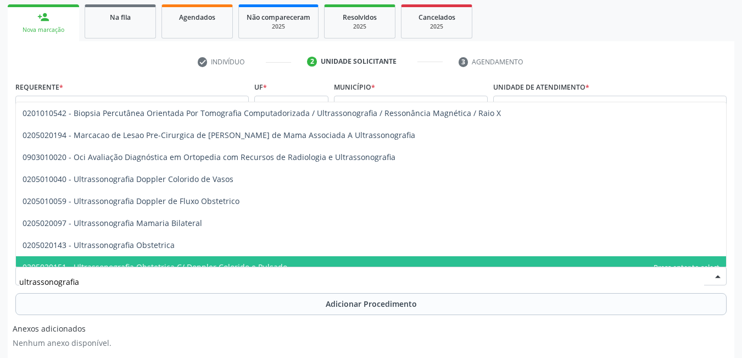
drag, startPoint x: 75, startPoint y: 285, endPoint x: 0, endPoint y: 285, distance: 75.3
click at [0, 285] on div "Acompanhamento Acompanhe a situação das marcações correntes e finalizadas Relat…" at bounding box center [371, 212] width 742 height 622
type input "a"
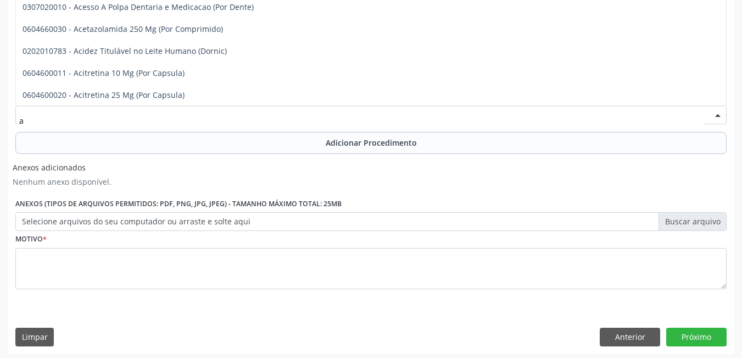
scroll to position [340, 0]
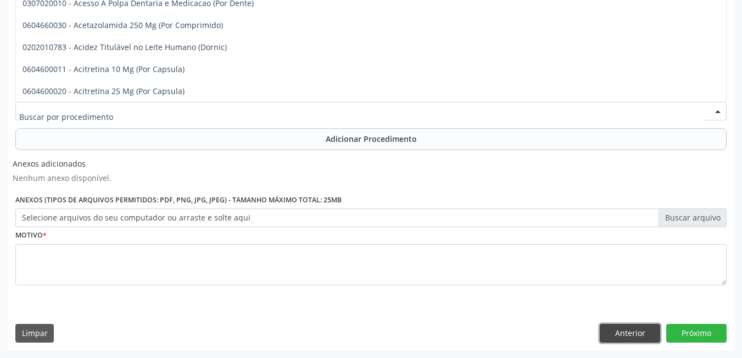
click at [624, 335] on button "Anterior" at bounding box center [630, 333] width 60 height 19
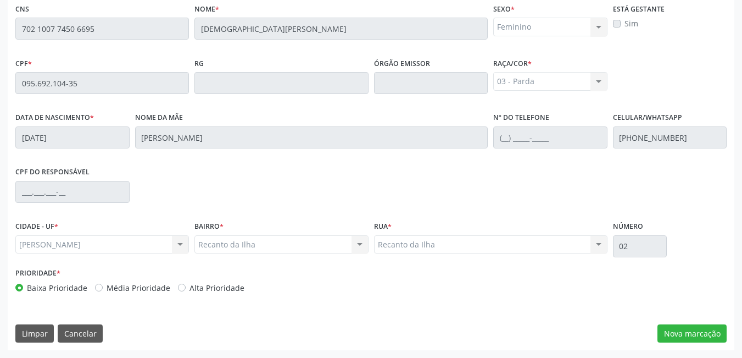
scroll to position [285, 0]
click at [92, 334] on button "Cancelar" at bounding box center [80, 333] width 45 height 19
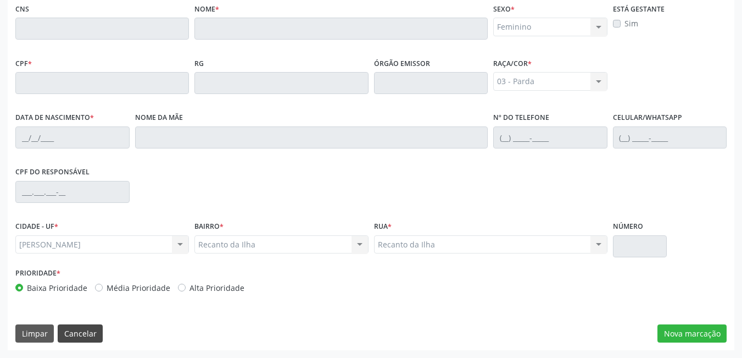
scroll to position [81, 0]
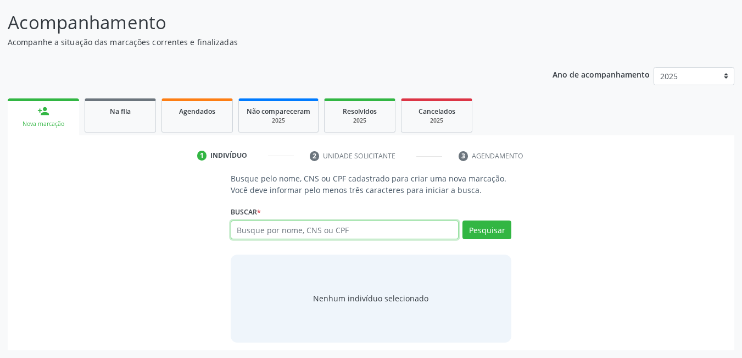
click at [307, 230] on input "text" at bounding box center [345, 229] width 229 height 19
click at [49, 113] on div "person_add" at bounding box center [43, 111] width 12 height 12
click at [276, 226] on input "text" at bounding box center [345, 229] width 229 height 19
type input "04218300429"
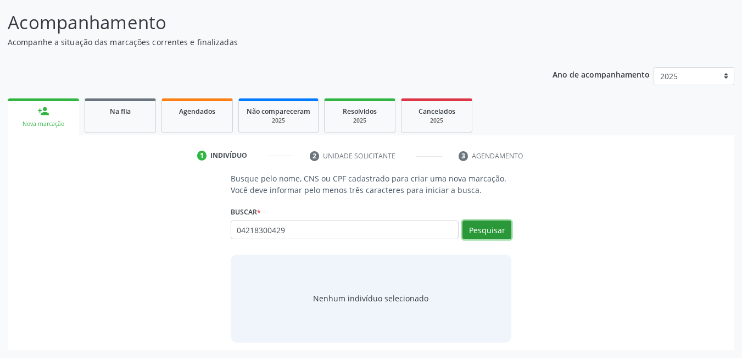
click at [482, 235] on button "Pesquisar" at bounding box center [487, 229] width 49 height 19
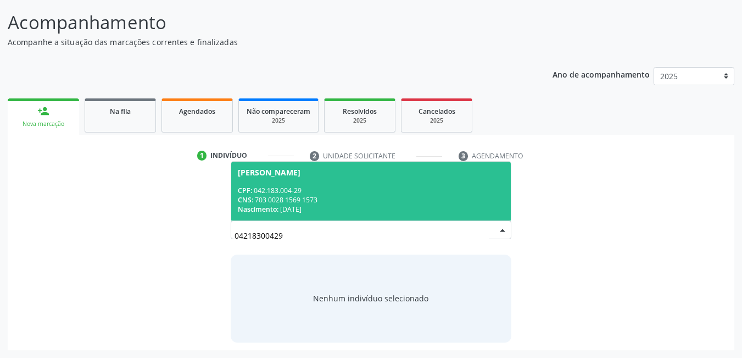
click at [309, 200] on div "CNS: 703 0028 1569 1573" at bounding box center [371, 199] width 267 height 9
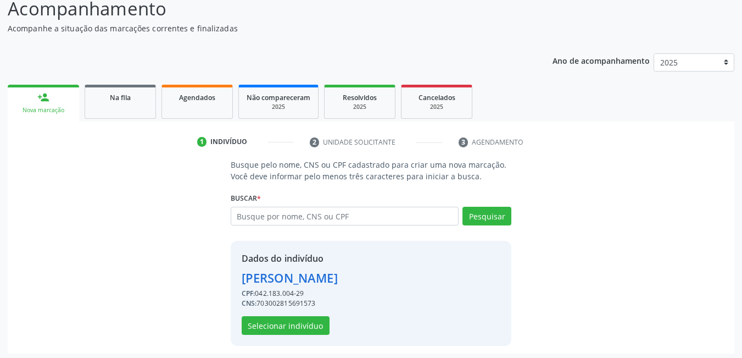
scroll to position [98, 0]
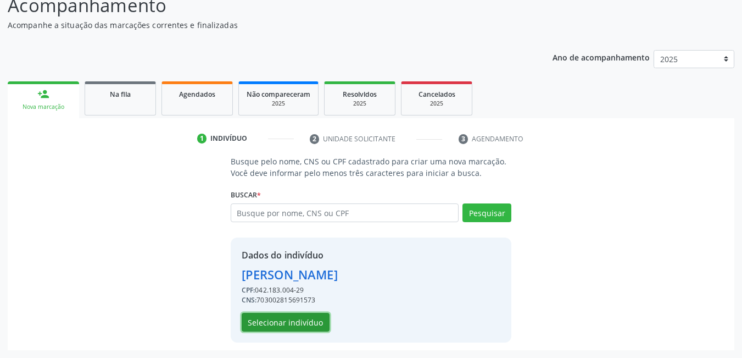
click at [299, 317] on button "Selecionar indivíduo" at bounding box center [286, 322] width 88 height 19
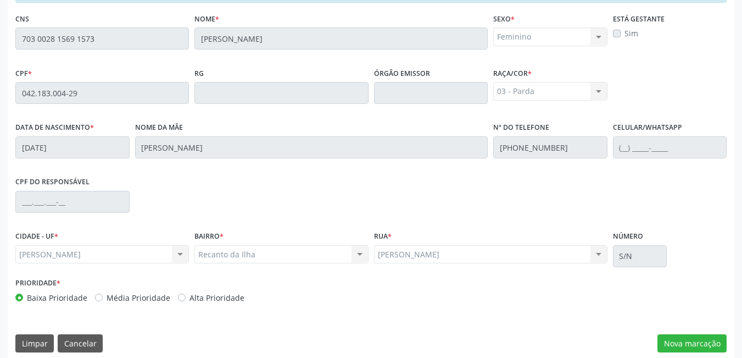
scroll to position [285, 0]
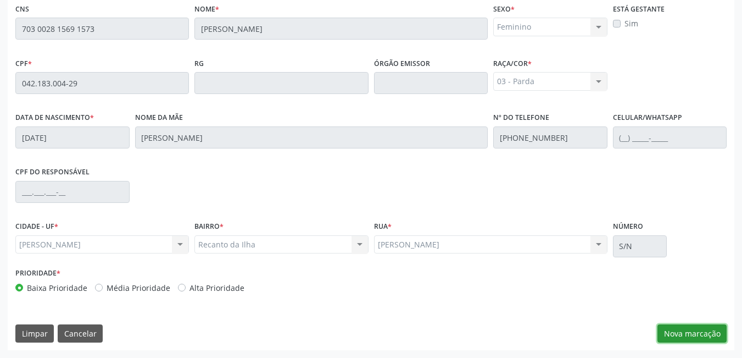
click at [675, 334] on button "Nova marcação" at bounding box center [692, 333] width 69 height 19
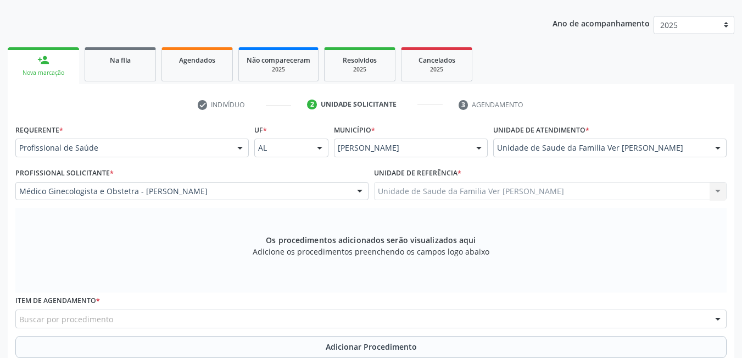
scroll to position [120, 0]
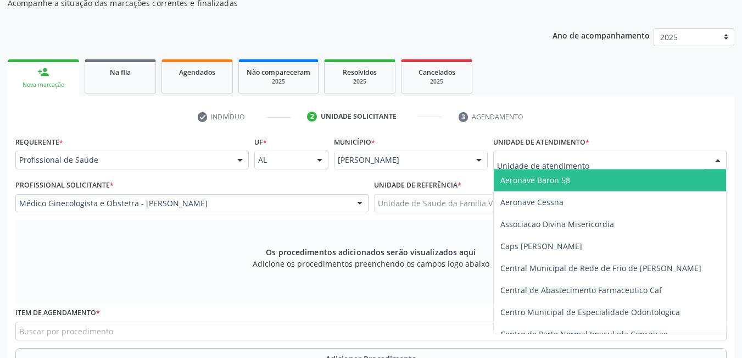
click at [332, 232] on div "Os procedimentos adicionados serão visualizados aqui Adicione os procedimentos …" at bounding box center [371, 262] width 712 height 85
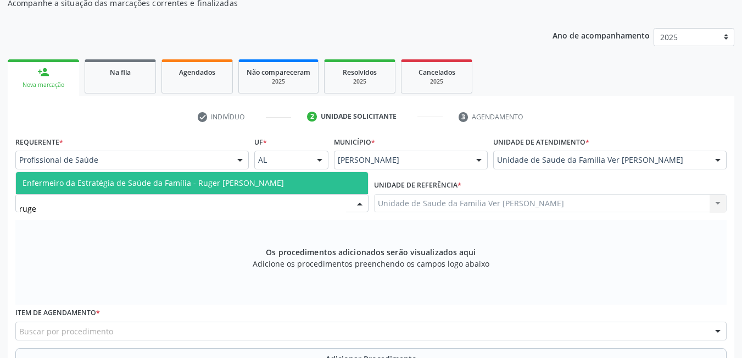
type input "ruger"
click at [284, 182] on span "Enfermeiro da Estratégia de Saúde da Família - Ruger [PERSON_NAME]" at bounding box center [154, 182] width 262 height 10
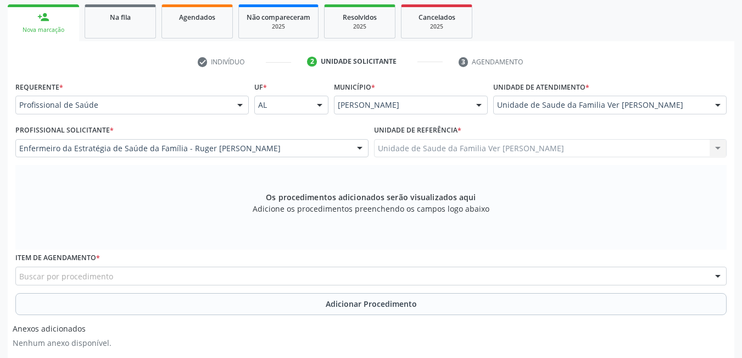
scroll to position [230, 0]
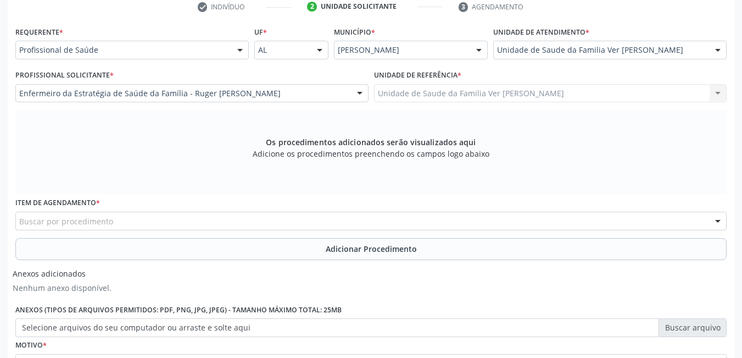
click at [197, 220] on div "Buscar por procedimento" at bounding box center [371, 221] width 712 height 19
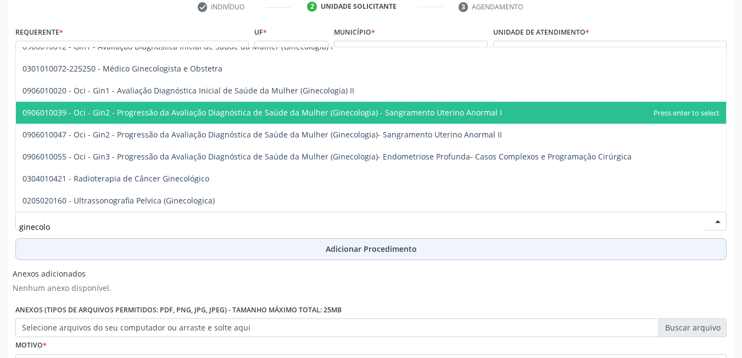
scroll to position [0, 0]
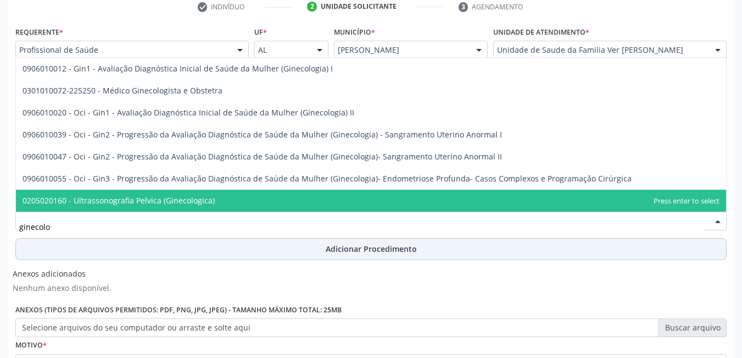
type input "ginecolog"
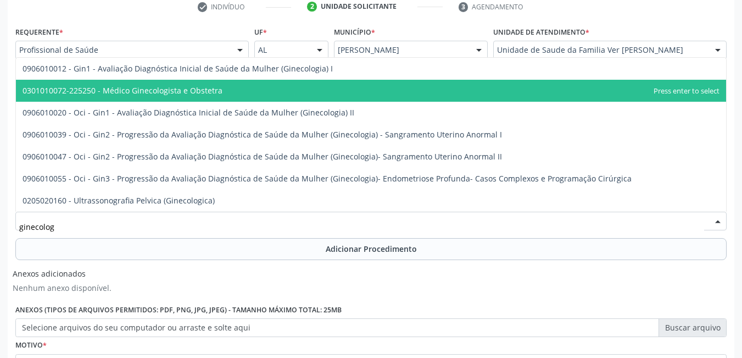
click at [223, 84] on span "0301010072-225250 - Médico Ginecologista e Obstetra" at bounding box center [371, 91] width 711 height 22
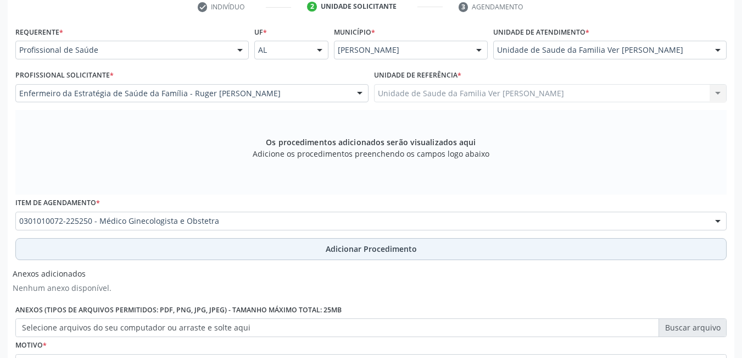
click at [206, 246] on button "Adicionar Procedimento" at bounding box center [371, 249] width 712 height 22
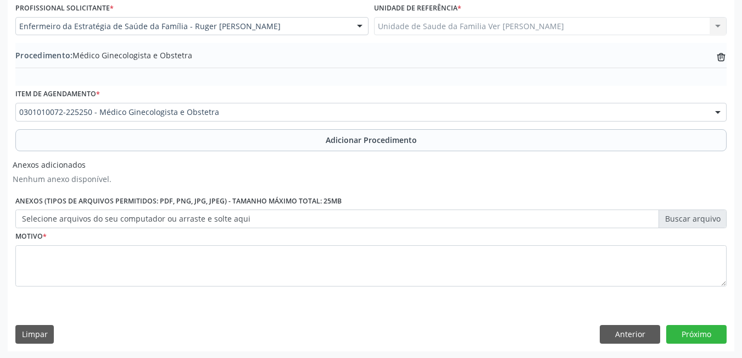
scroll to position [298, 0]
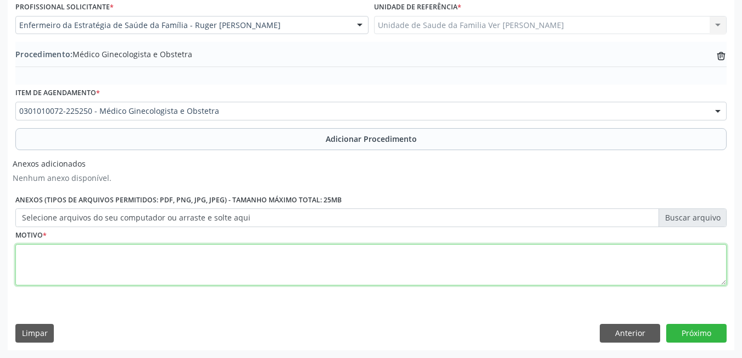
click at [179, 272] on textarea at bounding box center [371, 265] width 712 height 42
type textarea "não entendi a justificativa"
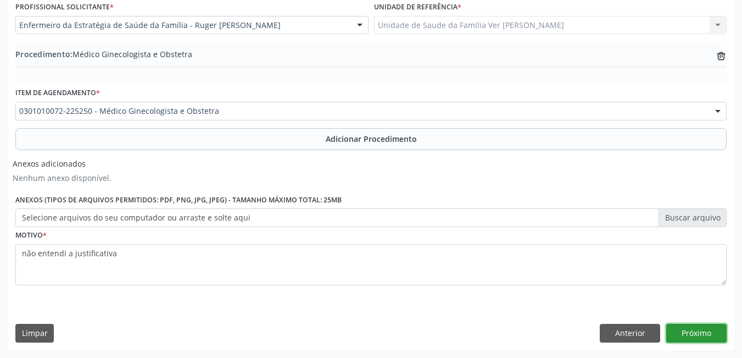
click at [702, 332] on button "Próximo" at bounding box center [697, 333] width 60 height 19
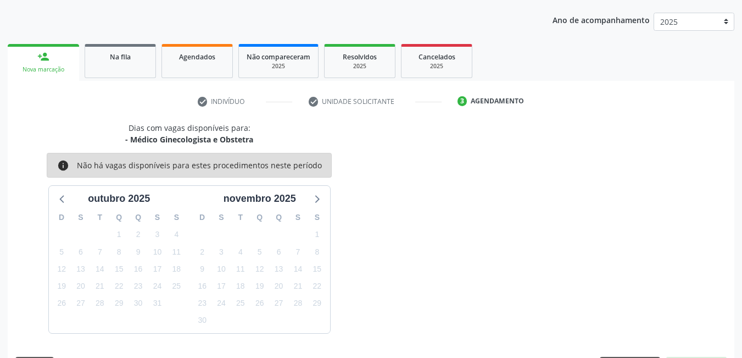
scroll to position [168, 0]
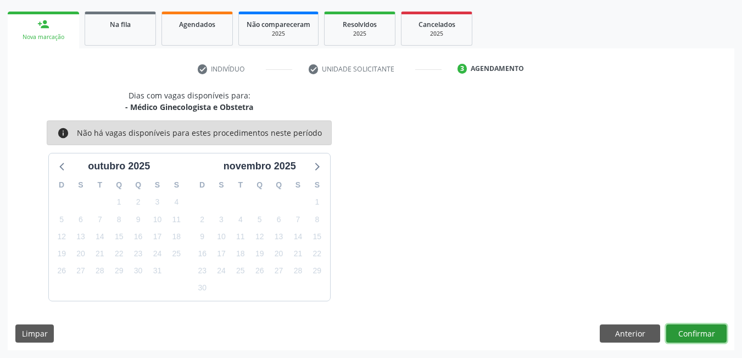
click at [687, 334] on button "Confirmar" at bounding box center [697, 333] width 60 height 19
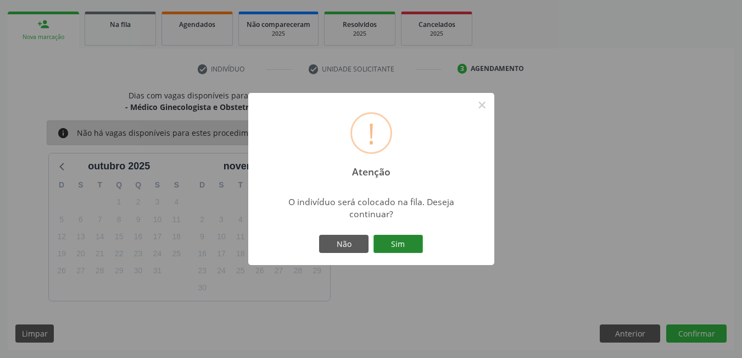
click at [407, 241] on button "Sim" at bounding box center [398, 244] width 49 height 19
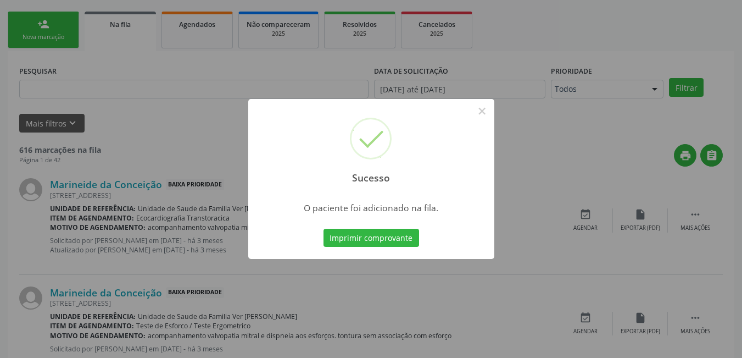
scroll to position [20, 0]
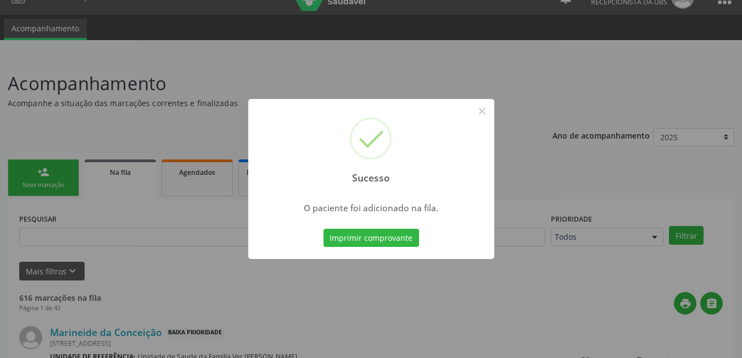
click at [391, 227] on div "Imprimir comprovante Cancel" at bounding box center [371, 237] width 101 height 23
click at [393, 235] on button "Imprimir comprovante" at bounding box center [372, 238] width 96 height 19
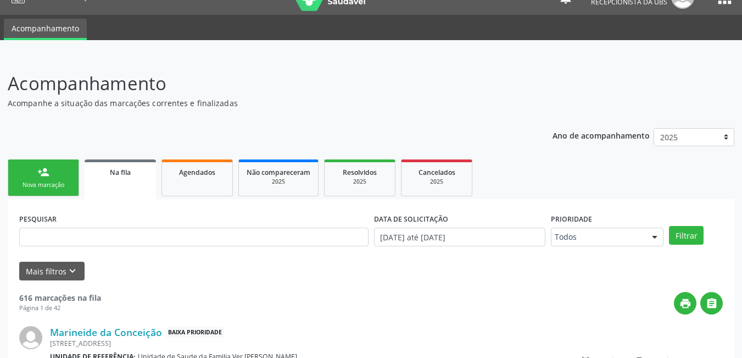
scroll to position [75, 0]
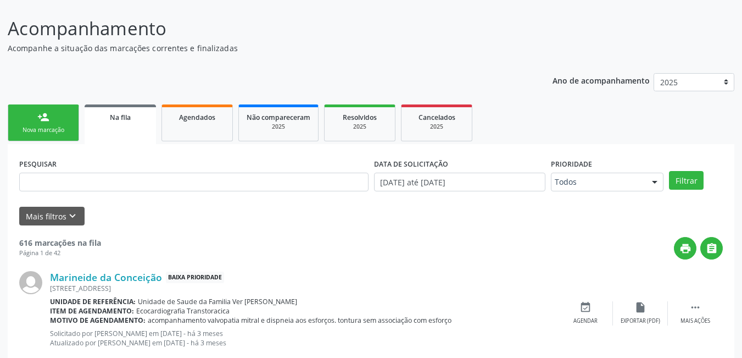
click at [46, 121] on div "person_add" at bounding box center [43, 117] width 12 height 12
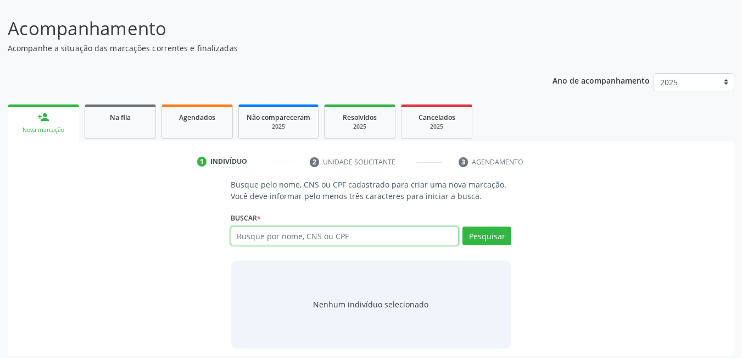
click at [342, 235] on input "text" at bounding box center [345, 235] width 229 height 19
drag, startPoint x: 293, startPoint y: 250, endPoint x: 300, endPoint y: 245, distance: 9.0
click at [294, 249] on div "Busque por nome, CNS ou CPF Nenhum resultado encontrado para: " " Digite nome, …" at bounding box center [371, 239] width 281 height 26
click at [300, 242] on input "text" at bounding box center [345, 235] width 229 height 19
click at [341, 240] on input "text" at bounding box center [345, 235] width 229 height 19
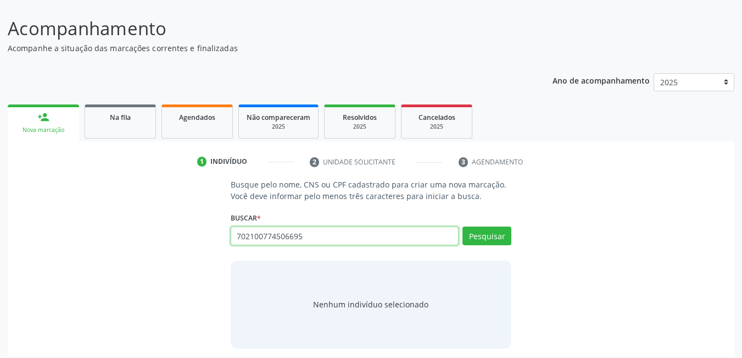
type input "702100774506695"
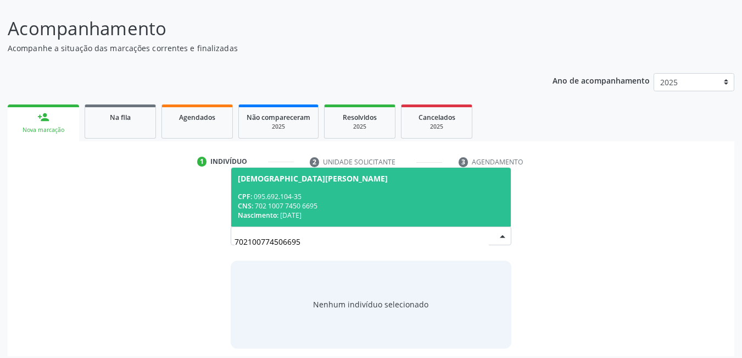
click at [330, 210] on div "Nascimento: [DATE]" at bounding box center [371, 214] width 267 height 9
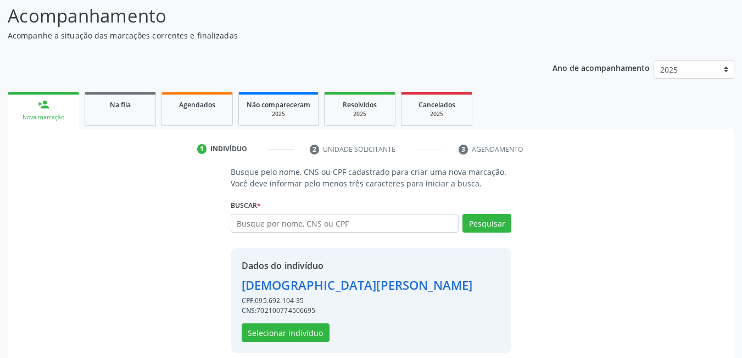
scroll to position [98, 0]
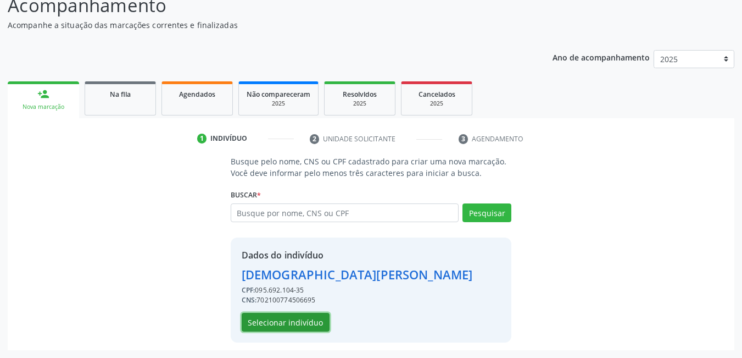
click at [279, 321] on button "Selecionar indivíduo" at bounding box center [286, 322] width 88 height 19
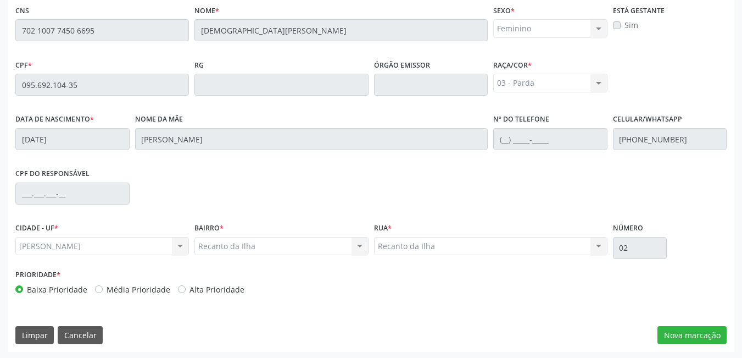
scroll to position [285, 0]
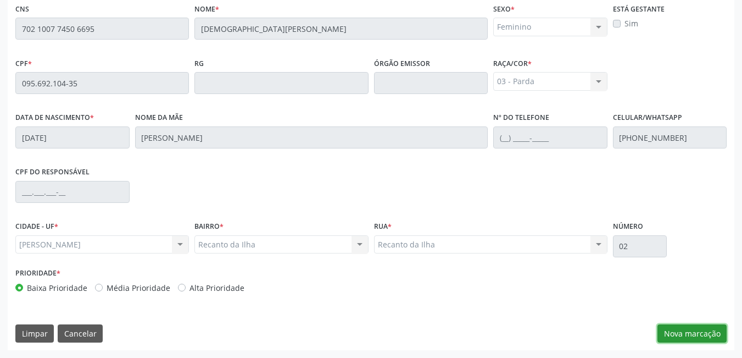
click at [678, 329] on button "Nova marcação" at bounding box center [692, 333] width 69 height 19
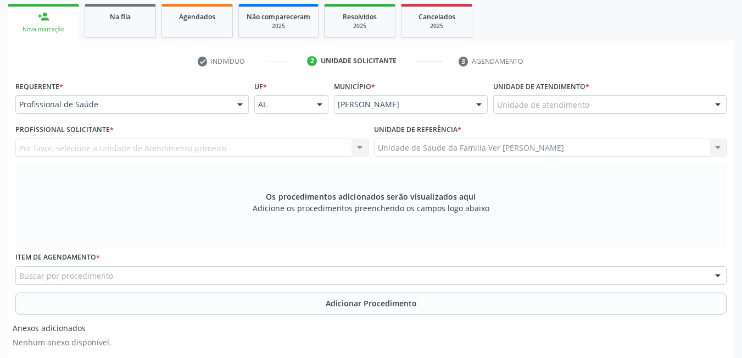
scroll to position [175, 0]
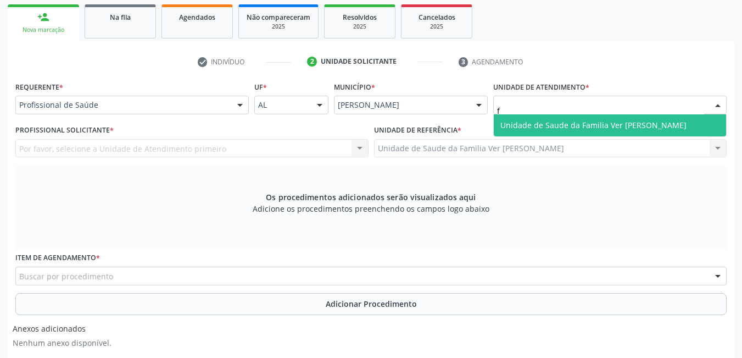
type input "fl"
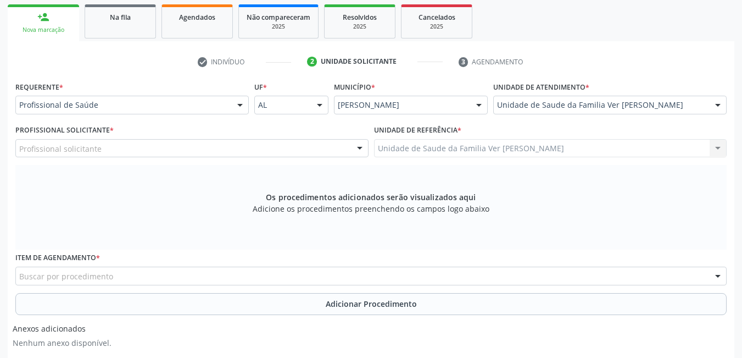
click at [160, 144] on div "Profissional solicitante" at bounding box center [191, 148] width 353 height 19
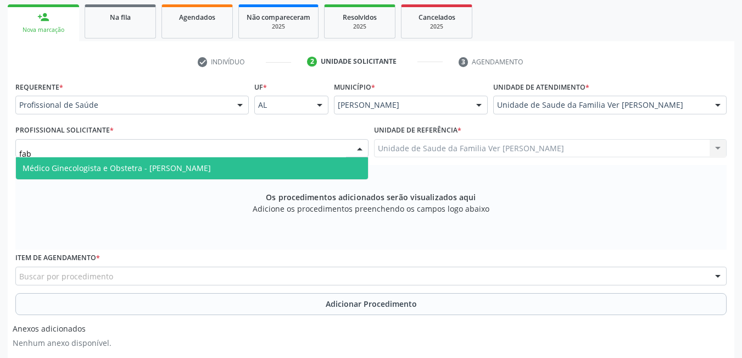
type input "fabi"
click at [175, 170] on span "Médico Ginecologista e Obstetra - [PERSON_NAME]" at bounding box center [117, 168] width 188 height 10
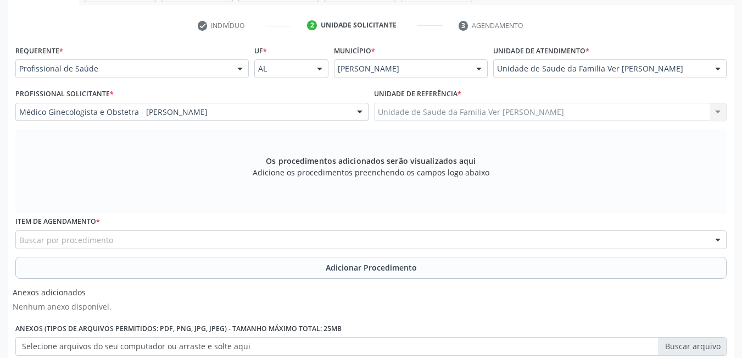
scroll to position [230, 0]
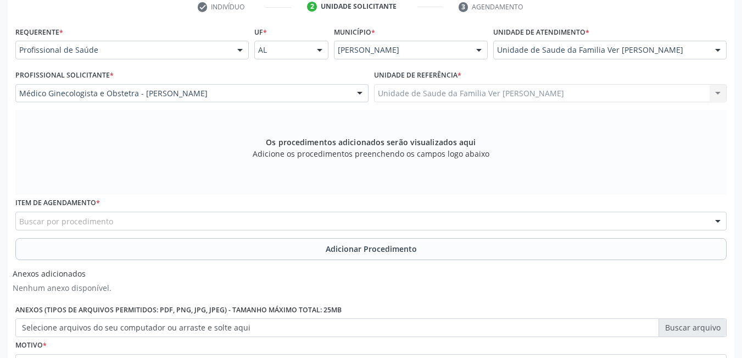
click at [162, 220] on div "Buscar por procedimento" at bounding box center [371, 221] width 712 height 19
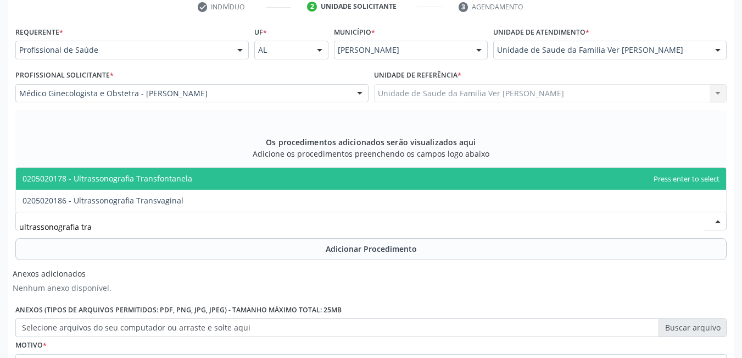
type input "ultrassonografia tr"
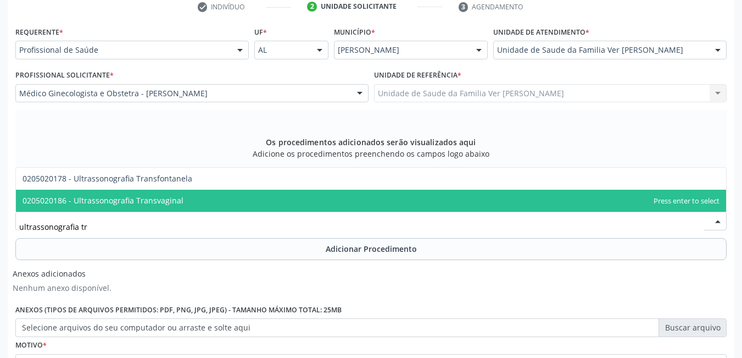
click at [208, 199] on span "0205020186 - Ultrassonografia Transvaginal" at bounding box center [371, 201] width 711 height 22
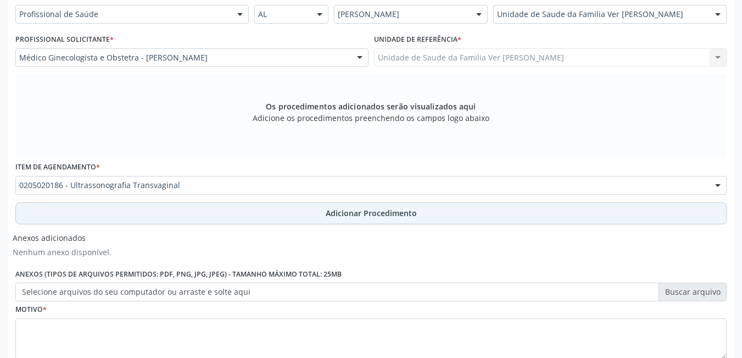
scroll to position [285, 0]
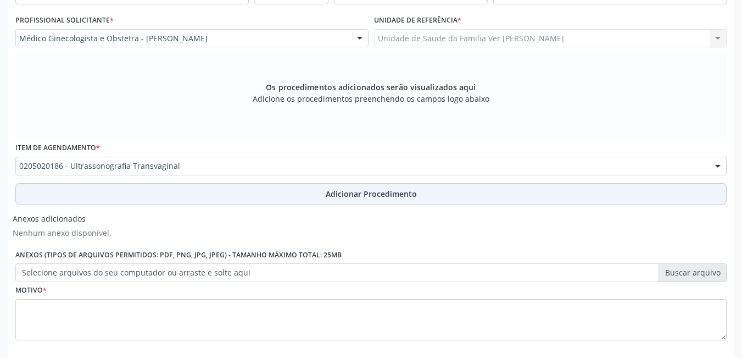
click at [208, 203] on button "Adicionar Procedimento" at bounding box center [371, 194] width 712 height 22
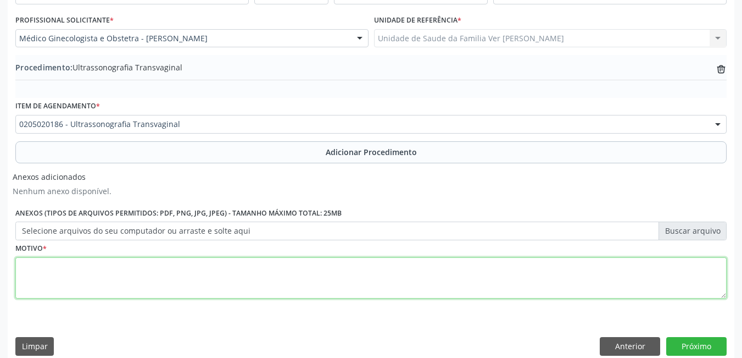
click at [154, 274] on textarea at bounding box center [371, 278] width 712 height 42
type textarea "dor pelvica"
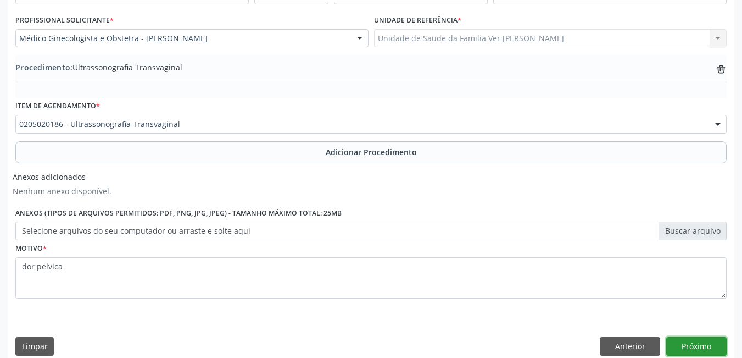
click at [671, 344] on button "Próximo" at bounding box center [697, 346] width 60 height 19
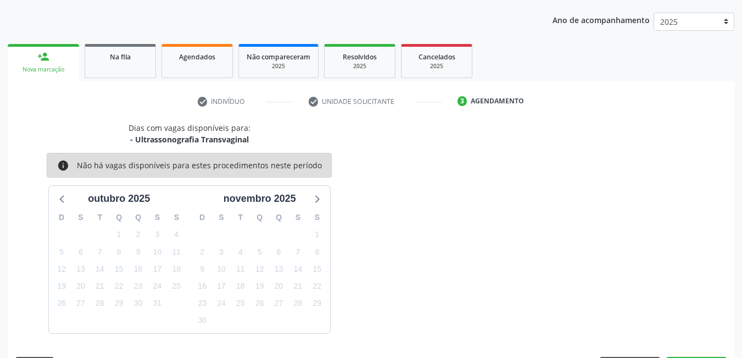
scroll to position [168, 0]
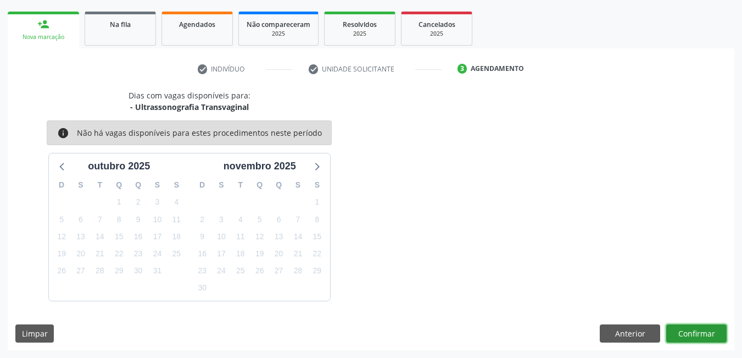
click at [699, 334] on button "Confirmar" at bounding box center [697, 333] width 60 height 19
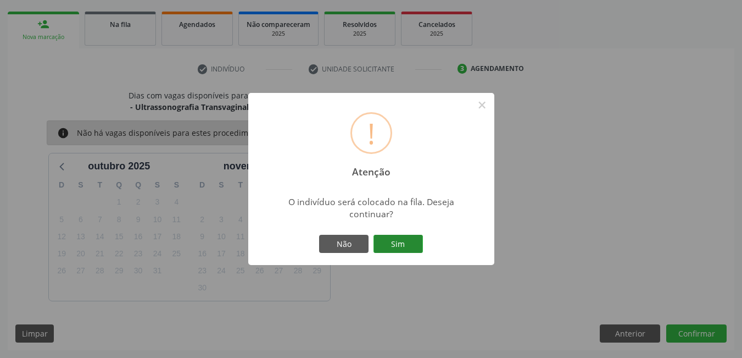
click at [408, 240] on button "Sim" at bounding box center [398, 244] width 49 height 19
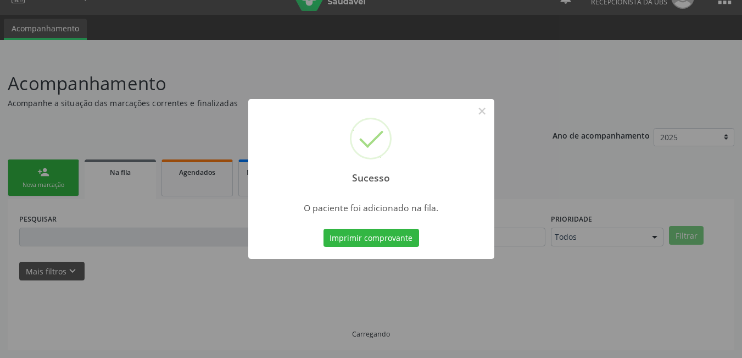
scroll to position [20, 0]
click at [396, 238] on button "Imprimir comprovante" at bounding box center [372, 238] width 96 height 19
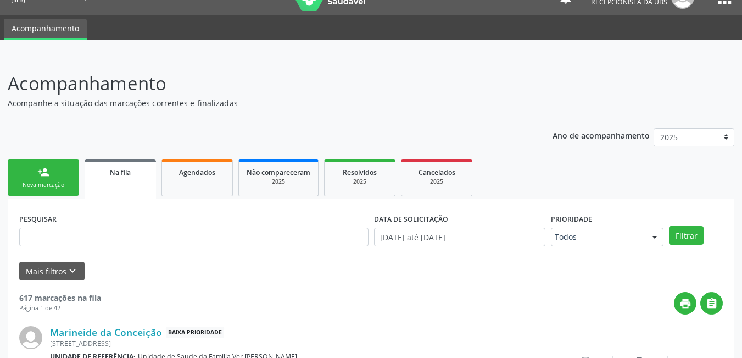
click at [59, 176] on link "person_add Nova marcação" at bounding box center [43, 177] width 71 height 37
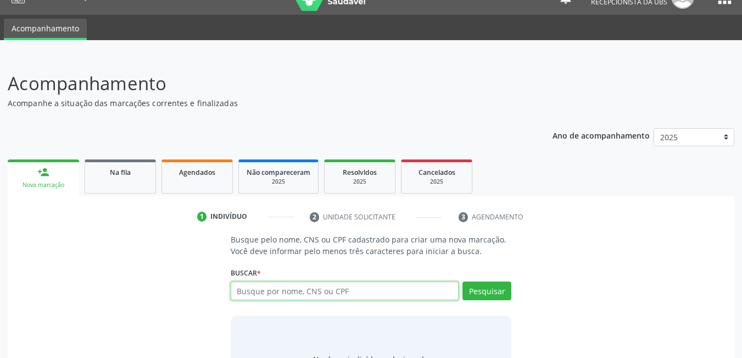
click at [376, 287] on input "text" at bounding box center [345, 290] width 229 height 19
type input "702100774506695"
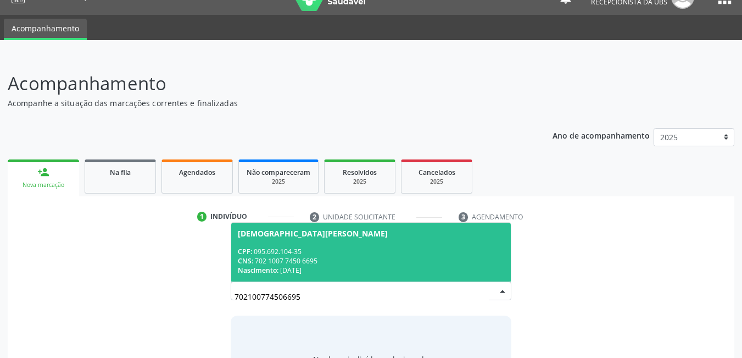
click at [306, 246] on span "[DEMOGRAPHIC_DATA][PERSON_NAME] CPF: 095.692.104-35 CNS: 702 1007 7450 6695 Nas…" at bounding box center [371, 252] width 280 height 59
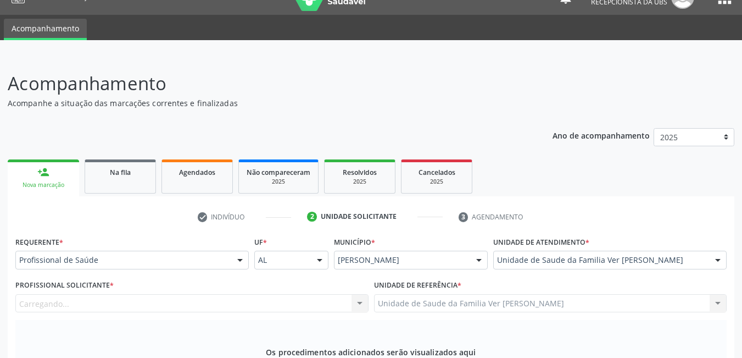
click at [268, 294] on div "Carregando... Nenhum resultado encontrado para: " " Não há nenhuma opção para s…" at bounding box center [191, 303] width 353 height 19
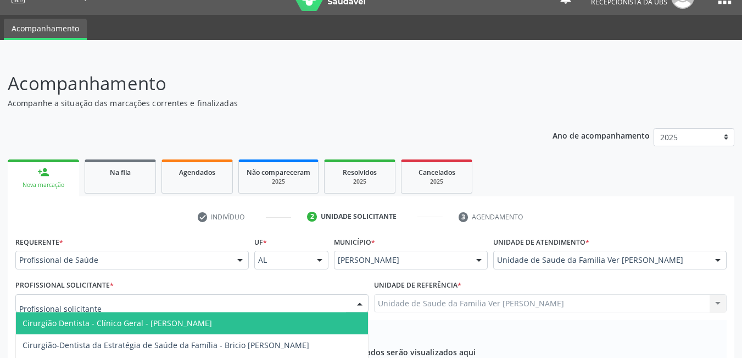
click at [206, 294] on div at bounding box center [191, 303] width 353 height 19
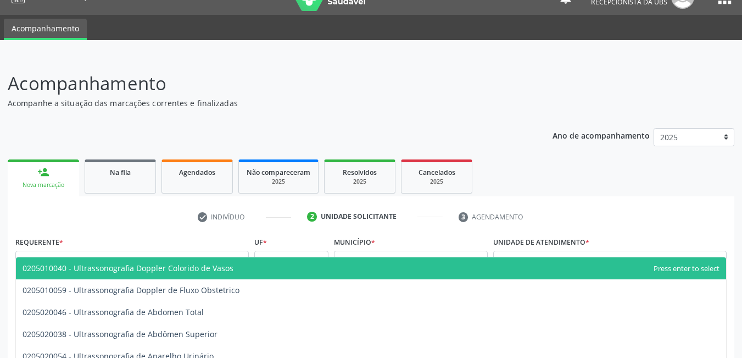
type input "ultrassonografia d"
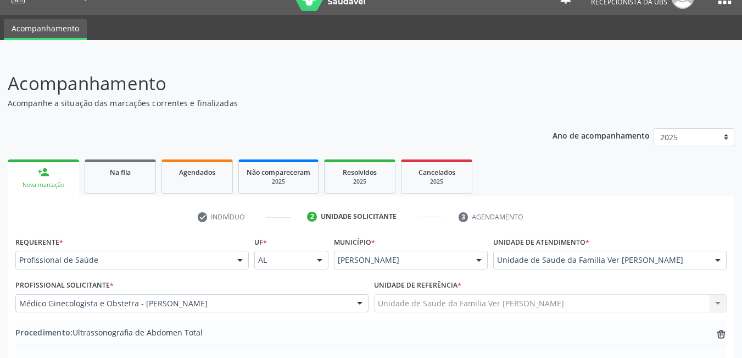
type textarea "dor pel"
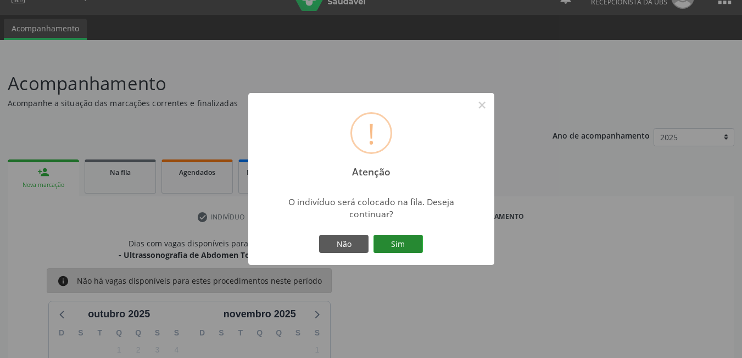
click at [404, 238] on button "Sim" at bounding box center [398, 244] width 49 height 19
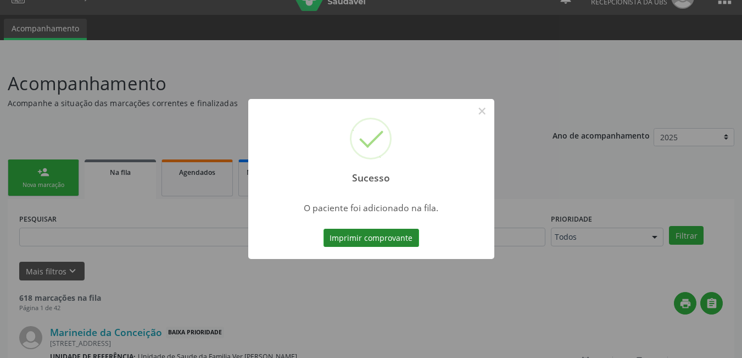
click at [378, 232] on button "Imprimir comprovante" at bounding box center [372, 238] width 96 height 19
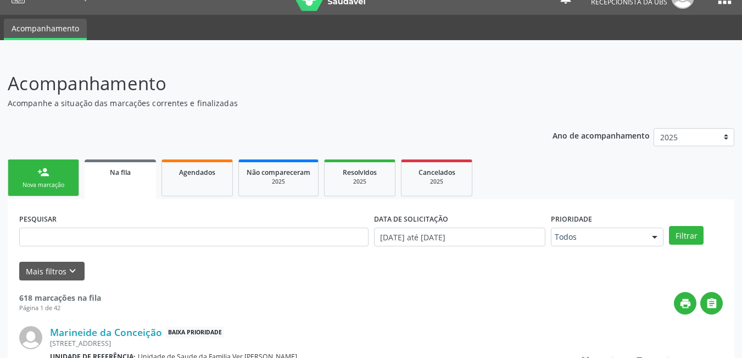
click at [53, 174] on link "person_add Nova marcação" at bounding box center [43, 177] width 71 height 37
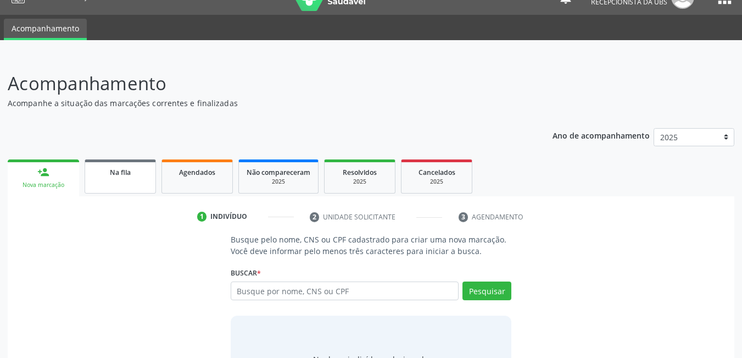
click at [129, 186] on link "Na fila" at bounding box center [120, 176] width 71 height 34
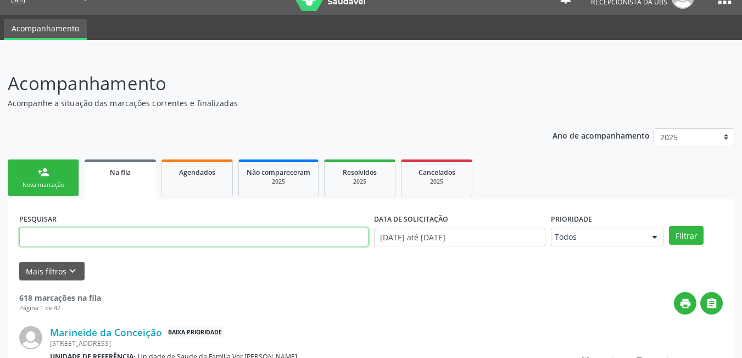
click at [130, 232] on input "text" at bounding box center [193, 236] width 349 height 19
type input "702100774506695"
click at [669, 226] on button "Filtrar" at bounding box center [686, 235] width 35 height 19
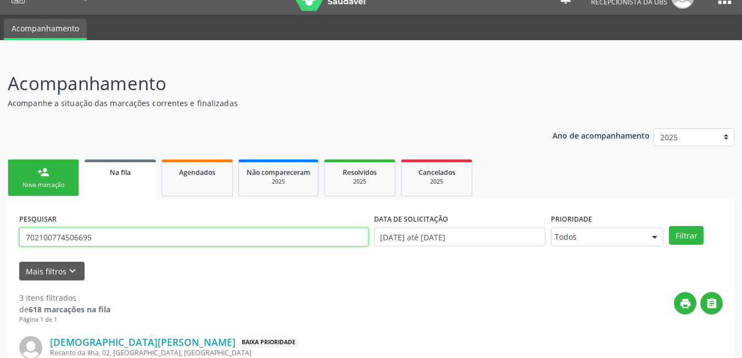
click at [111, 227] on input "702100774506695" at bounding box center [193, 236] width 349 height 19
drag, startPoint x: 111, startPoint y: 126, endPoint x: 0, endPoint y: 135, distance: 111.3
click at [0, 135] on div "Acompanhamento Acompanhe a situação das marcações correntes e finalizadas Relat…" at bounding box center [371, 347] width 742 height 583
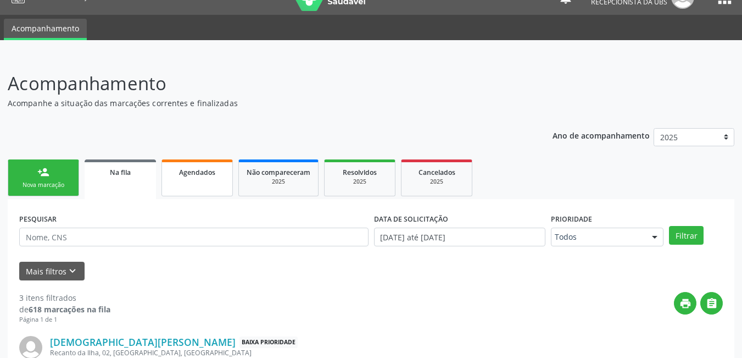
click at [194, 159] on link "Agendados" at bounding box center [197, 177] width 71 height 37
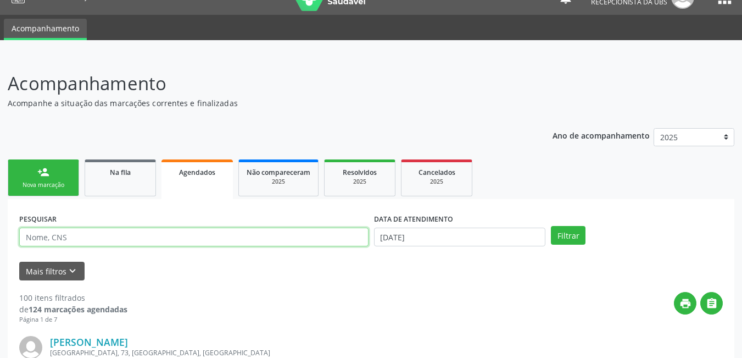
click at [98, 227] on input "text" at bounding box center [193, 236] width 349 height 19
type input "704809020706942"
click at [551, 226] on button "Filtrar" at bounding box center [568, 235] width 35 height 19
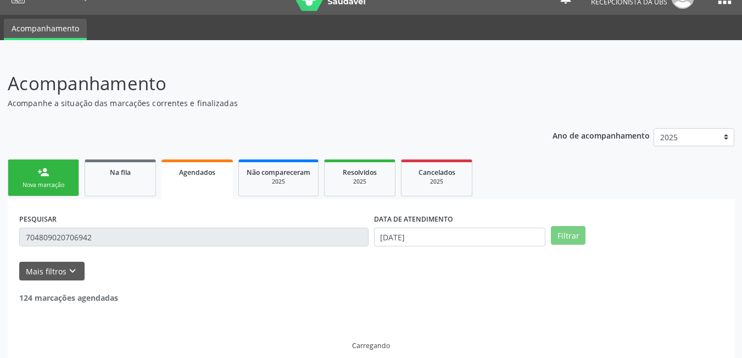
scroll to position [0, 0]
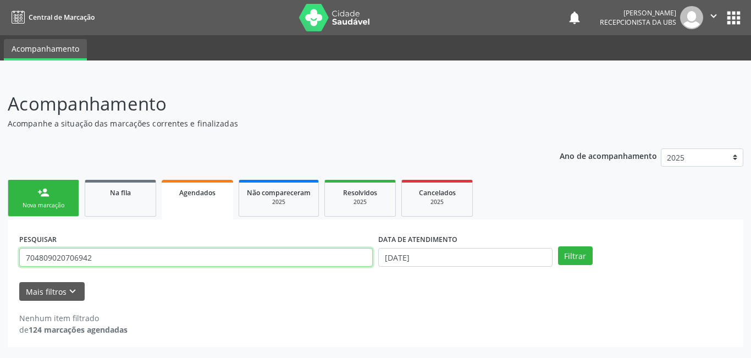
drag, startPoint x: 121, startPoint y: 259, endPoint x: 0, endPoint y: 256, distance: 120.9
click at [0, 256] on div "Acompanhamento Acompanhe a situação das marcações correntes e finalizadas Relat…" at bounding box center [375, 217] width 751 height 282
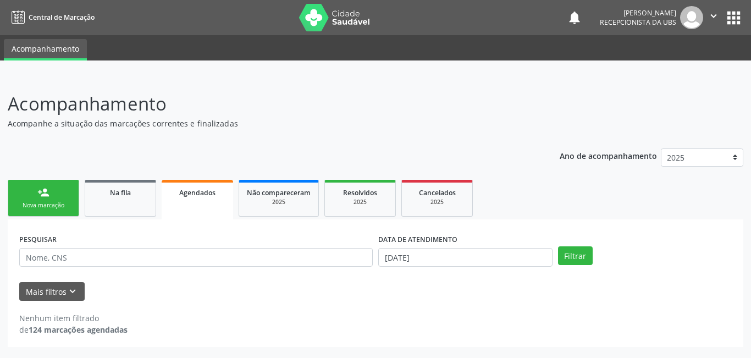
click at [59, 202] on div "Nova marcação" at bounding box center [43, 205] width 55 height 8
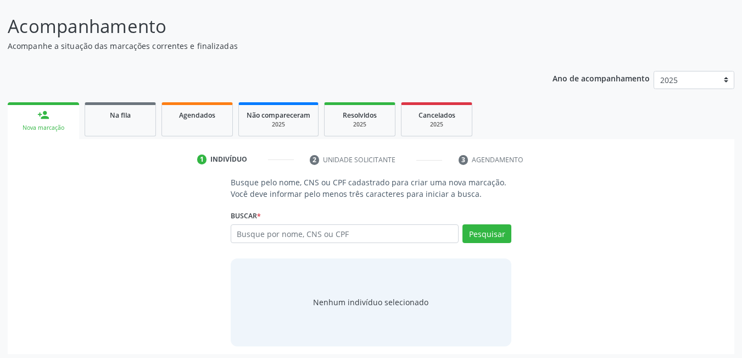
scroll to position [81, 0]
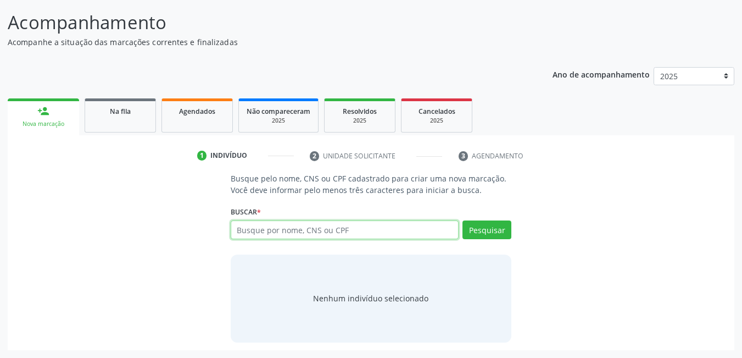
click at [321, 229] on input "text" at bounding box center [345, 229] width 229 height 19
type input "700002467169906"
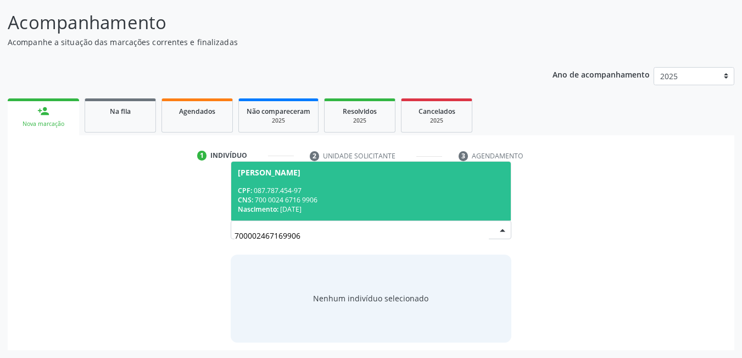
click at [344, 197] on div "CNS: 700 0024 6716 9906" at bounding box center [371, 199] width 267 height 9
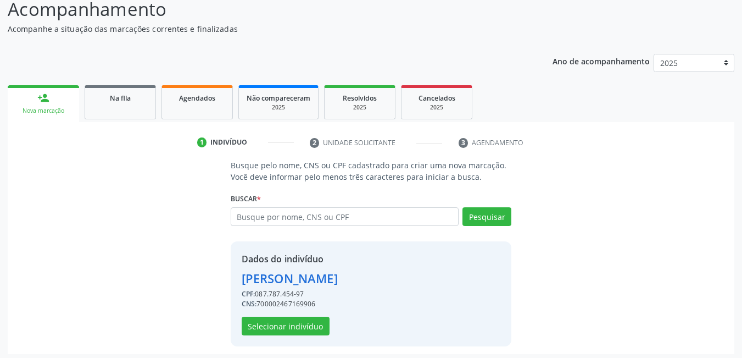
scroll to position [98, 0]
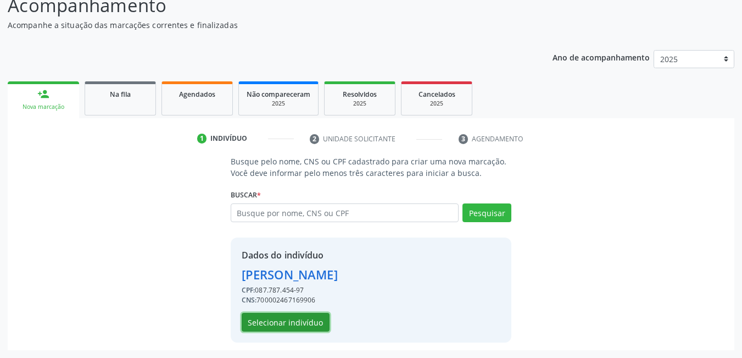
click at [287, 318] on button "Selecionar indivíduo" at bounding box center [286, 322] width 88 height 19
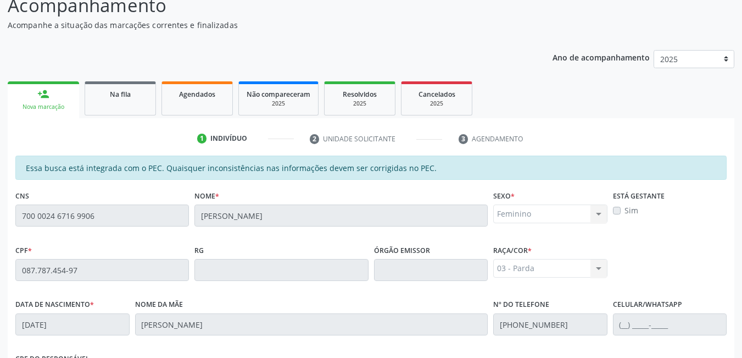
scroll to position [285, 0]
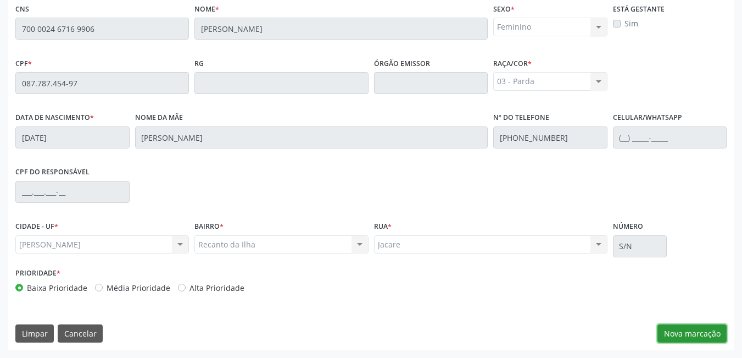
drag, startPoint x: 701, startPoint y: 339, endPoint x: 605, endPoint y: 205, distance: 164.7
click at [701, 338] on button "Nova marcação" at bounding box center [692, 333] width 69 height 19
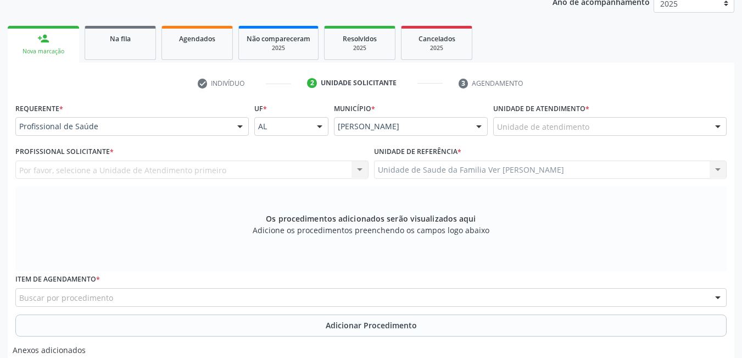
scroll to position [120, 0]
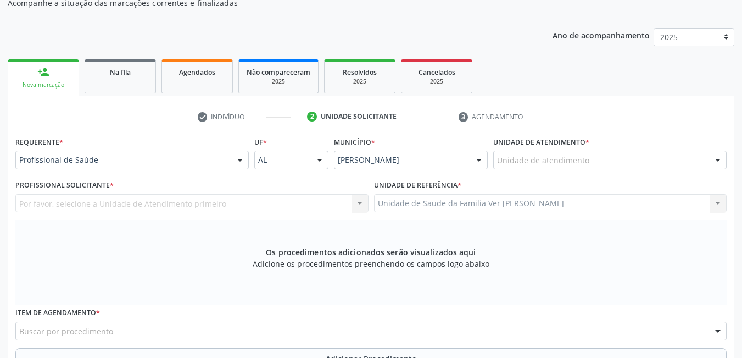
click at [593, 159] on div "Unidade de atendimento" at bounding box center [610, 160] width 234 height 19
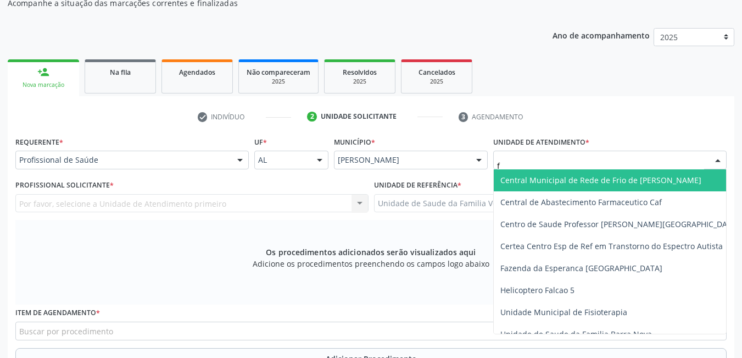
type input "fl"
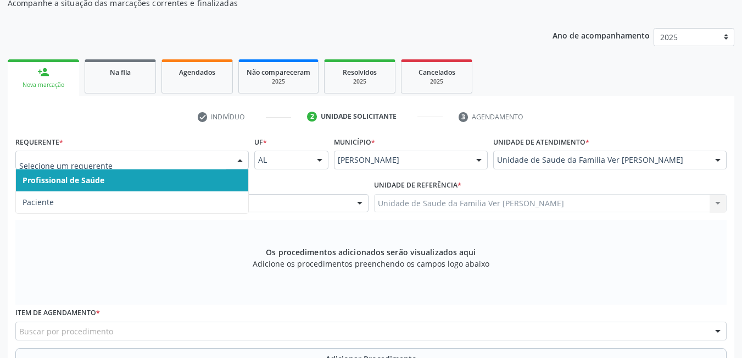
click at [146, 179] on span "Profissional de Saúde" at bounding box center [132, 180] width 232 height 22
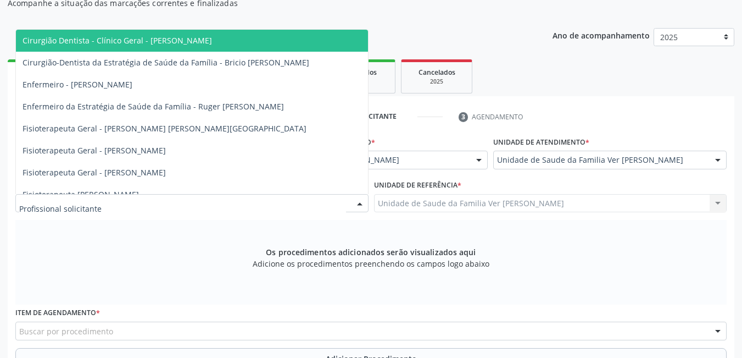
click at [132, 202] on div at bounding box center [191, 203] width 353 height 19
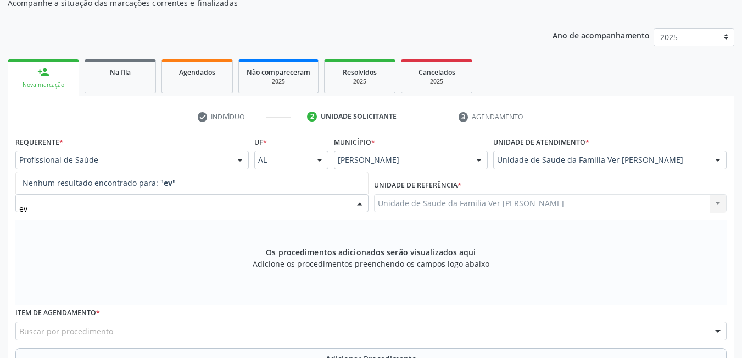
type input "e"
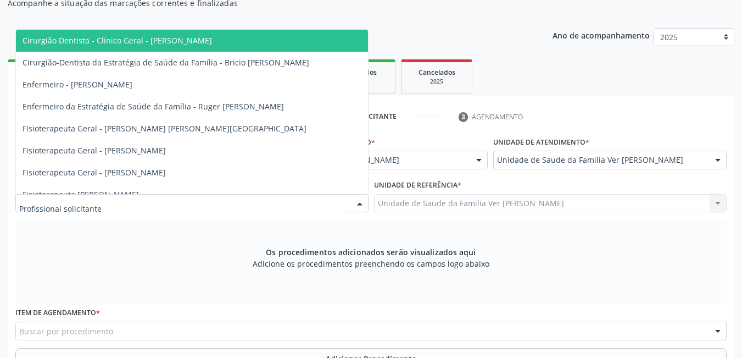
click at [70, 255] on div "Os procedimentos adicionados serão visualizados aqui Adicione os procedimentos …" at bounding box center [371, 262] width 712 height 85
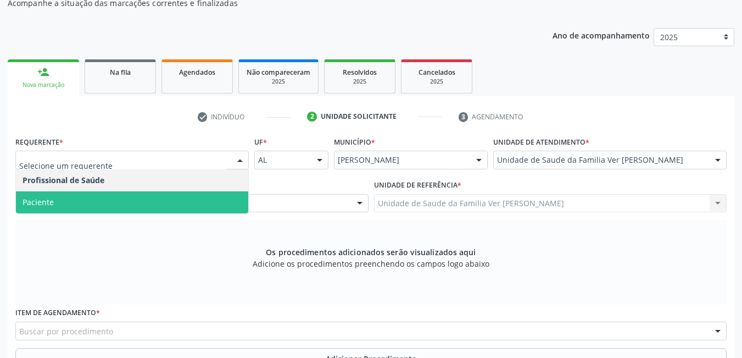
click at [92, 202] on span "Paciente" at bounding box center [132, 202] width 232 height 22
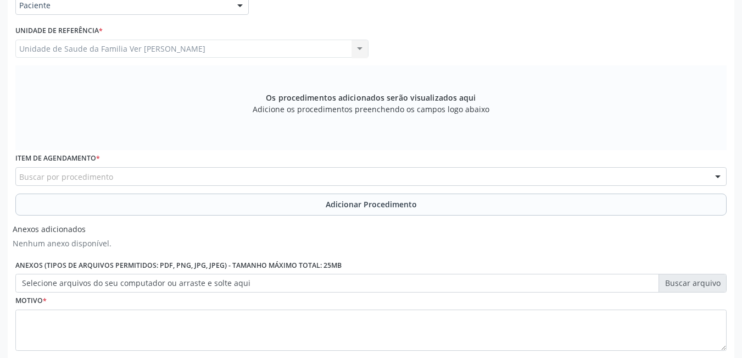
scroll to position [285, 0]
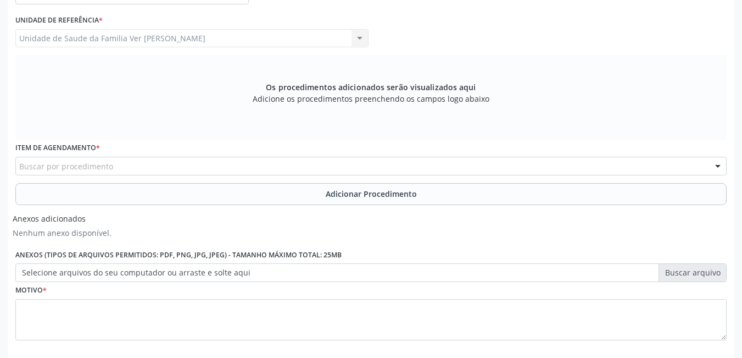
click at [120, 164] on div "Buscar por procedimento" at bounding box center [371, 166] width 712 height 19
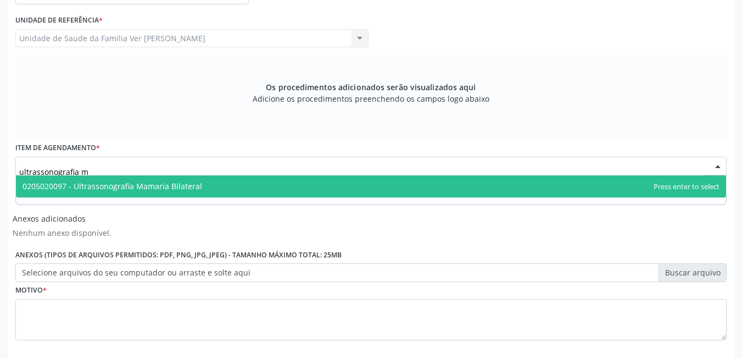
type input "ultrassonografia"
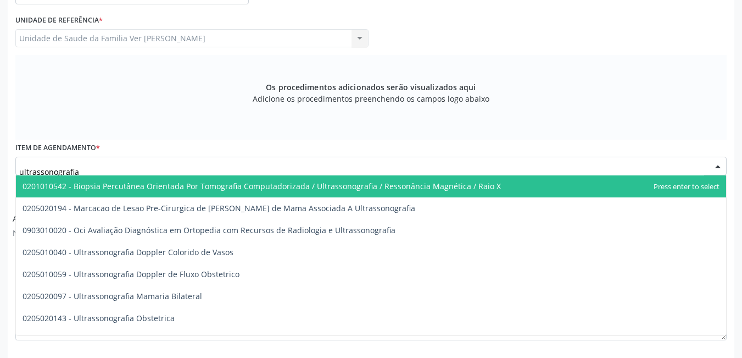
drag, startPoint x: 79, startPoint y: 167, endPoint x: 0, endPoint y: 167, distance: 78.6
click at [0, 167] on div "Acompanhamento Acompanhe a situação das marcações correntes e finalizadas Relat…" at bounding box center [371, 102] width 742 height 622
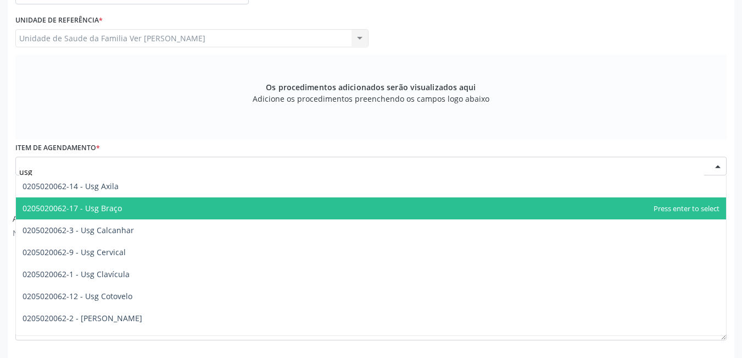
type input "usg p"
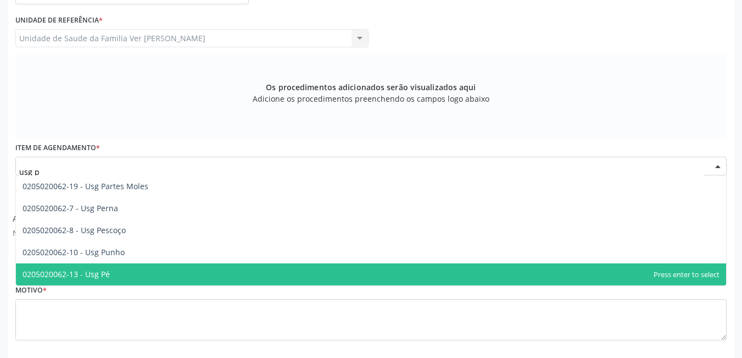
click at [134, 272] on span "0205020062-13 - Usg Pé" at bounding box center [371, 274] width 711 height 22
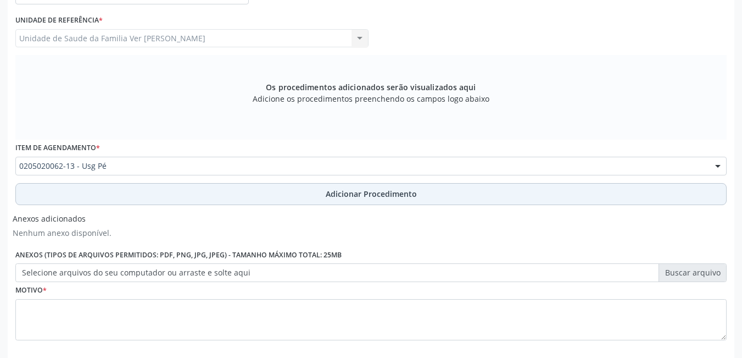
click at [149, 192] on button "Adicionar Procedimento" at bounding box center [371, 194] width 712 height 22
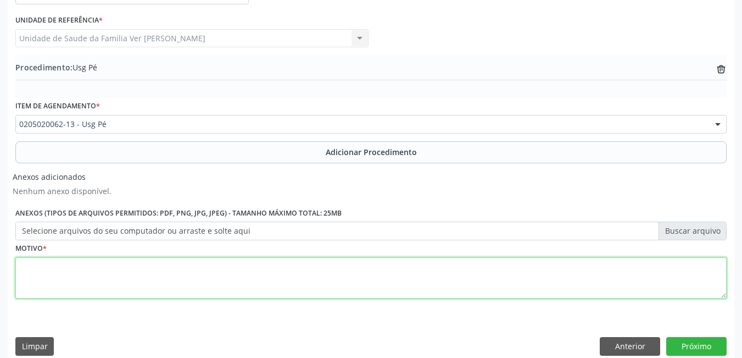
click at [92, 289] on textarea at bounding box center [371, 278] width 712 height 42
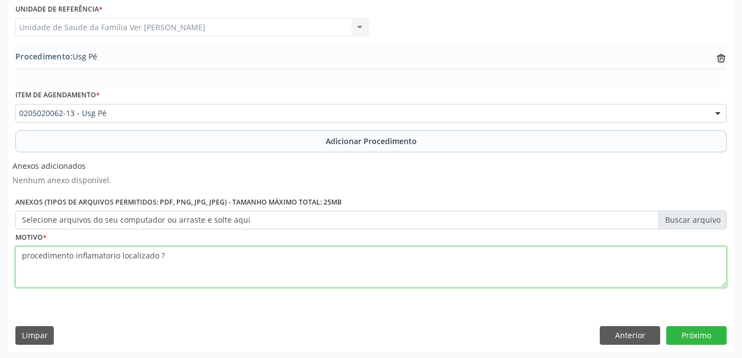
scroll to position [298, 0]
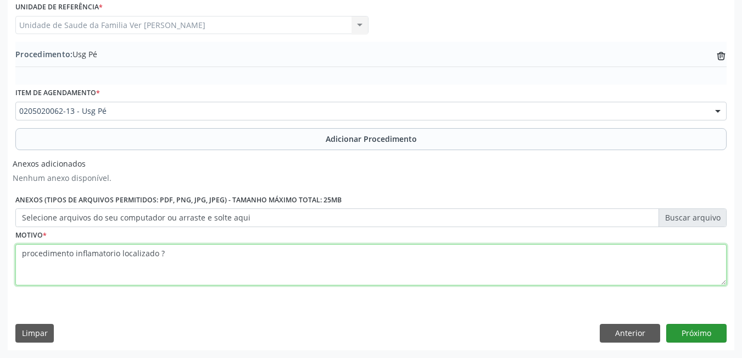
type textarea "procedimento inflamatorio localizado ?"
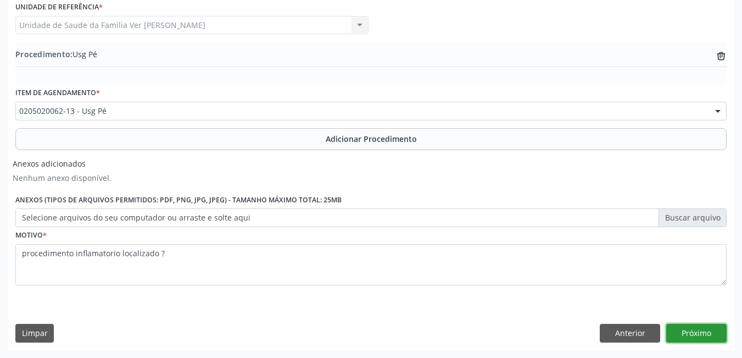
click at [706, 329] on button "Próximo" at bounding box center [697, 333] width 60 height 19
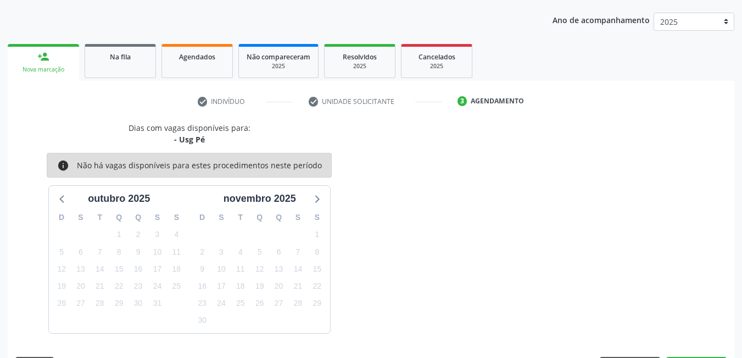
scroll to position [168, 0]
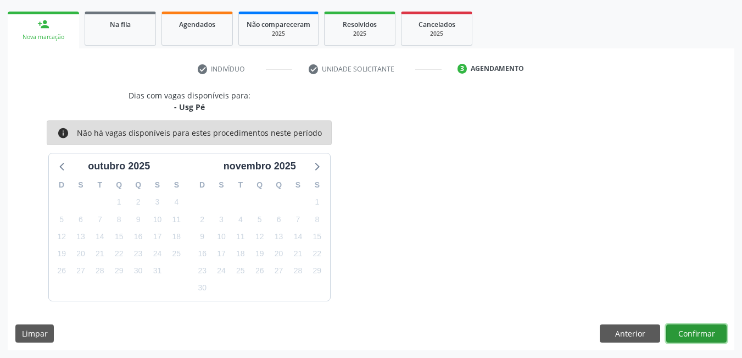
click at [697, 334] on button "Confirmar" at bounding box center [697, 333] width 60 height 19
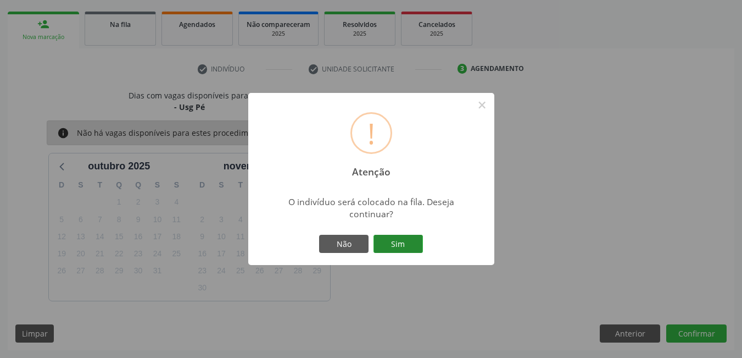
click at [412, 247] on button "Sim" at bounding box center [398, 244] width 49 height 19
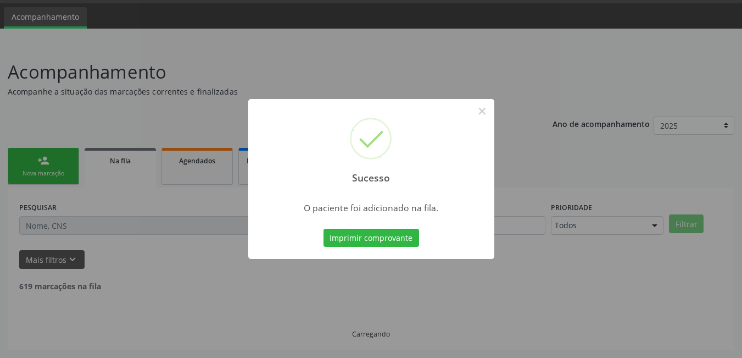
scroll to position [20, 0]
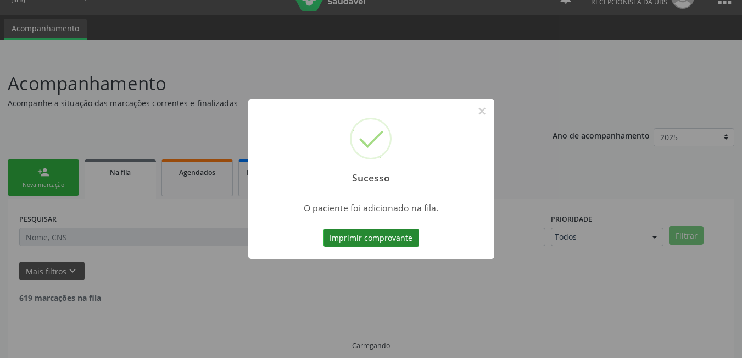
click at [409, 240] on button "Imprimir comprovante" at bounding box center [372, 238] width 96 height 19
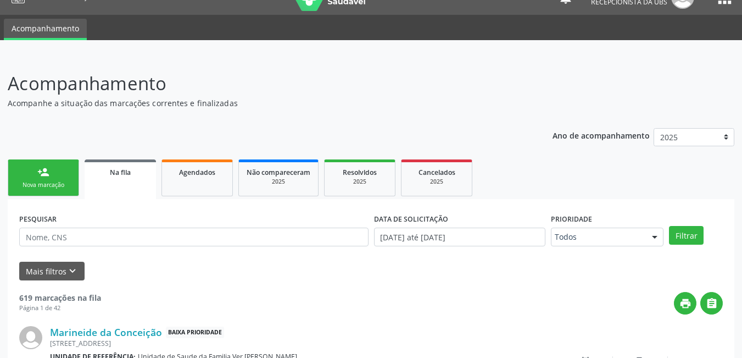
click at [67, 175] on link "person_add Nova marcação" at bounding box center [43, 177] width 71 height 37
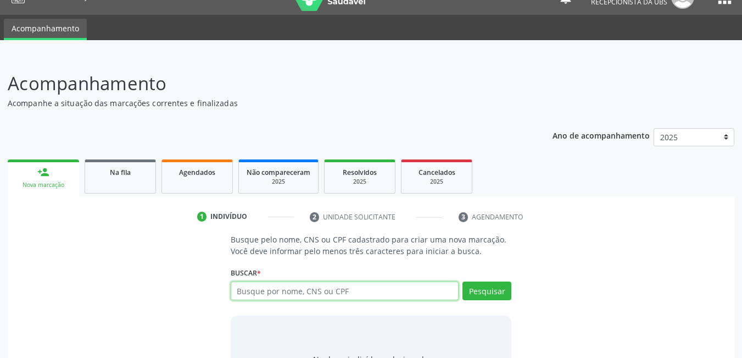
click at [294, 285] on input "text" at bounding box center [345, 290] width 229 height 19
drag, startPoint x: 308, startPoint y: 291, endPoint x: 235, endPoint y: 279, distance: 74.2
click at [235, 279] on div "Buscar * Busque por nome, CNS ou CPF Nenhum resultado encontrado para: " " Não …" at bounding box center [371, 285] width 281 height 43
type input "700002467169906"
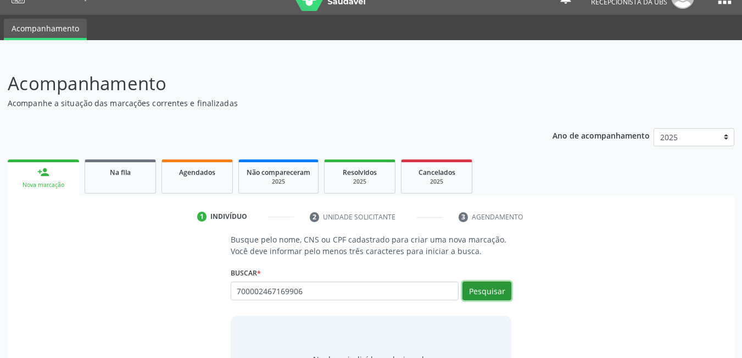
click at [491, 291] on button "Pesquisar" at bounding box center [487, 290] width 49 height 19
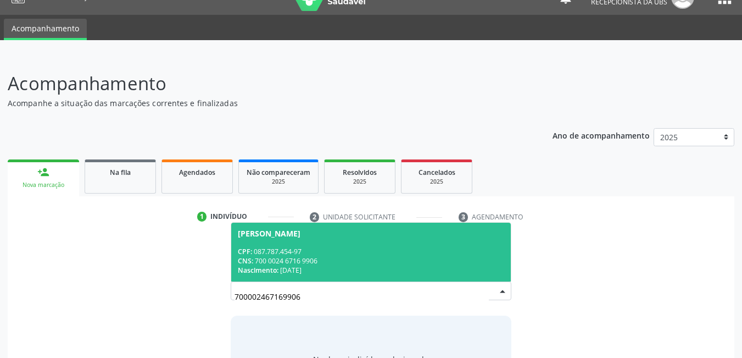
click at [339, 269] on div "Nascimento: [DATE]" at bounding box center [371, 269] width 267 height 9
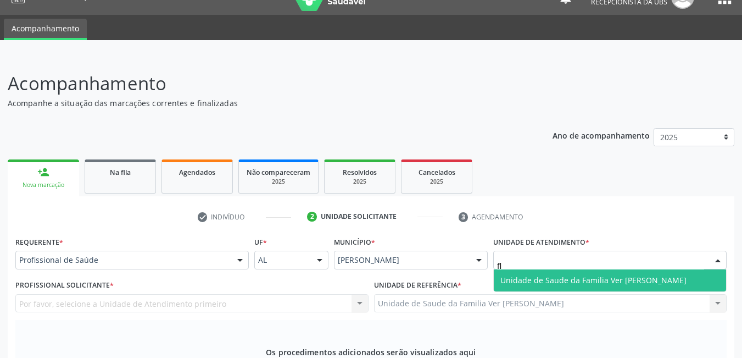
click at [574, 275] on span "Unidade de Saude da Familia Ver [PERSON_NAME]" at bounding box center [594, 280] width 186 height 10
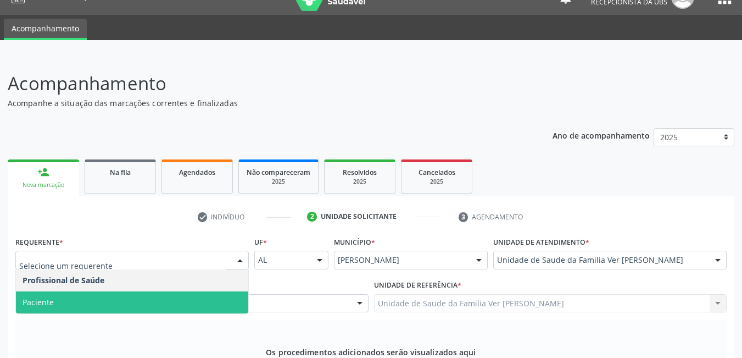
click at [157, 291] on span "Paciente" at bounding box center [132, 302] width 232 height 22
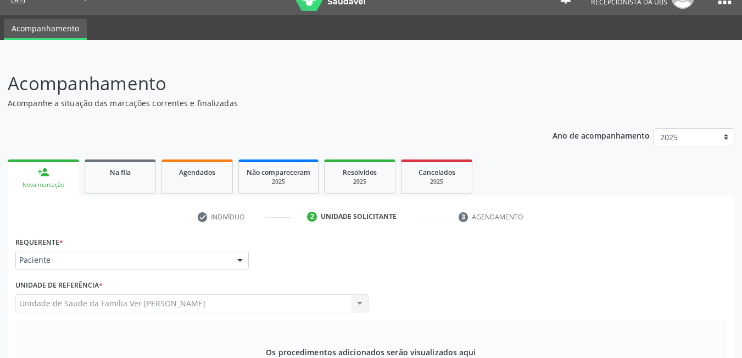
type input "usg m"
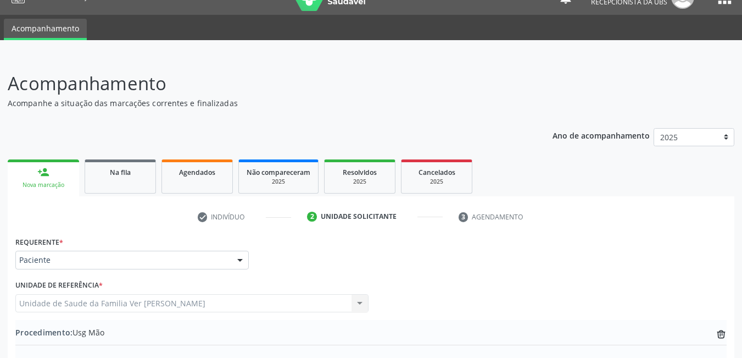
type textarea "processo inflamatorio localizado"
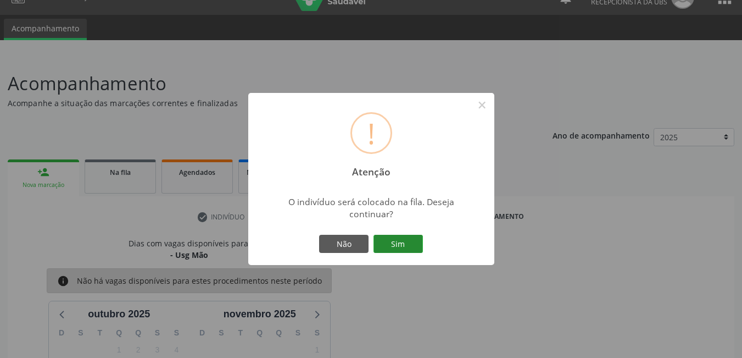
click at [412, 245] on button "Sim" at bounding box center [398, 244] width 49 height 19
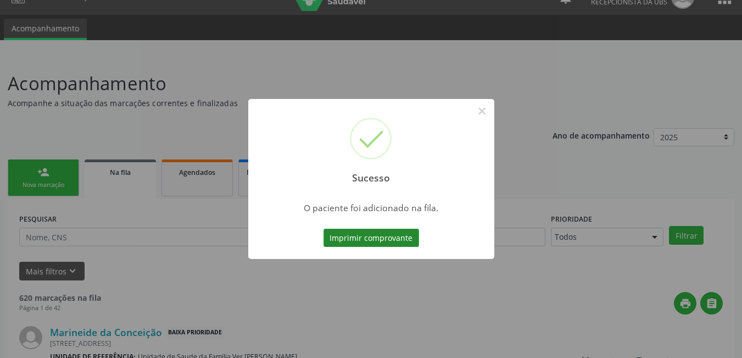
click at [408, 236] on button "Imprimir comprovante" at bounding box center [372, 238] width 96 height 19
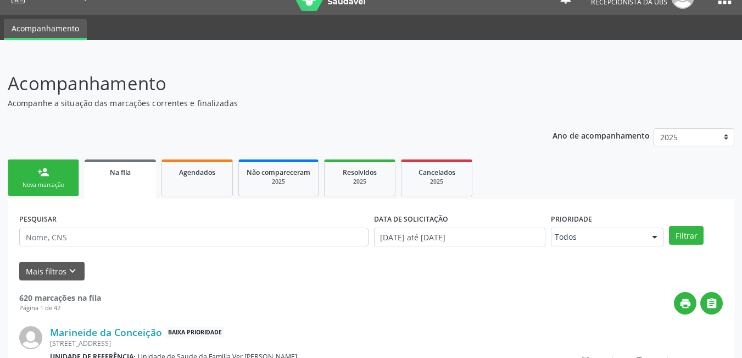
click at [53, 171] on link "person_add Nova marcação" at bounding box center [43, 177] width 71 height 37
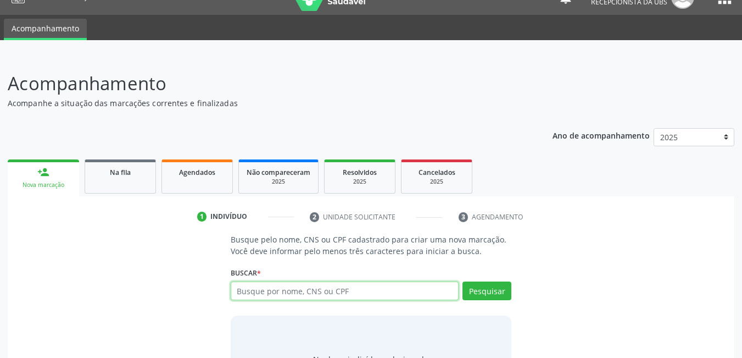
click at [335, 289] on input "text" at bounding box center [345, 290] width 229 height 19
paste input "700002467169906"
type input "700002467169906"
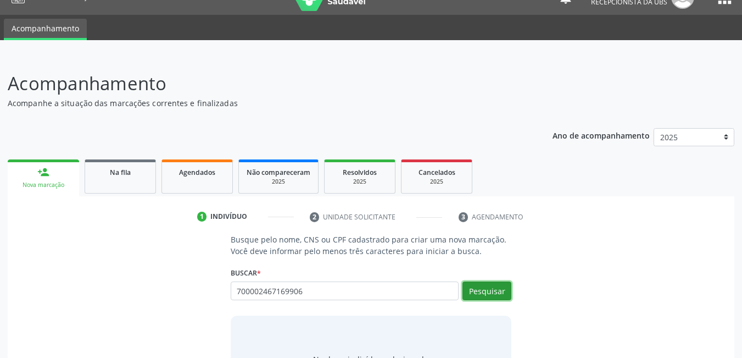
click at [479, 293] on button "Pesquisar" at bounding box center [487, 290] width 49 height 19
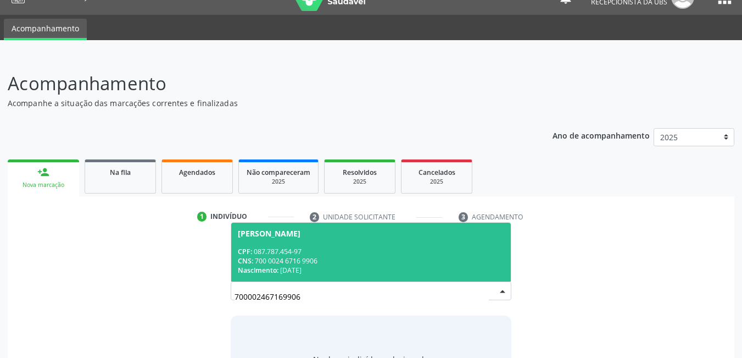
click at [303, 252] on div "CPF: 087.787.454-97" at bounding box center [371, 251] width 267 height 9
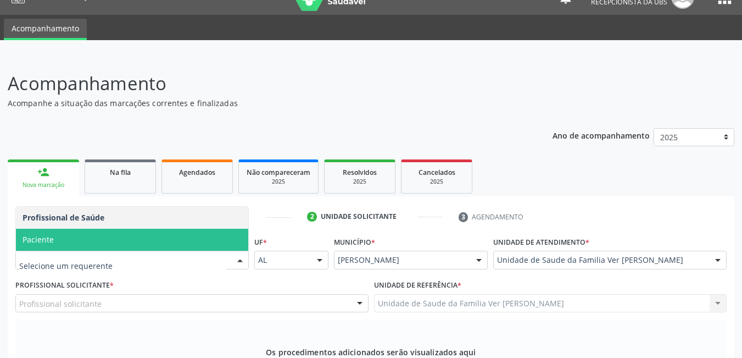
click at [140, 229] on span "Paciente" at bounding box center [132, 240] width 232 height 22
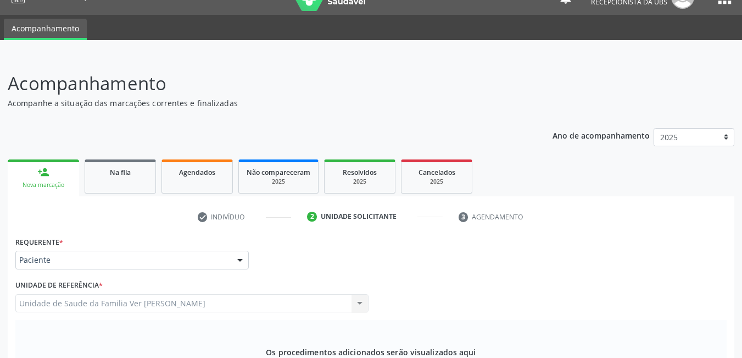
type input "usg q"
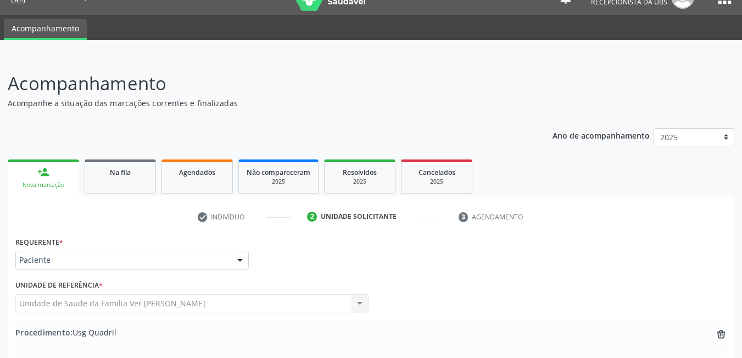
type textarea "processo inflamatorio localizado ? quadril esquerdo"
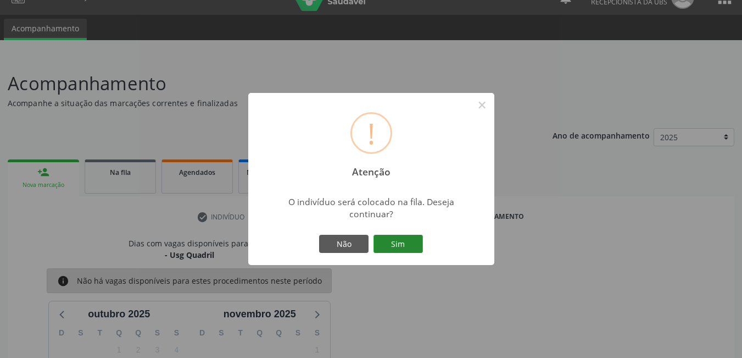
click at [416, 242] on button "Sim" at bounding box center [398, 244] width 49 height 19
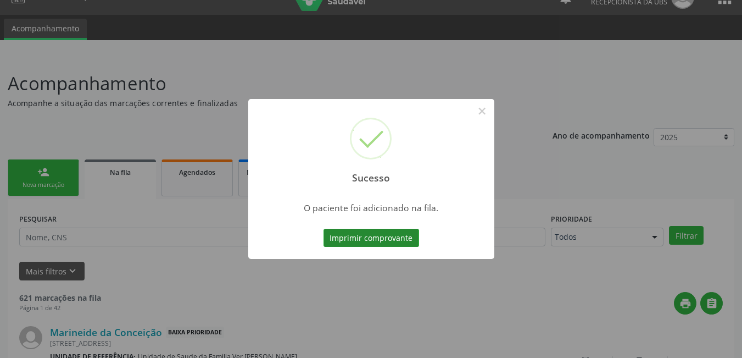
click at [389, 240] on button "Imprimir comprovante" at bounding box center [372, 238] width 96 height 19
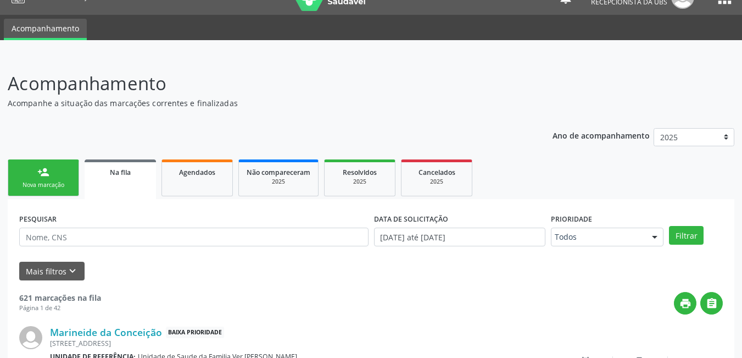
drag, startPoint x: 63, startPoint y: 174, endPoint x: 252, endPoint y: 146, distance: 190.6
click at [64, 174] on link "person_add Nova marcação" at bounding box center [43, 177] width 71 height 37
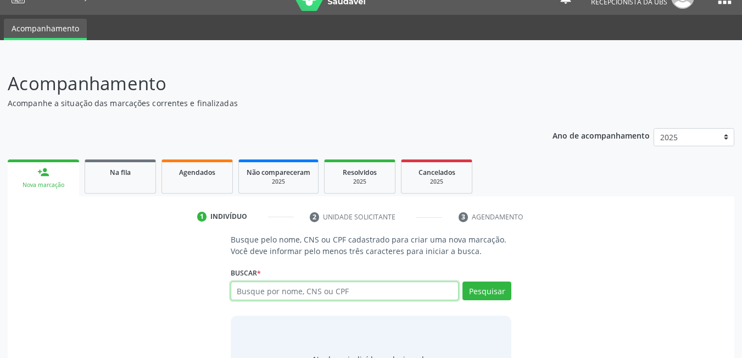
click at [352, 285] on input "text" at bounding box center [345, 290] width 229 height 19
type input "705805407682832]"
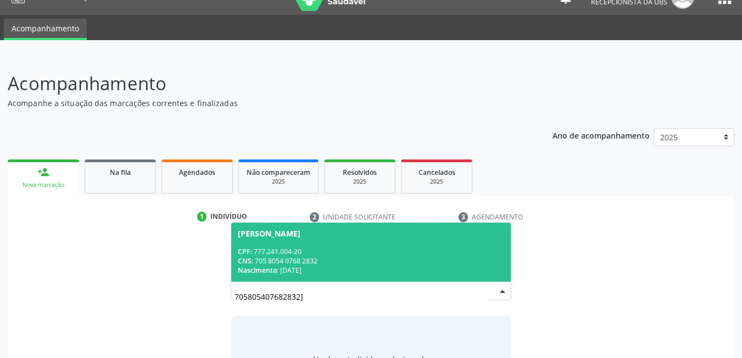
drag, startPoint x: 305, startPoint y: 297, endPoint x: 220, endPoint y: 306, distance: 85.1
click at [220, 306] on div "Busque pelo nome, CNS ou CPF cadastrado para criar uma nova marcação. Você deve…" at bounding box center [371, 318] width 712 height 169
click at [335, 255] on div "CPF: 777.241.004-20" at bounding box center [371, 251] width 267 height 9
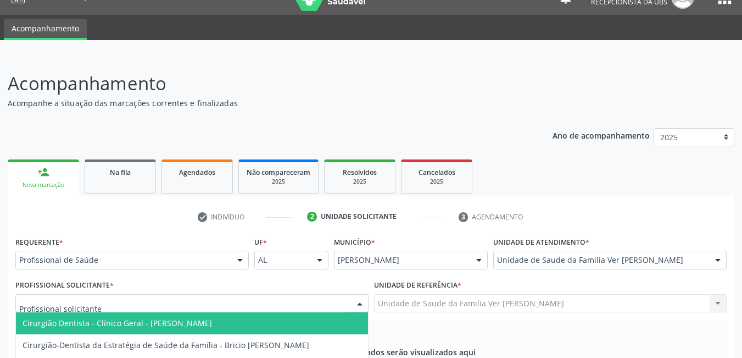
click at [120, 294] on div at bounding box center [191, 303] width 353 height 19
click at [128, 277] on div "Profissional Solicitante * Cirurgião Dentista - Clínico Geral - [PERSON_NAME] C…" at bounding box center [191, 294] width 353 height 35
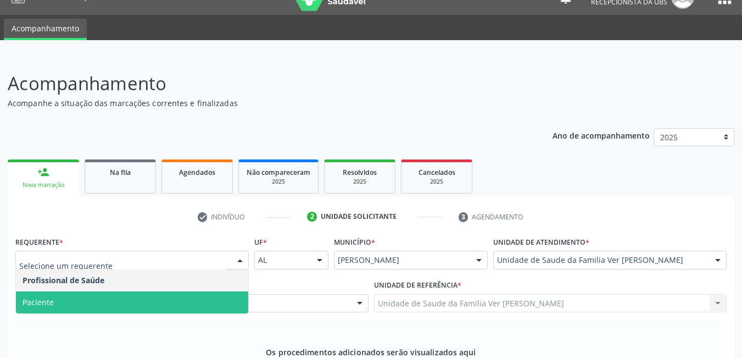
click at [129, 291] on span "Paciente" at bounding box center [132, 302] width 232 height 22
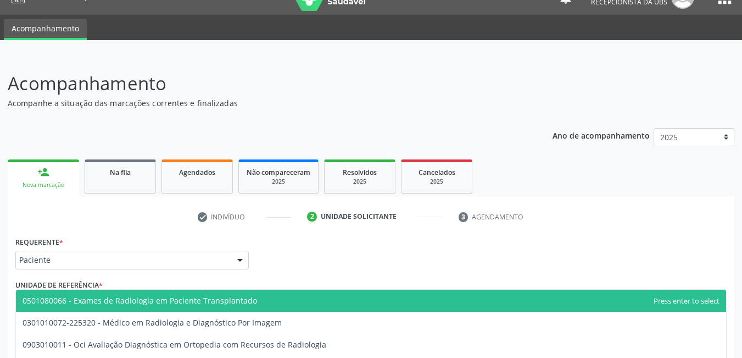
type input "r"
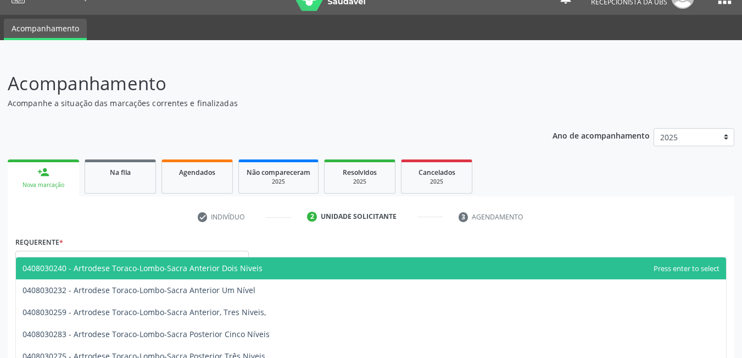
type input "l"
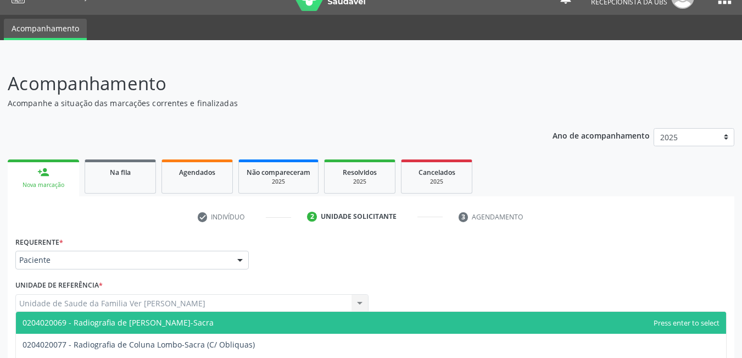
click at [228, 312] on span "0204020069 - Radiografia de [PERSON_NAME]-Sacra" at bounding box center [371, 323] width 711 height 22
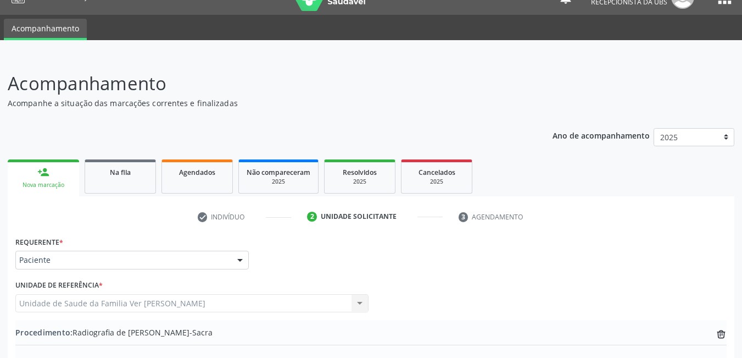
type input "coluna lo"
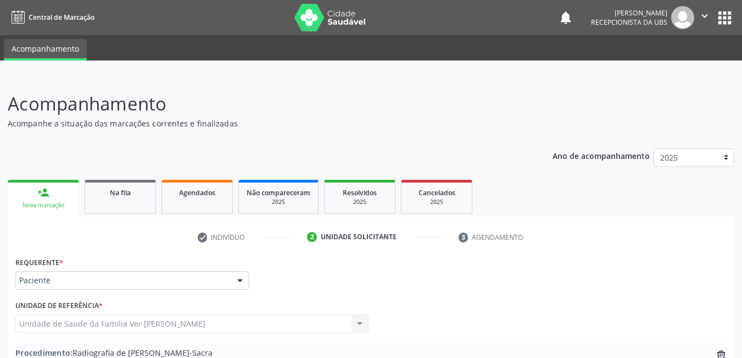
scroll to position [298, 0]
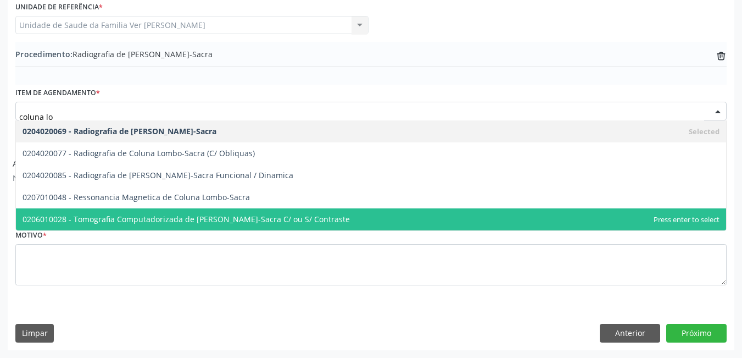
click at [173, 299] on div "Motivo *" at bounding box center [371, 264] width 717 height 74
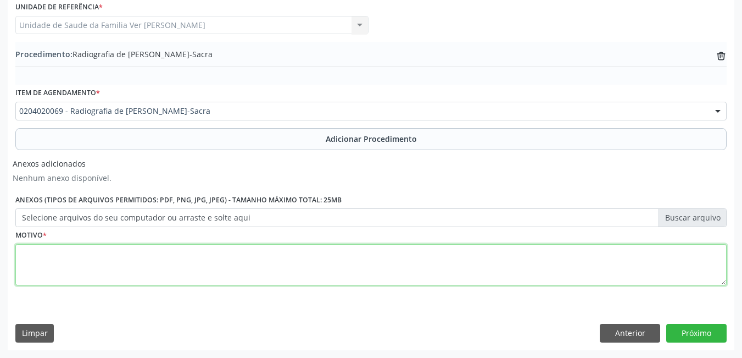
click at [175, 280] on textarea at bounding box center [371, 265] width 712 height 42
click at [115, 263] on textarea at bounding box center [371, 265] width 712 height 42
type textarea "lombolgia"
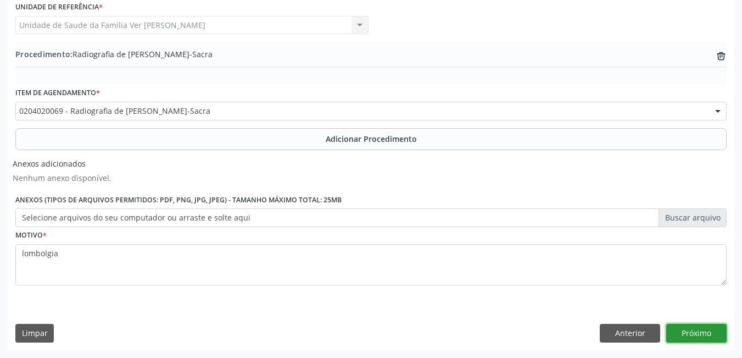
click at [695, 324] on button "Próximo" at bounding box center [697, 333] width 60 height 19
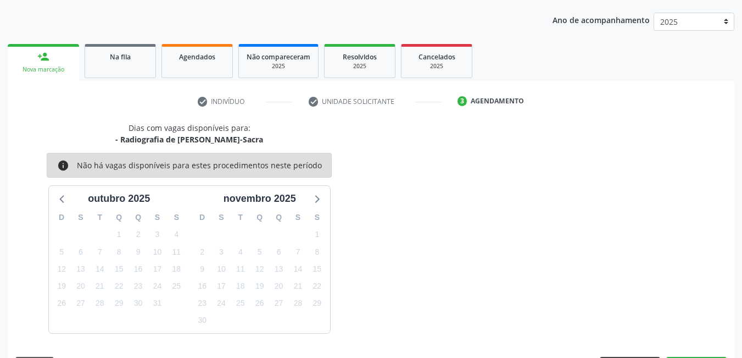
scroll to position [168, 0]
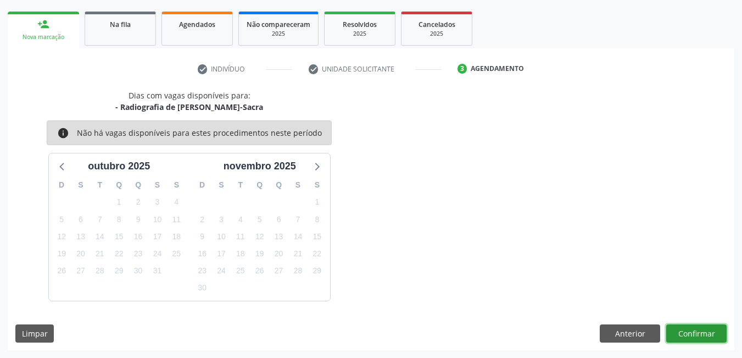
click at [695, 337] on button "Confirmar" at bounding box center [697, 333] width 60 height 19
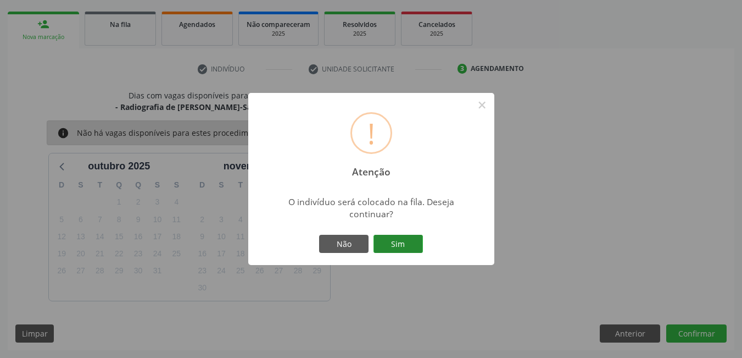
click at [398, 248] on button "Sim" at bounding box center [398, 244] width 49 height 19
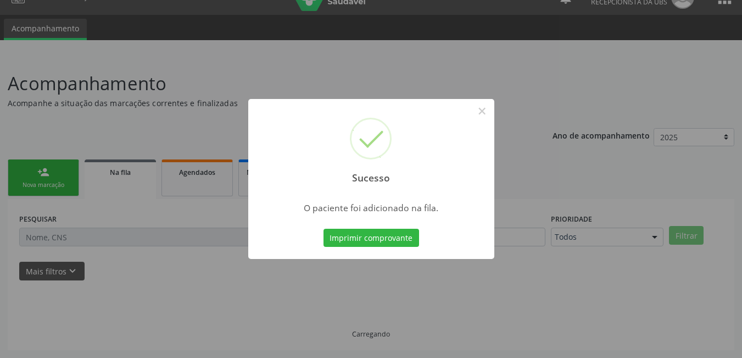
scroll to position [20, 0]
click at [410, 234] on button "Imprimir comprovante" at bounding box center [372, 238] width 96 height 19
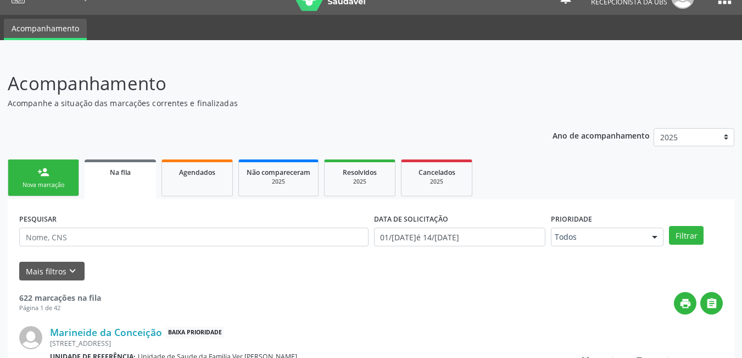
click at [53, 173] on link "person_add Nova marcação" at bounding box center [43, 177] width 71 height 37
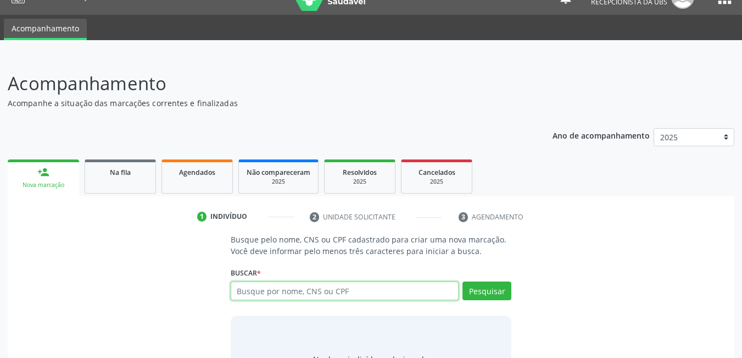
click at [348, 286] on input "text" at bounding box center [345, 290] width 229 height 19
paste input "705805407682832]"
type input "705805407682832]"
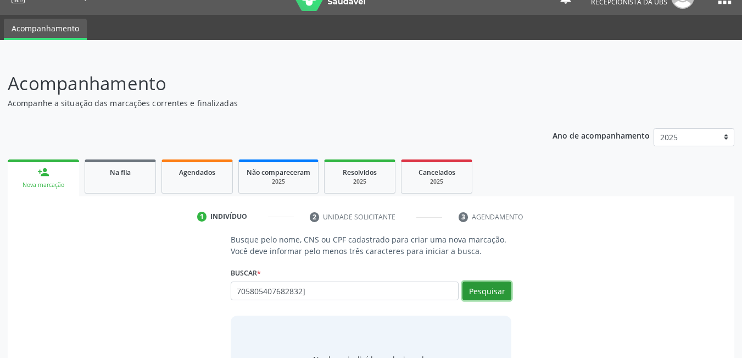
click at [471, 287] on button "Pesquisar" at bounding box center [487, 290] width 49 height 19
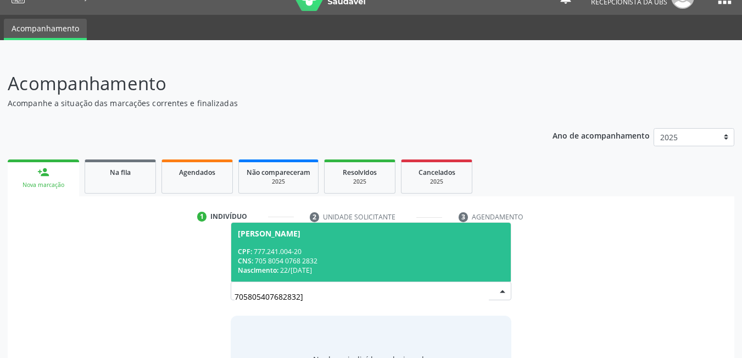
click at [293, 254] on div "CPF: 777.241.004-20" at bounding box center [371, 251] width 267 height 9
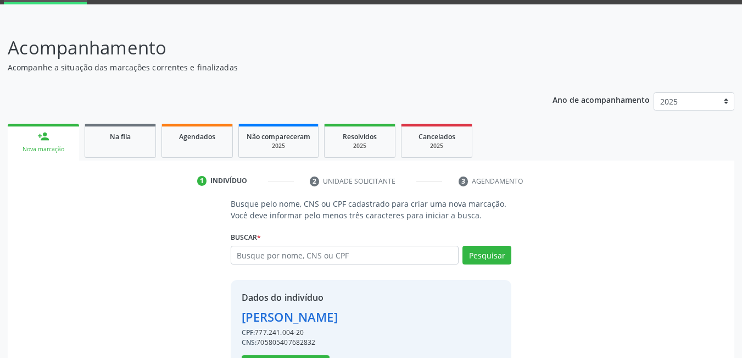
scroll to position [98, 0]
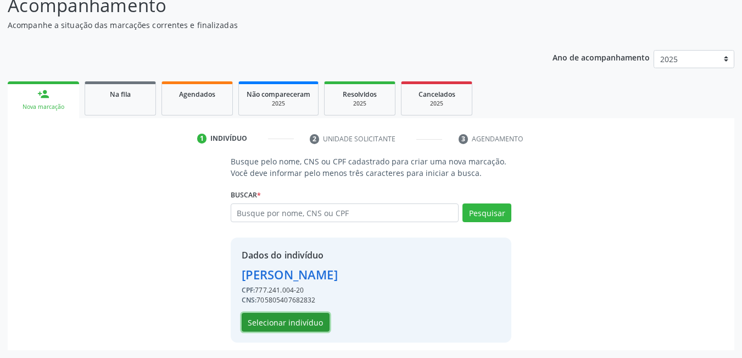
click at [283, 322] on button "Selecionar indivíduo" at bounding box center [286, 322] width 88 height 19
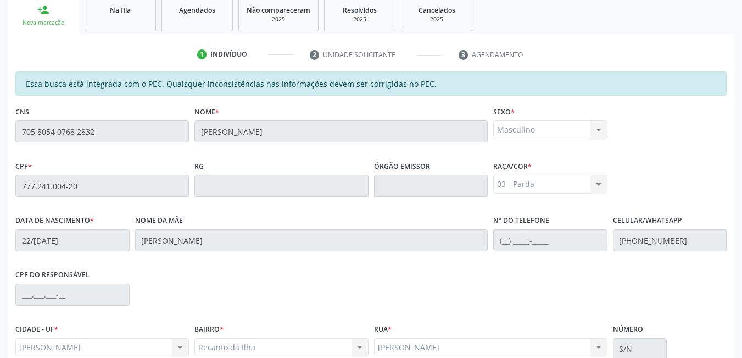
scroll to position [285, 0]
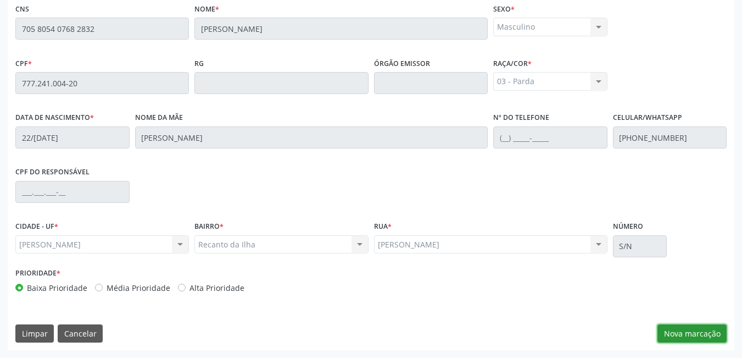
click at [669, 331] on button "Nova marcação" at bounding box center [692, 333] width 69 height 19
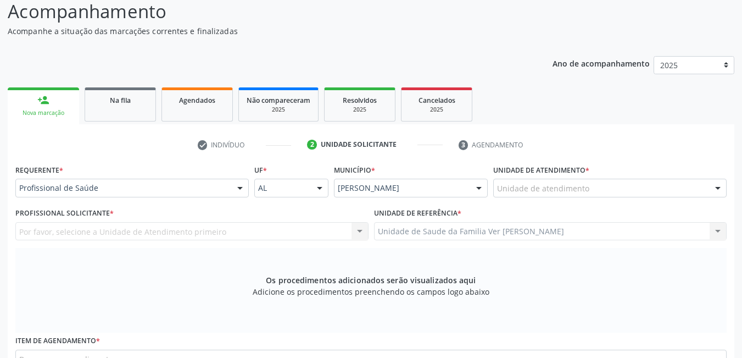
scroll to position [65, 0]
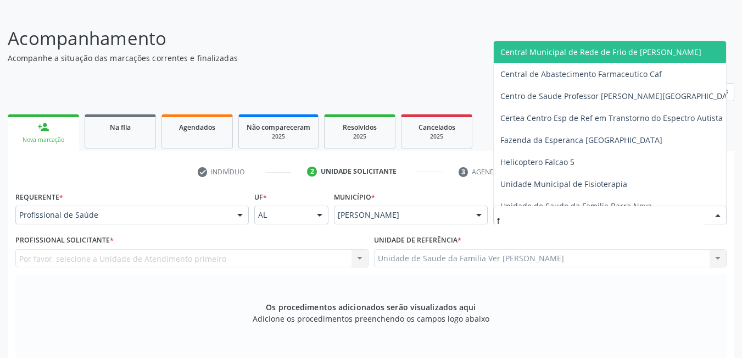
type input "fl"
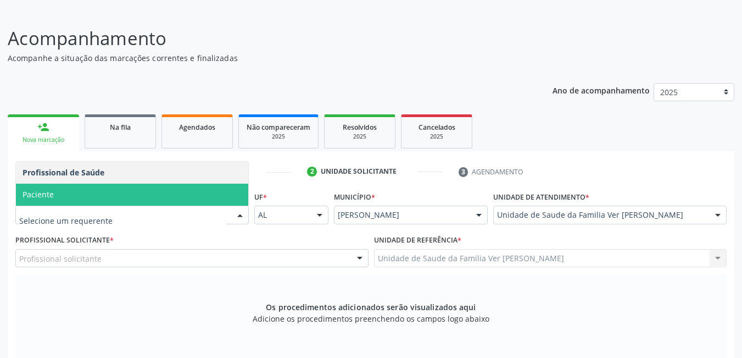
click at [143, 193] on span "Paciente" at bounding box center [132, 195] width 232 height 22
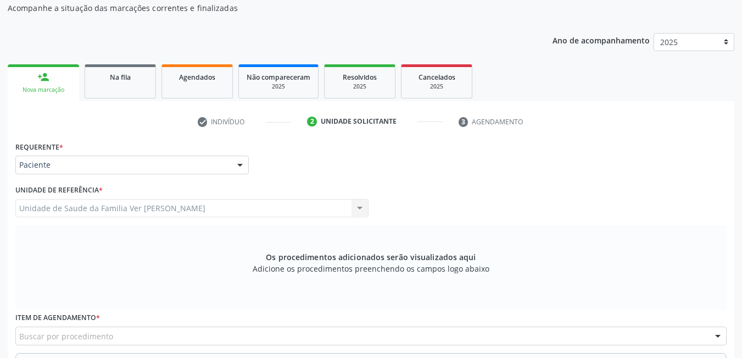
scroll to position [285, 0]
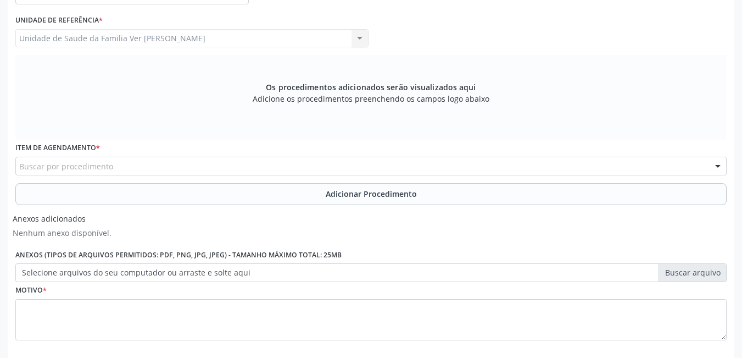
click at [227, 162] on div "Buscar por procedimento" at bounding box center [371, 166] width 712 height 19
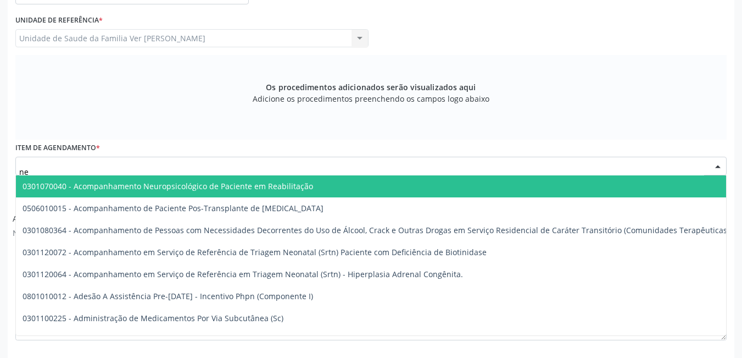
type input "n"
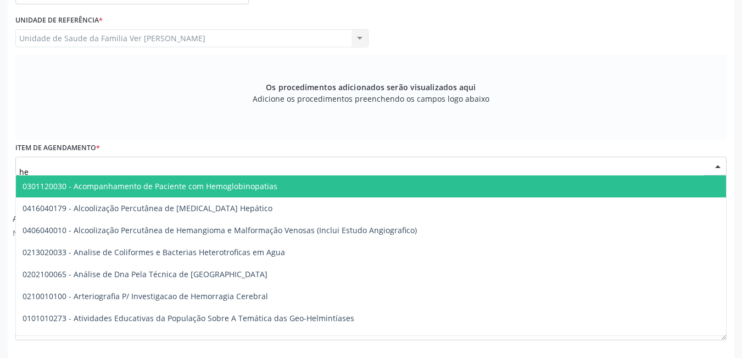
type input "h"
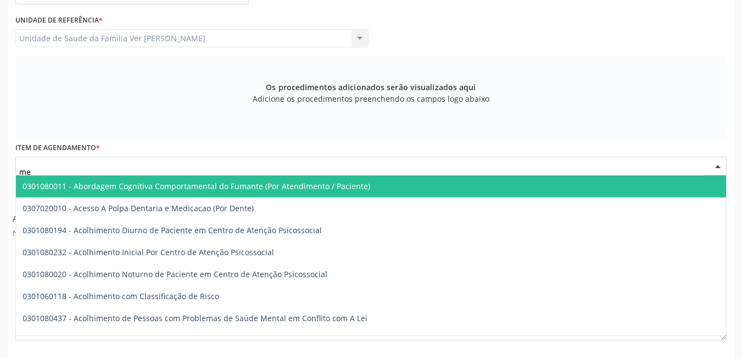
type input "m"
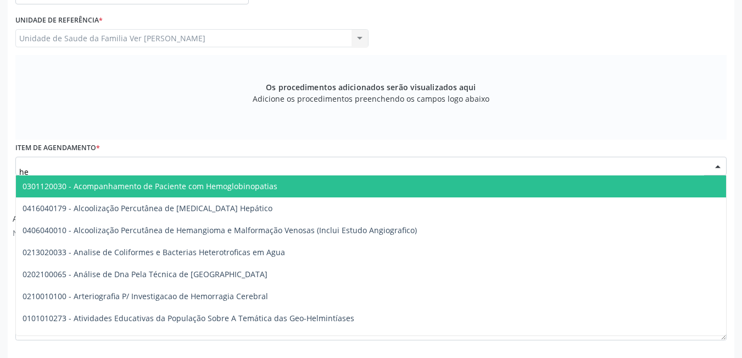
type input "h"
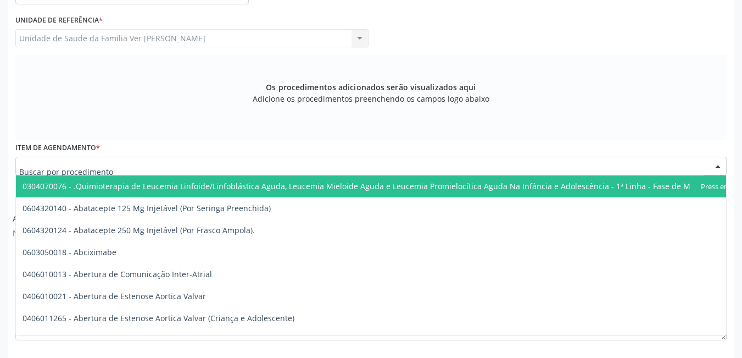
click at [161, 162] on div at bounding box center [371, 166] width 712 height 19
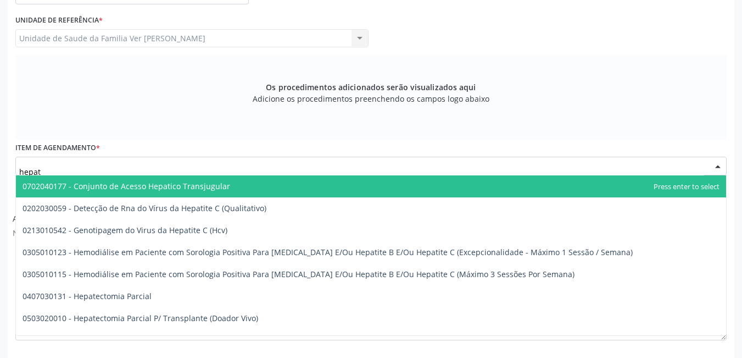
type input "hepato"
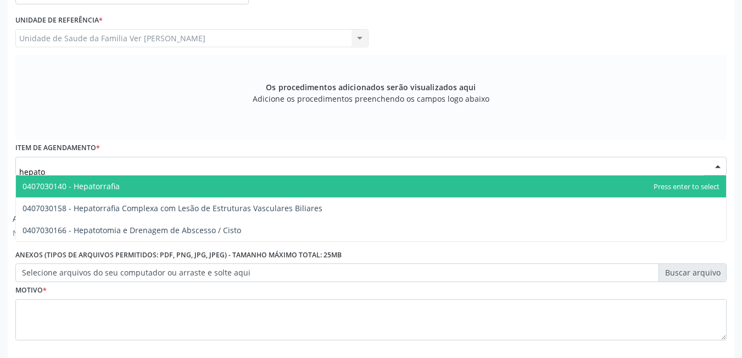
click at [188, 191] on span "0407030140 - Hepatorrafia" at bounding box center [371, 186] width 711 height 22
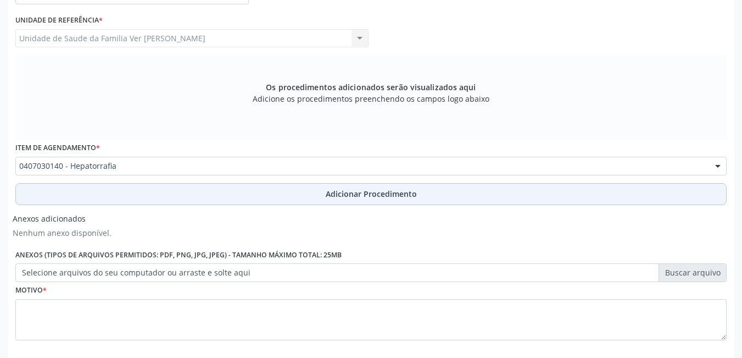
click at [191, 188] on button "Adicionar Procedimento" at bounding box center [371, 194] width 712 height 22
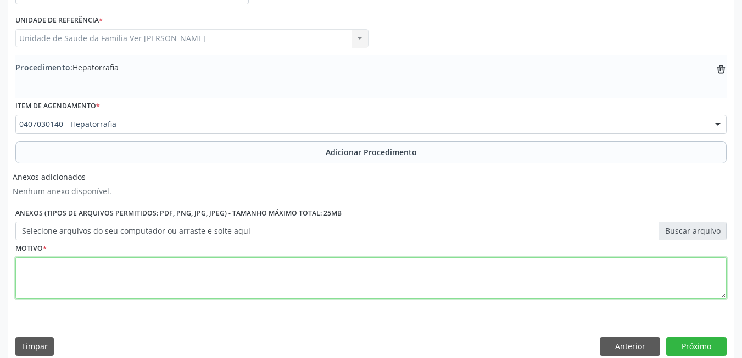
click at [151, 272] on textarea at bounding box center [371, 278] width 712 height 42
type textarea "esteotose grau 3"
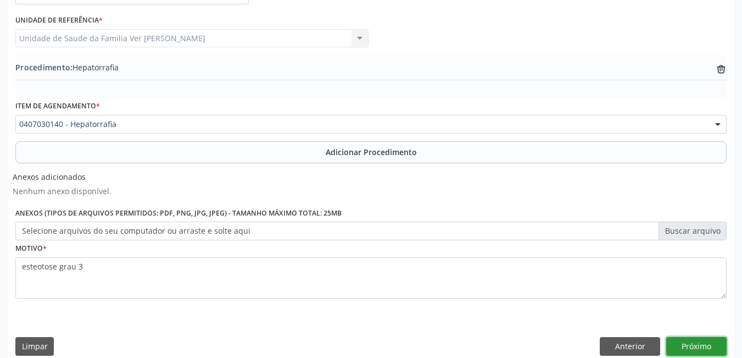
click at [703, 340] on button "Próximo" at bounding box center [697, 346] width 60 height 19
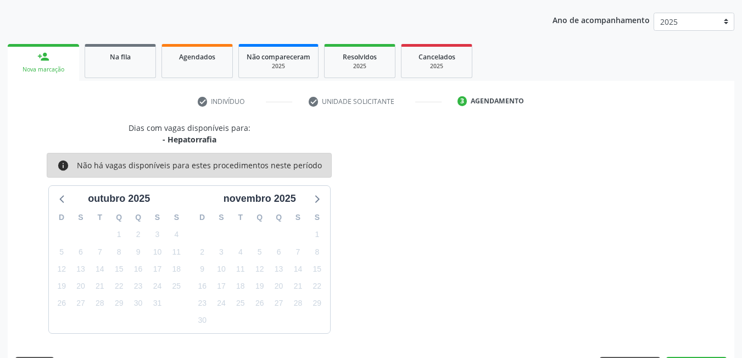
scroll to position [168, 0]
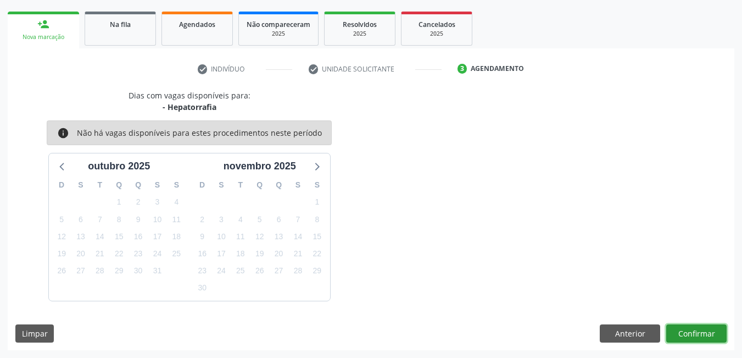
click at [708, 333] on button "Confirmar" at bounding box center [697, 333] width 60 height 19
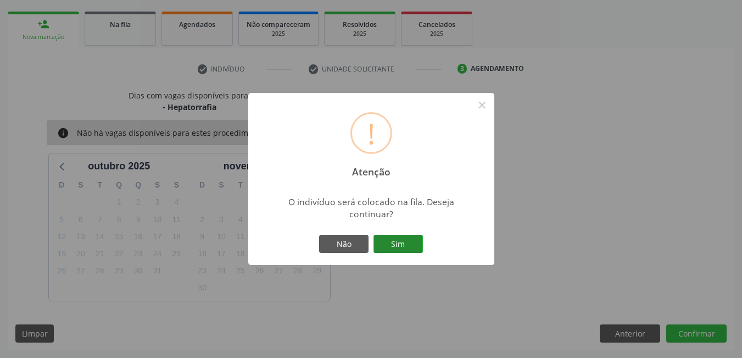
click at [396, 243] on button "Sim" at bounding box center [398, 244] width 49 height 19
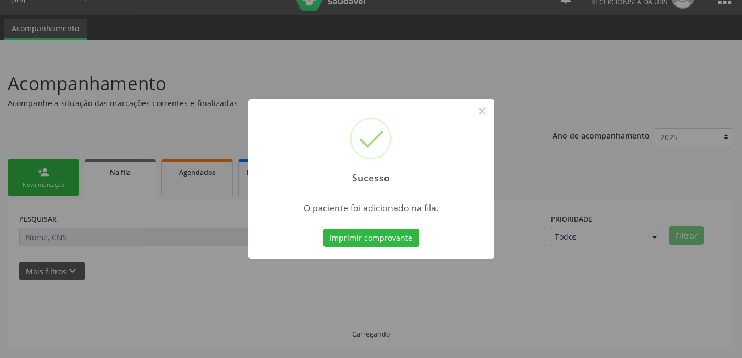
scroll to position [20, 0]
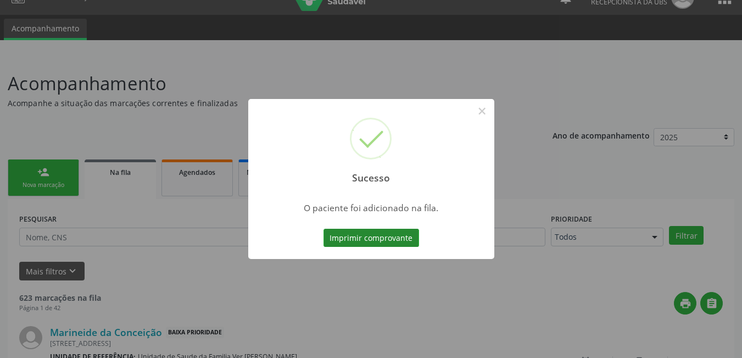
click at [393, 237] on button "Imprimir comprovante" at bounding box center [372, 238] width 96 height 19
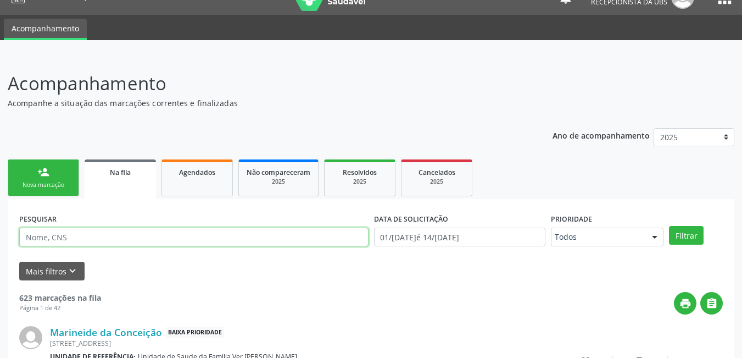
click at [91, 237] on input "text" at bounding box center [193, 236] width 349 height 19
click at [90, 240] on input "text" at bounding box center [193, 236] width 349 height 19
click at [669, 226] on button "Filtrar" at bounding box center [686, 235] width 35 height 19
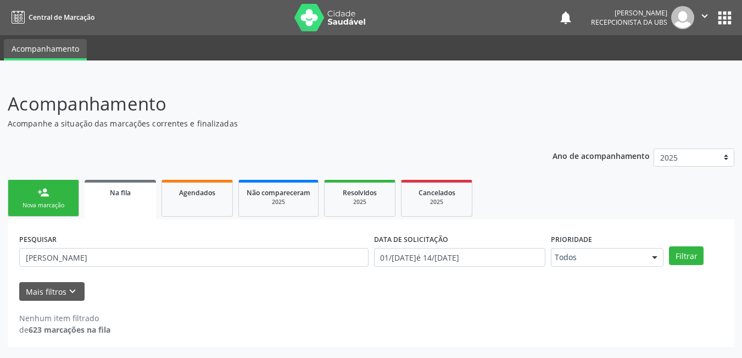
scroll to position [0, 0]
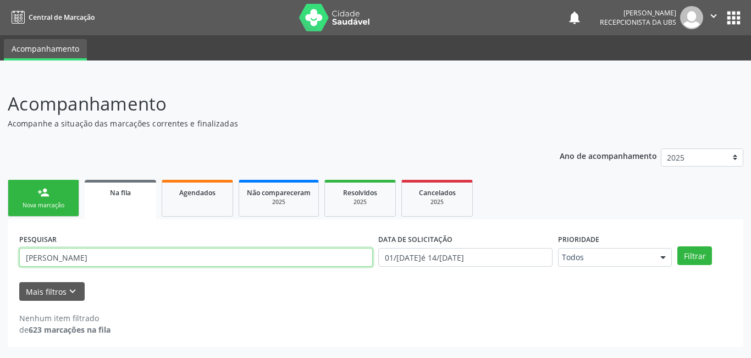
click at [85, 259] on input "maria cleonici" at bounding box center [195, 257] width 353 height 19
type input "m"
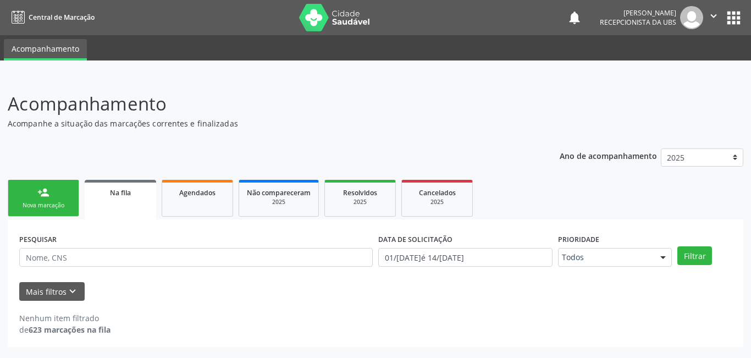
click at [54, 199] on link "person_add Nova marcação" at bounding box center [43, 198] width 71 height 37
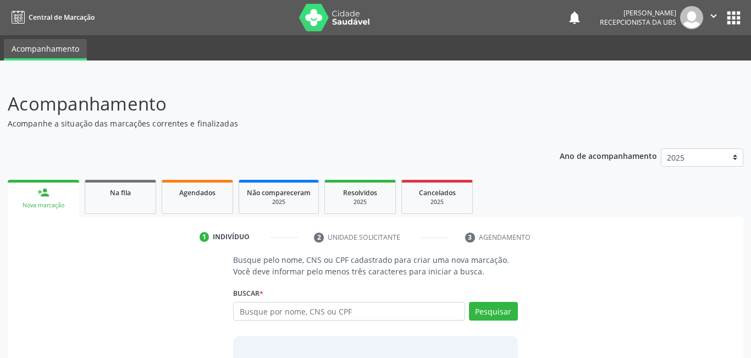
drag, startPoint x: 58, startPoint y: 197, endPoint x: 169, endPoint y: 121, distance: 134.0
click at [59, 197] on link "person_add Nova marcação" at bounding box center [43, 198] width 71 height 37
click at [60, 198] on link "person_add Nova marcação" at bounding box center [43, 198] width 71 height 37
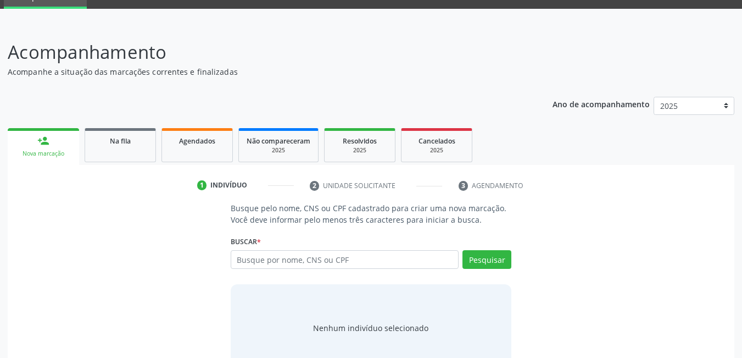
scroll to position [81, 0]
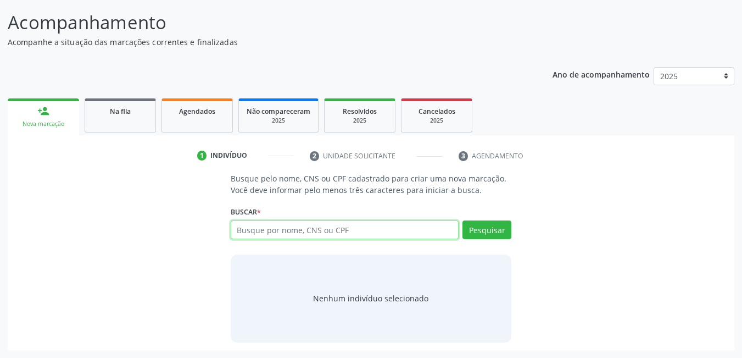
click at [271, 224] on input "text" at bounding box center [345, 229] width 229 height 19
type input "898004661218223"
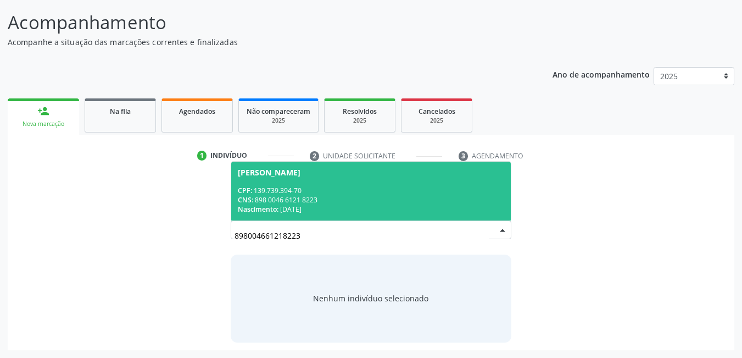
click at [334, 193] on div "CPF: 139.739.394-70" at bounding box center [371, 190] width 267 height 9
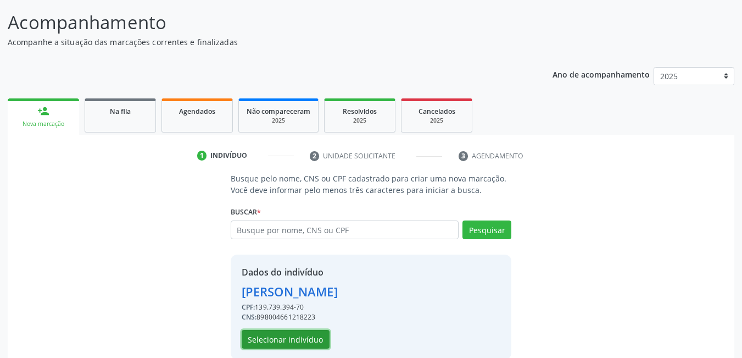
click at [310, 341] on button "Selecionar indivíduo" at bounding box center [286, 339] width 88 height 19
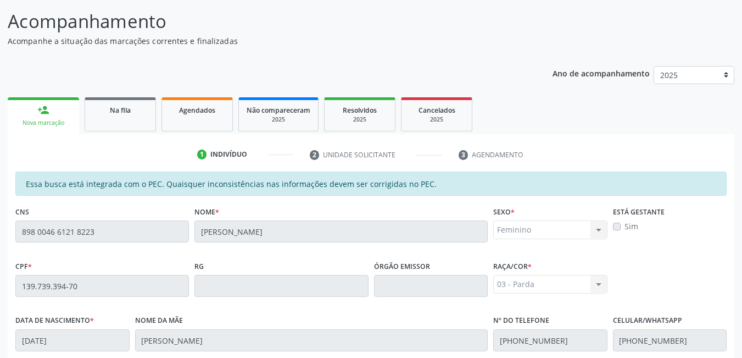
scroll to position [285, 0]
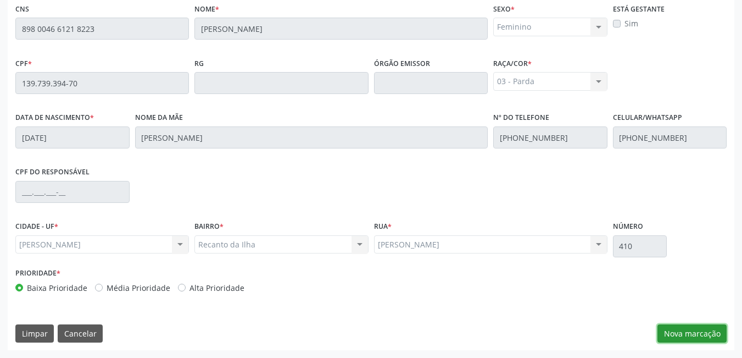
click at [697, 331] on button "Nova marcação" at bounding box center [692, 333] width 69 height 19
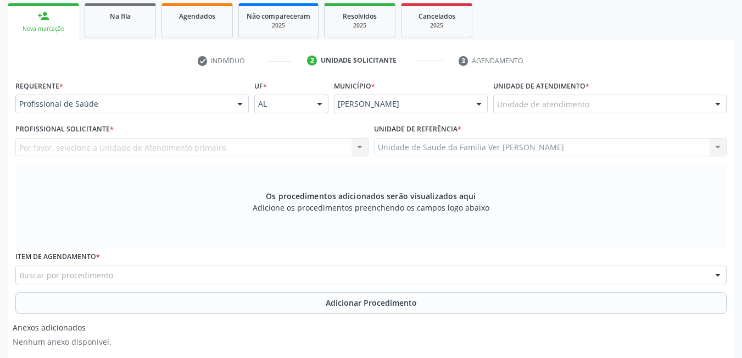
scroll to position [175, 0]
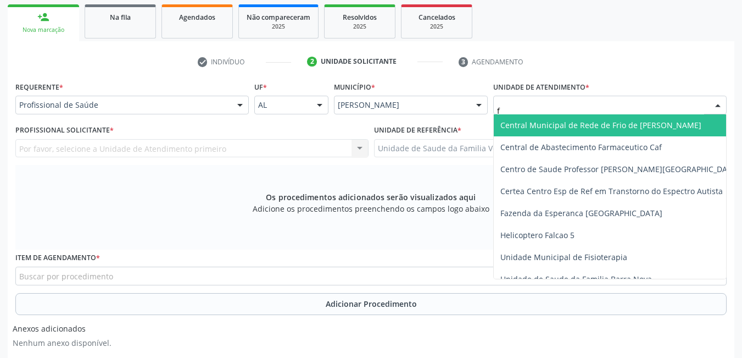
type input "fl"
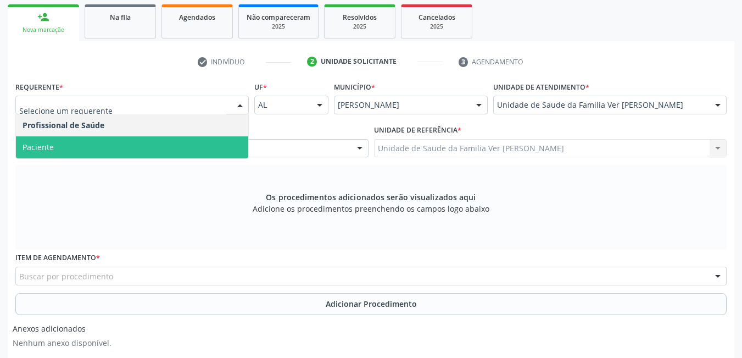
click at [174, 142] on span "Paciente" at bounding box center [132, 147] width 232 height 22
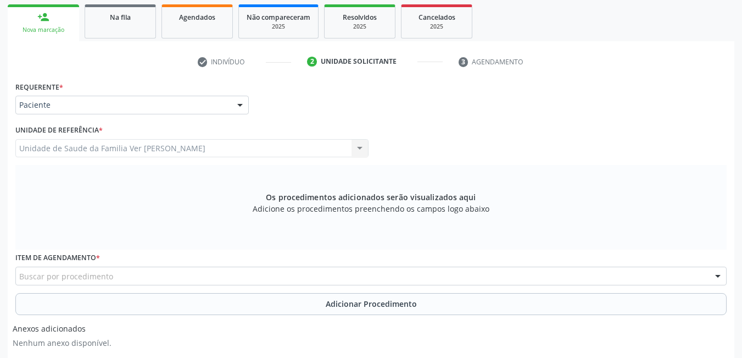
click at [139, 276] on div "Buscar por procedimento" at bounding box center [371, 276] width 712 height 19
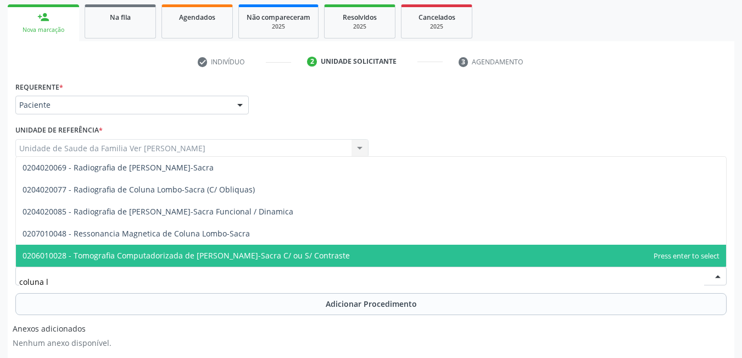
type input "coluna lo"
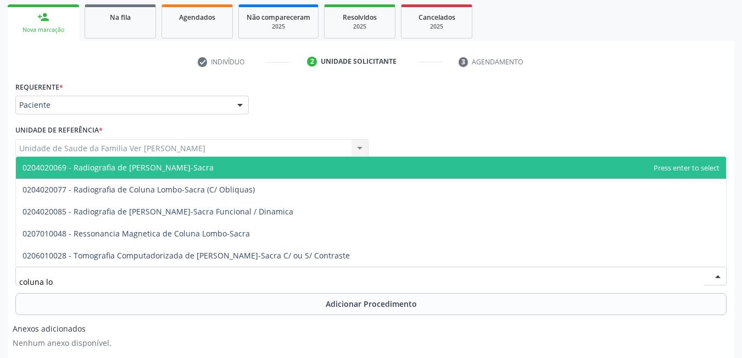
click at [210, 169] on span "0204020069 - Radiografia de [PERSON_NAME]-Sacra" at bounding box center [371, 168] width 711 height 22
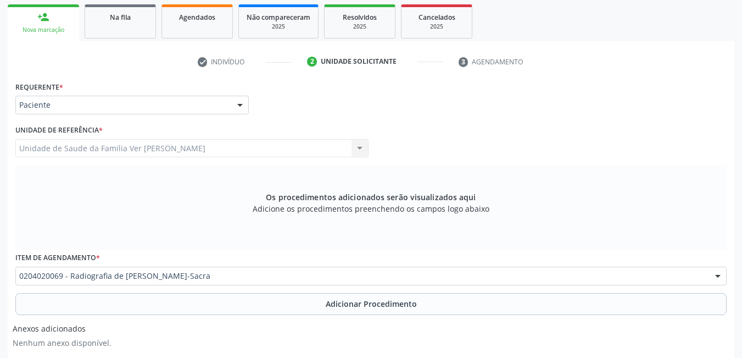
click at [228, 304] on button "Adicionar Procedimento" at bounding box center [371, 304] width 712 height 22
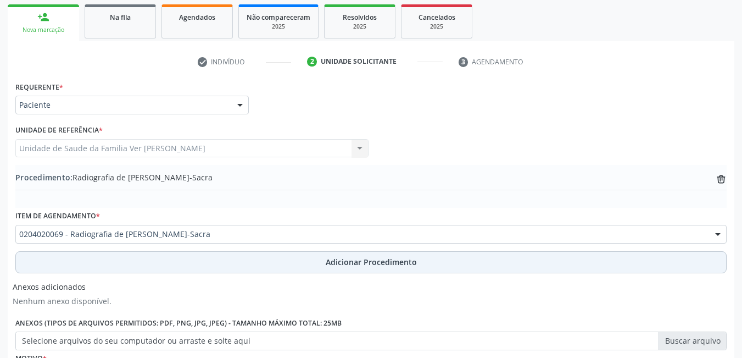
scroll to position [287, 0]
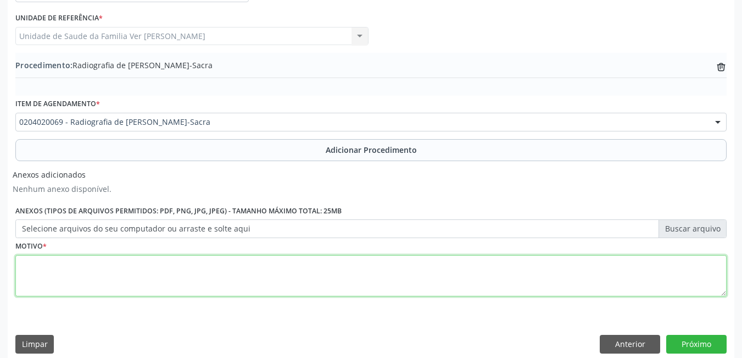
click at [141, 277] on textarea at bounding box center [371, 276] width 712 height 42
type textarea "sem justificativa"
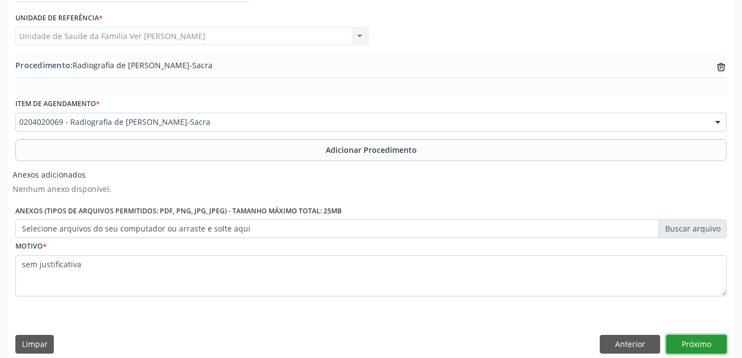
click at [706, 342] on button "Próximo" at bounding box center [697, 344] width 60 height 19
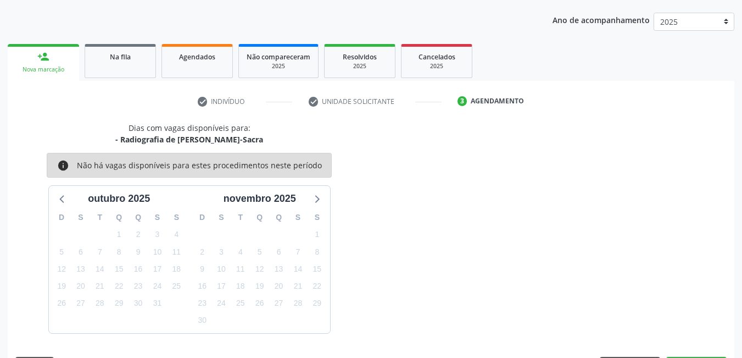
scroll to position [168, 0]
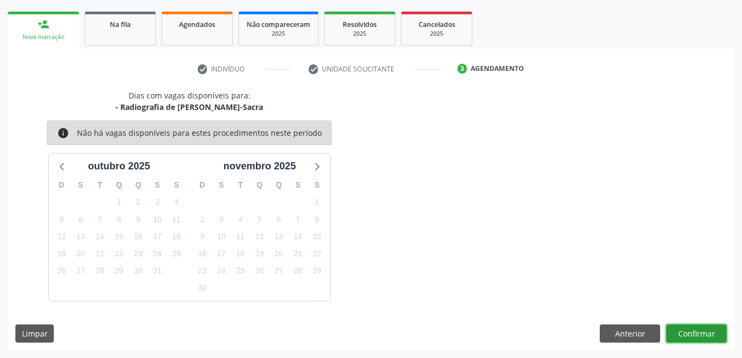
click at [692, 327] on button "Confirmar" at bounding box center [697, 333] width 60 height 19
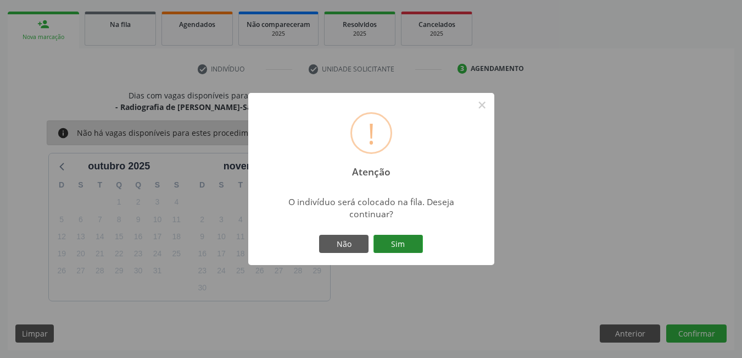
click at [403, 240] on button "Sim" at bounding box center [398, 244] width 49 height 19
